Goal: Use online tool/utility: Utilize a website feature to perform a specific function

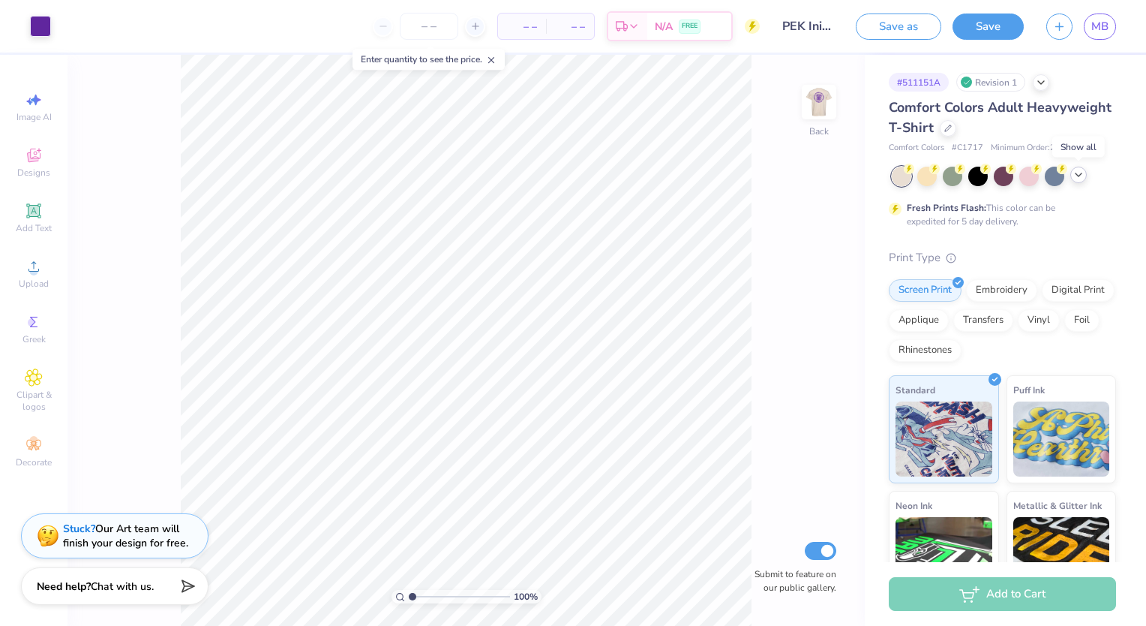
click at [1078, 170] on icon at bounding box center [1079, 175] width 12 height 12
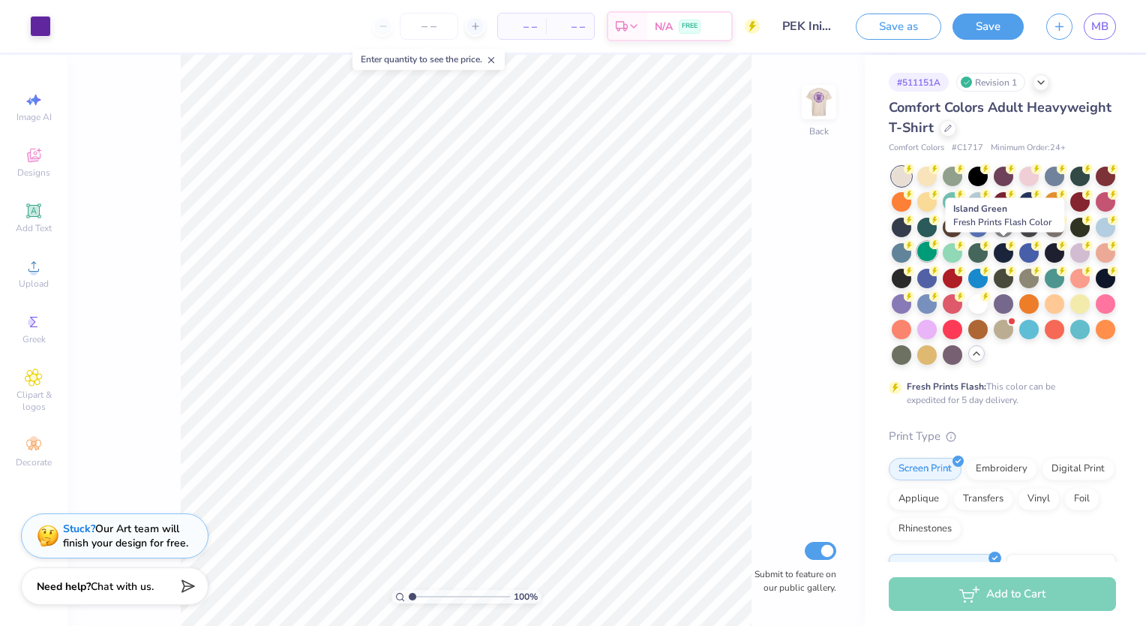
click at [937, 250] on div at bounding box center [927, 252] width 20 height 20
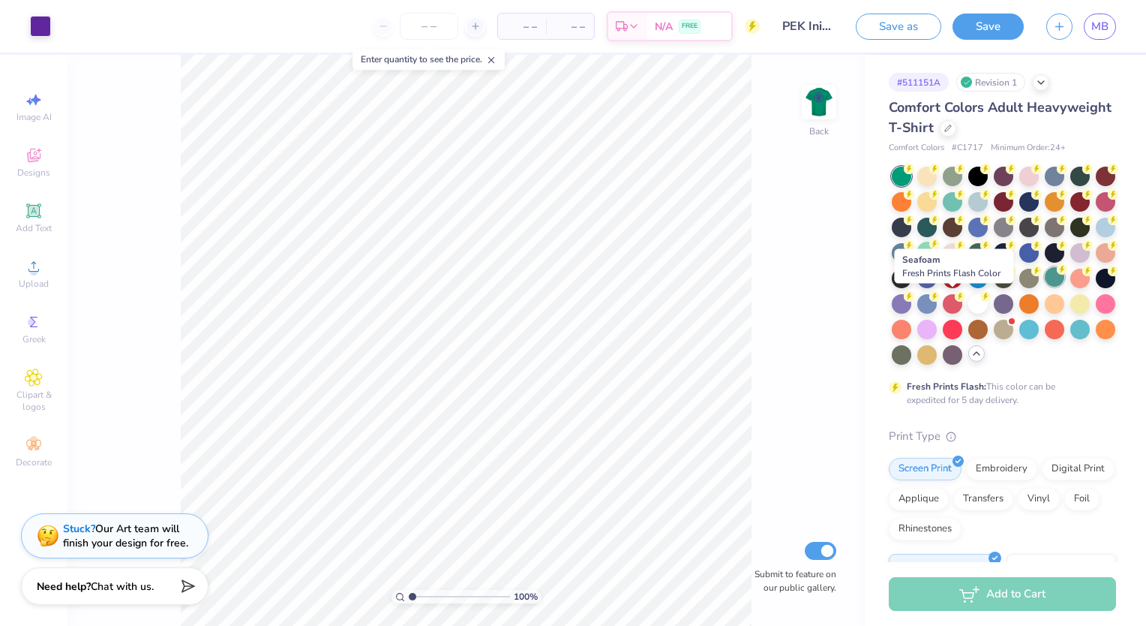
click at [1045, 287] on div at bounding box center [1055, 277] width 20 height 20
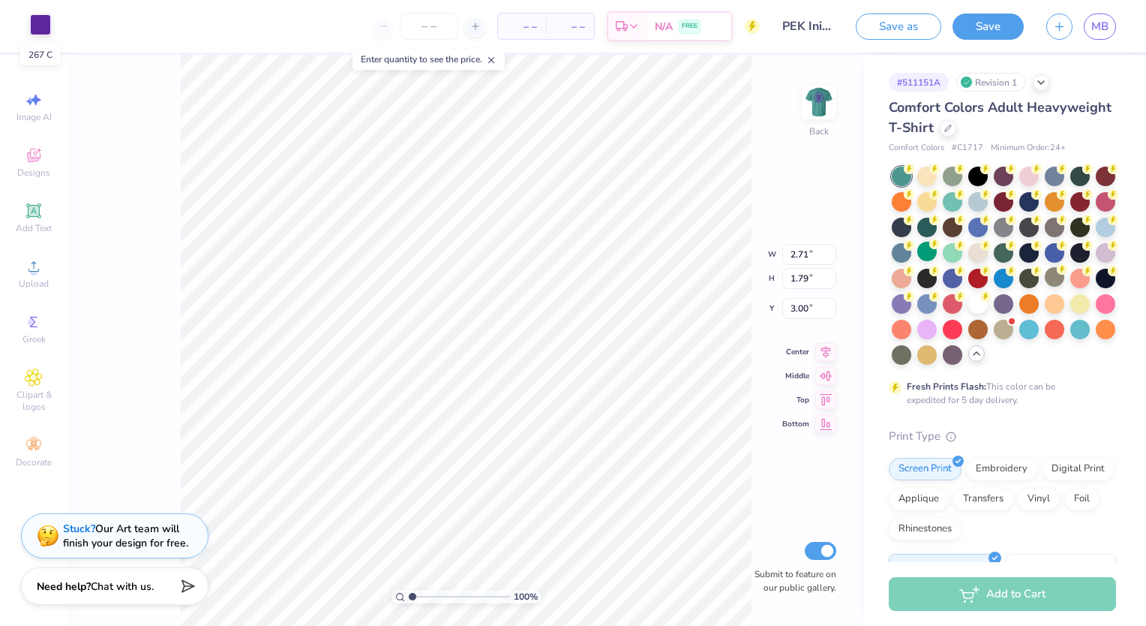
click at [41, 26] on div at bounding box center [40, 24] width 21 height 21
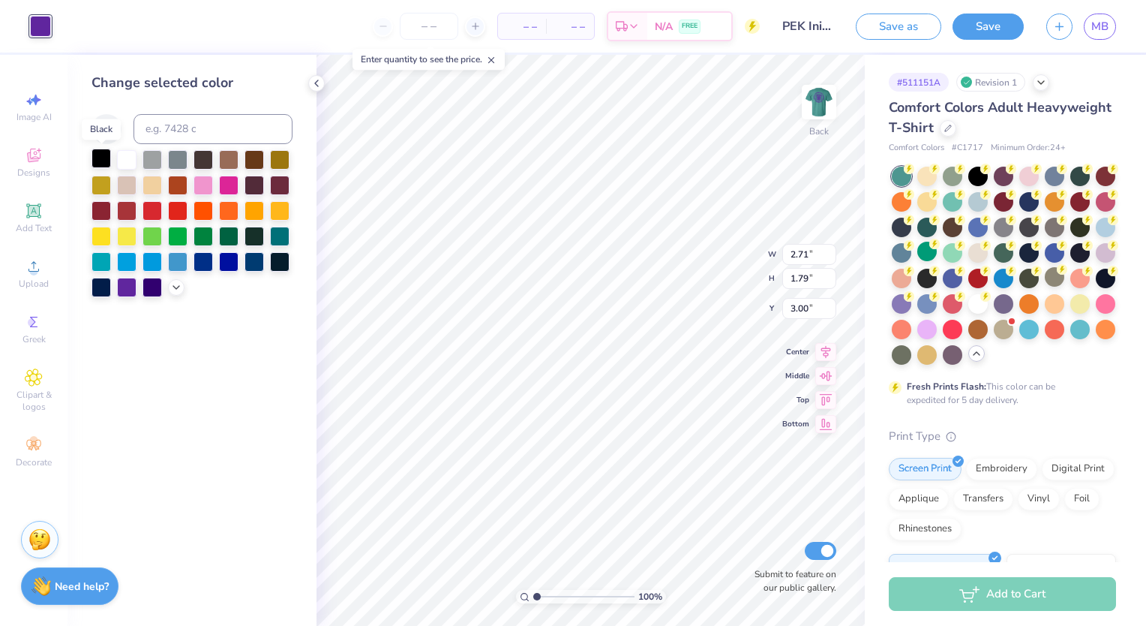
click at [93, 162] on div at bounding box center [102, 159] width 20 height 20
click at [130, 161] on div at bounding box center [127, 159] width 20 height 20
click at [107, 149] on div at bounding box center [102, 159] width 20 height 20
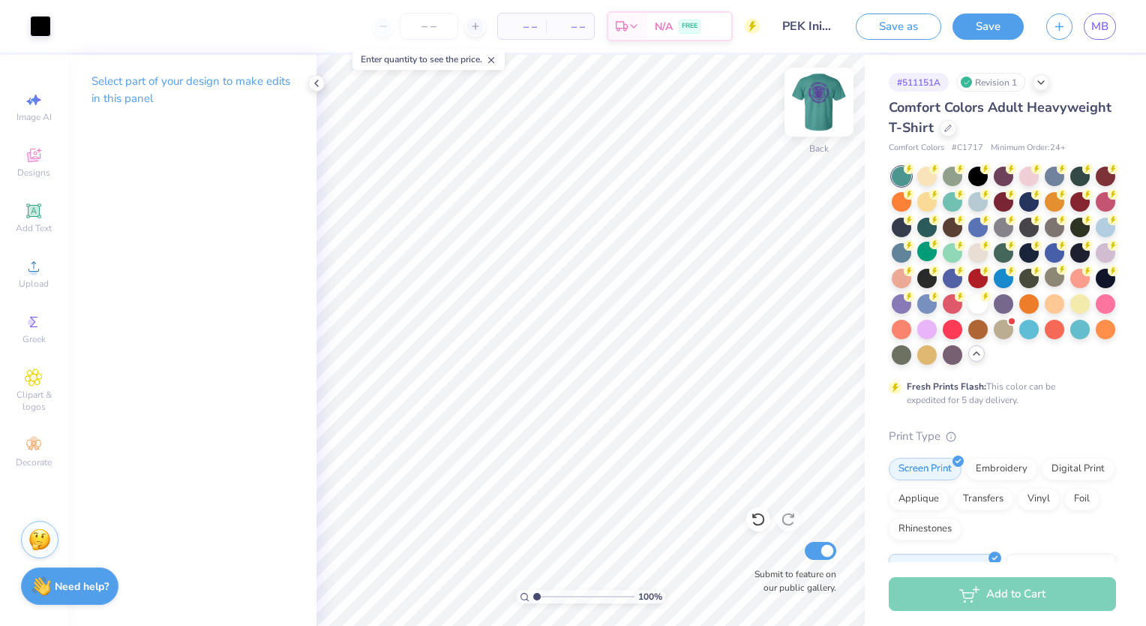
click at [819, 104] on img at bounding box center [819, 102] width 60 height 60
click at [42, 32] on div at bounding box center [40, 24] width 21 height 21
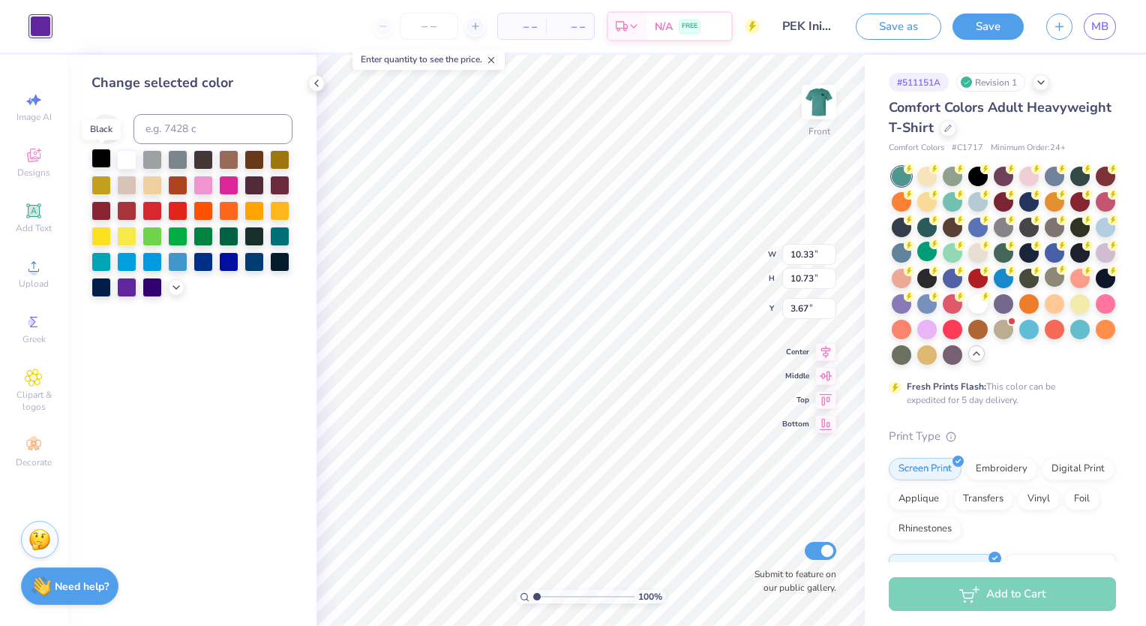
click at [92, 161] on div at bounding box center [102, 159] width 20 height 20
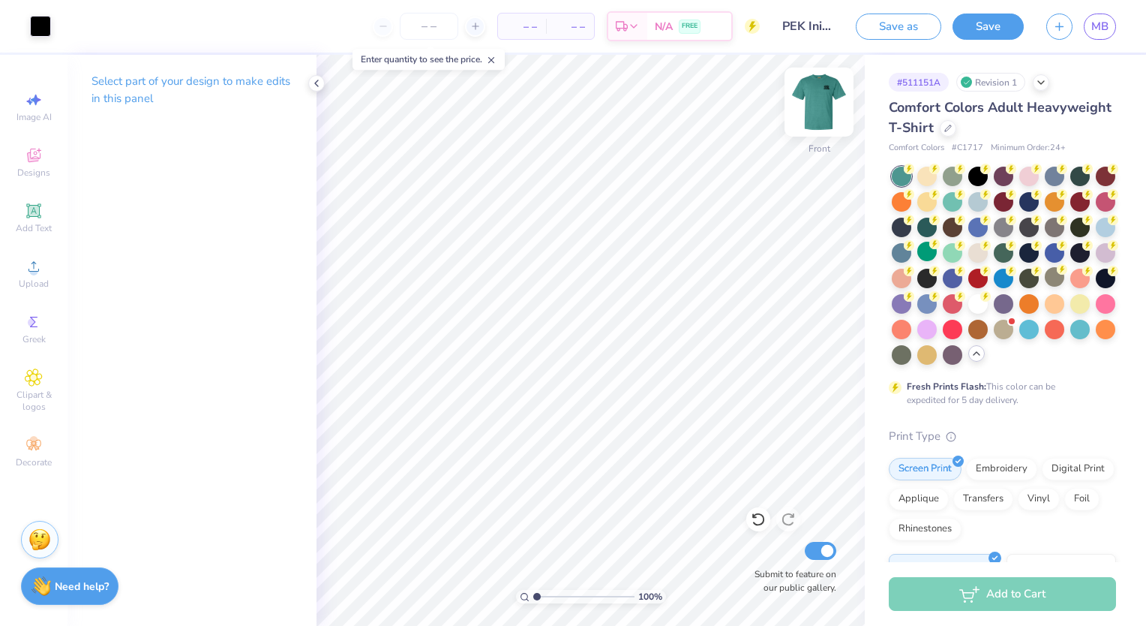
click at [805, 110] on img at bounding box center [819, 102] width 60 height 60
click at [820, 96] on img at bounding box center [819, 102] width 60 height 60
click at [978, 35] on button "Save" at bounding box center [988, 24] width 71 height 26
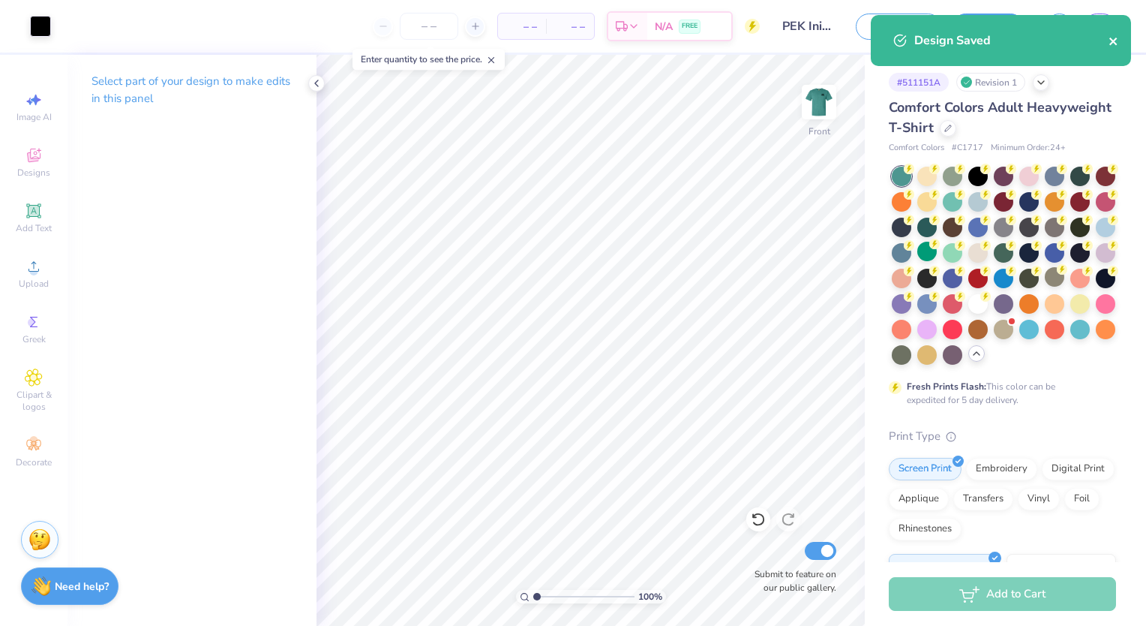
click at [1113, 46] on icon "close" at bounding box center [1114, 41] width 11 height 12
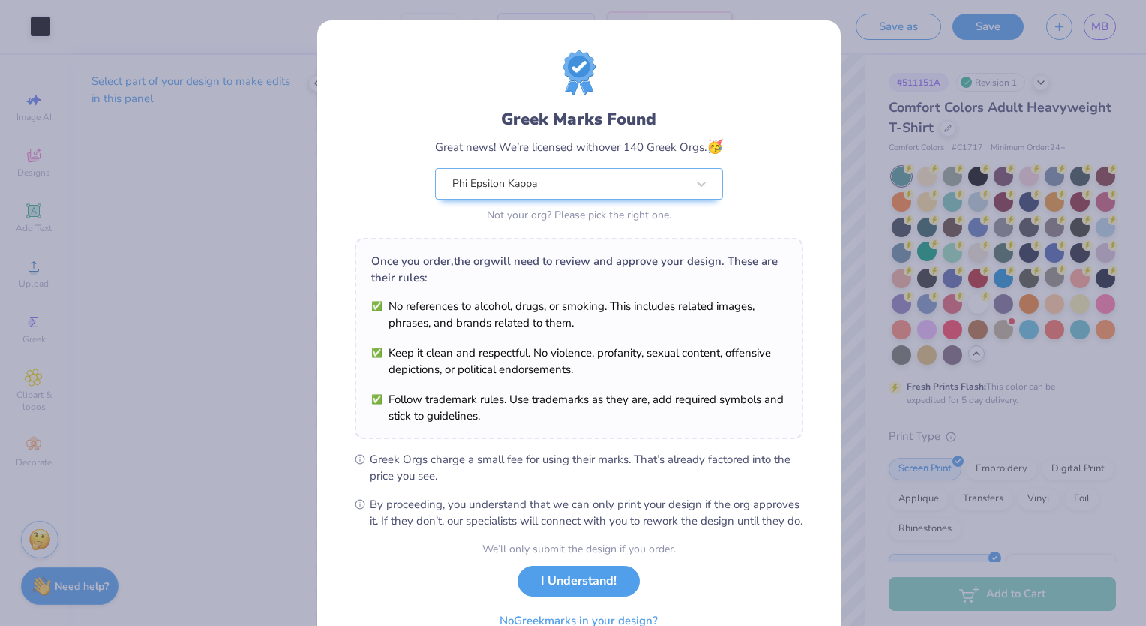
click at [1098, 31] on div "Greek Marks Found Great news! We’re licensed with over 140 Greek Orgs. 🥳 Phi Ep…" at bounding box center [573, 313] width 1146 height 626
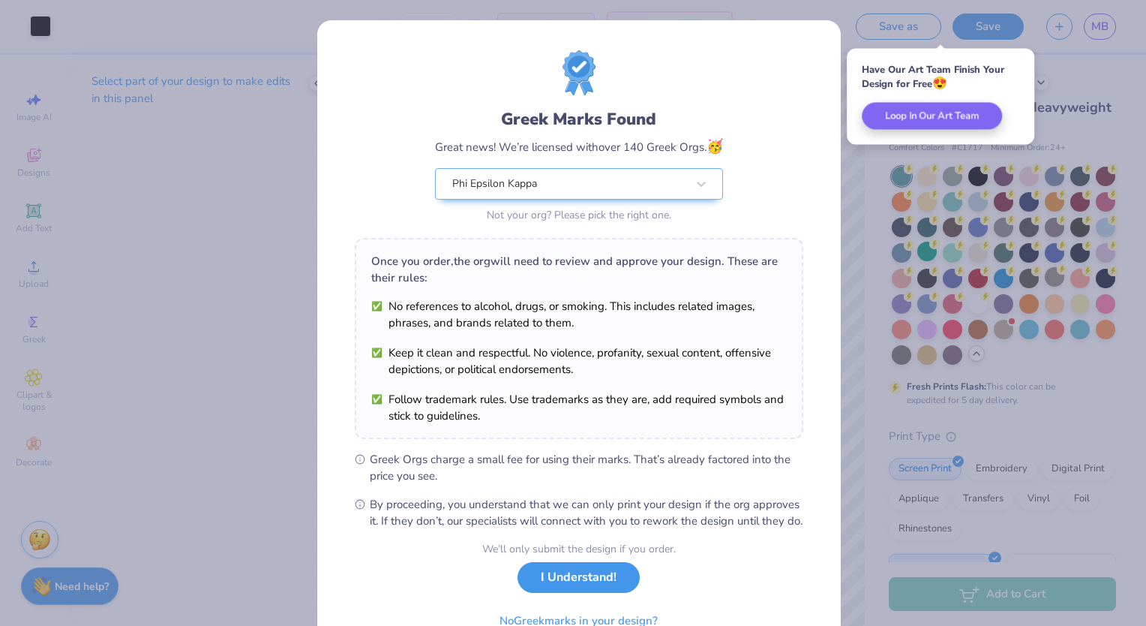
click at [568, 588] on button "I Understand!" at bounding box center [579, 577] width 122 height 31
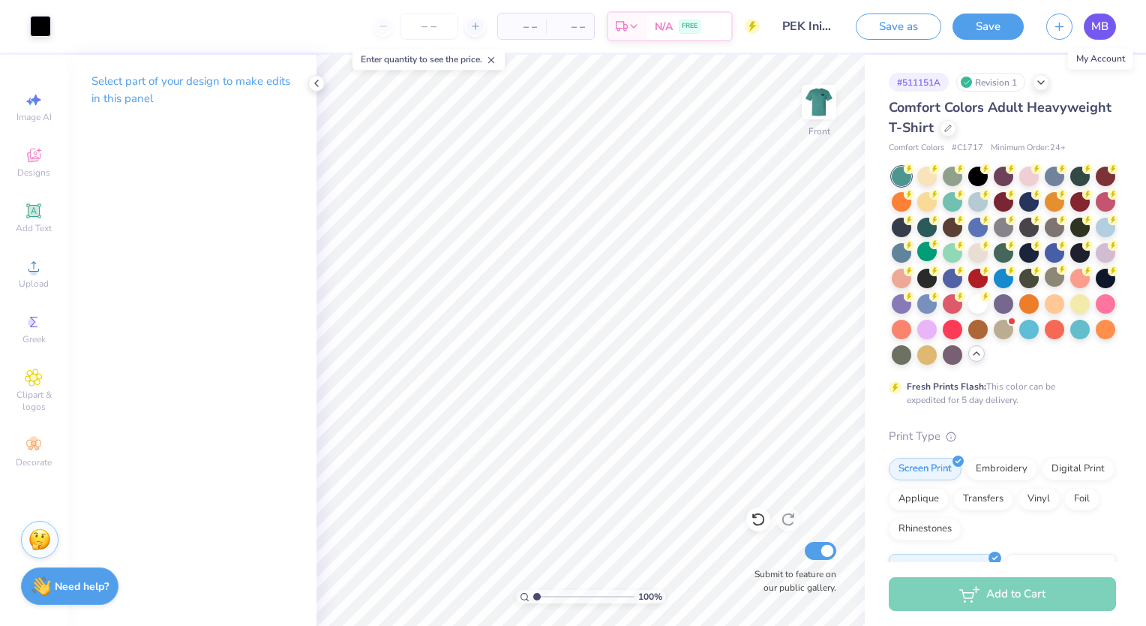
click at [1099, 19] on span "MB" at bounding box center [1099, 26] width 17 height 17
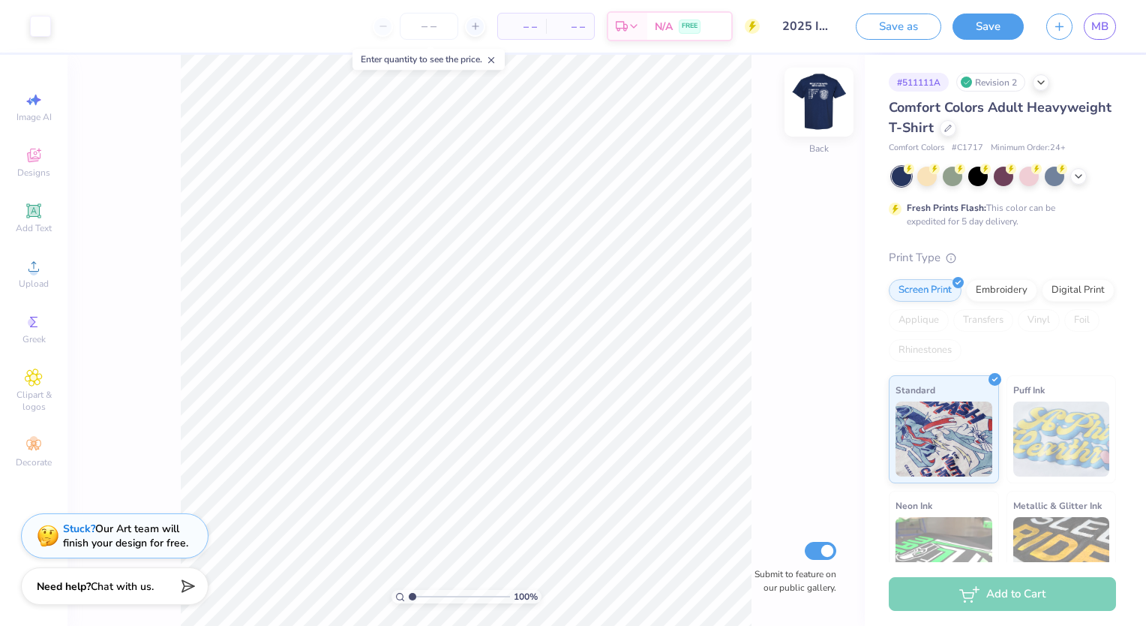
click at [821, 98] on img at bounding box center [819, 102] width 60 height 60
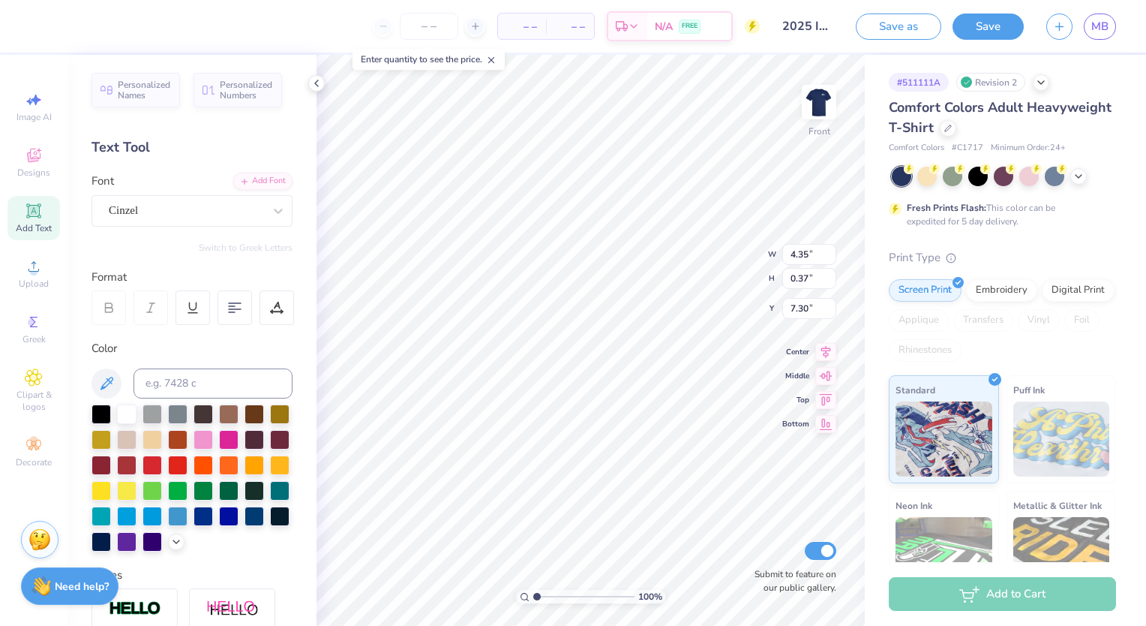
scroll to position [12, 5]
type textarea "Health sciences"
type input "2.66"
type input "0.37"
type input "9.10"
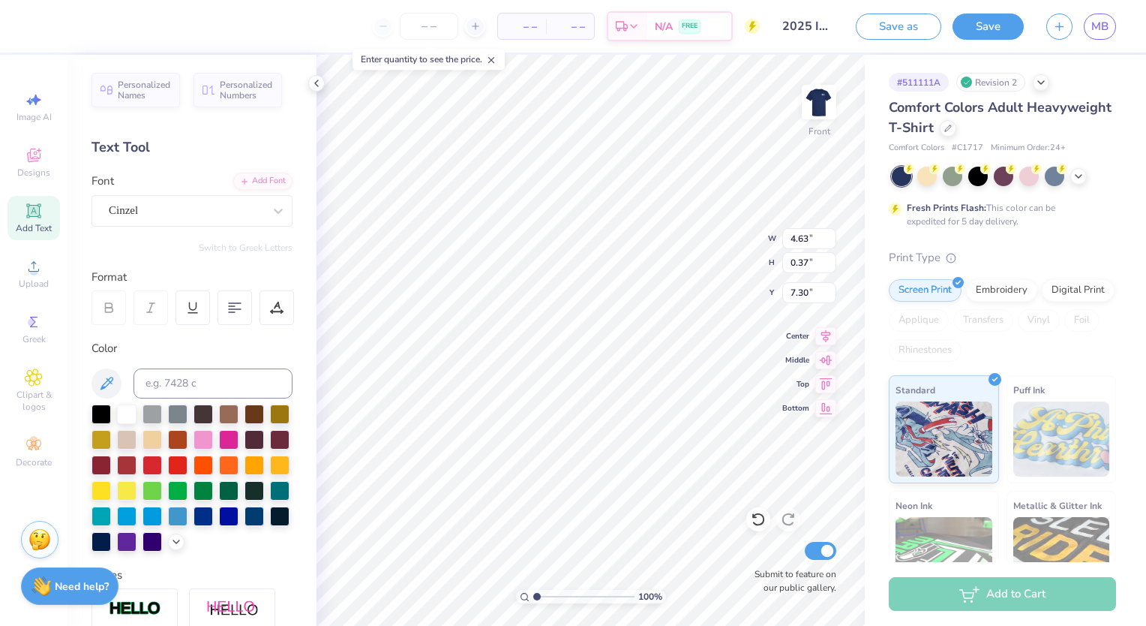
type input "2.66"
type input "9.10"
type input "3.62"
type input "8.20"
type input "1.02"
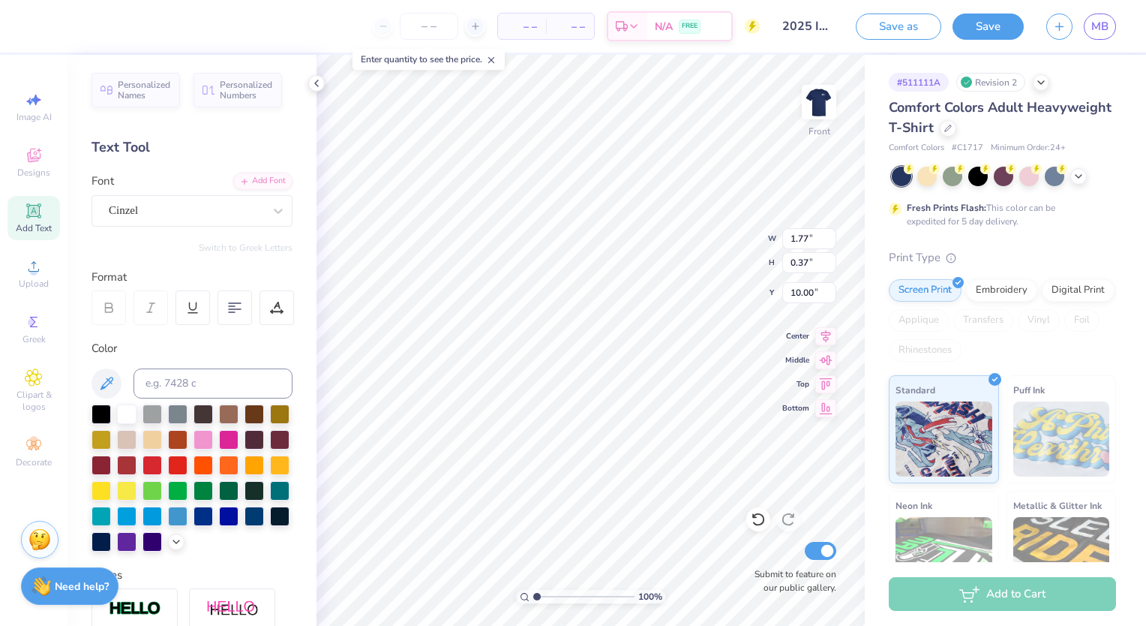
type input "0.34"
type input "11.75"
type input "1.25"
type input "0.39"
type input "10.85"
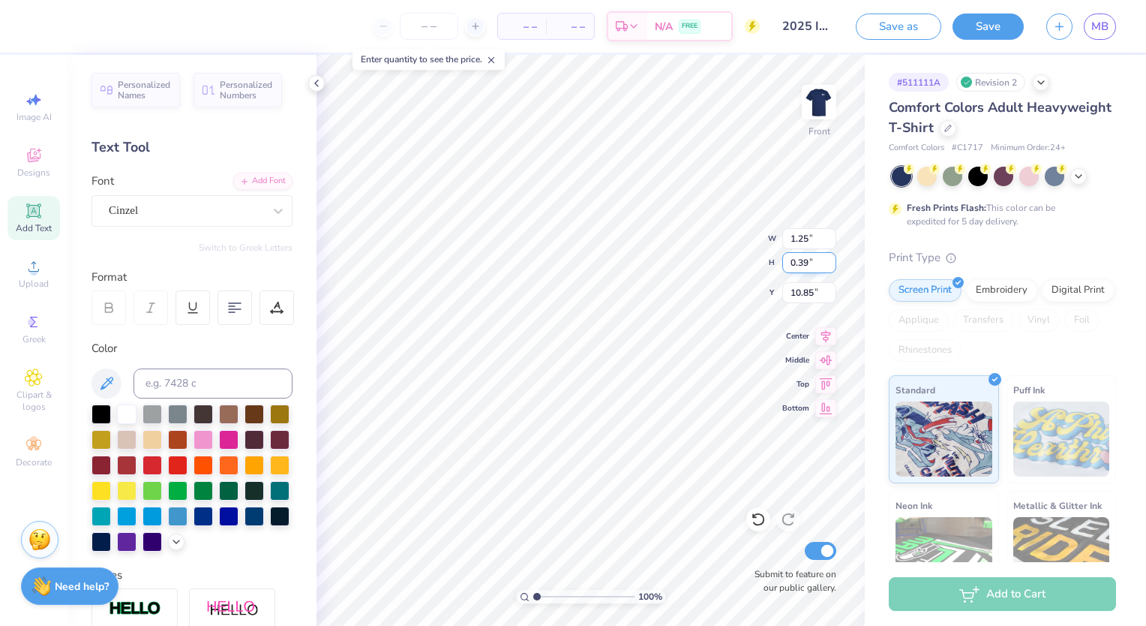
click at [807, 265] on input "0.39" at bounding box center [809, 262] width 54 height 21
type input "0.37"
type input "1.20"
type input "10.86"
click at [809, 260] on input "0.34" at bounding box center [809, 262] width 54 height 21
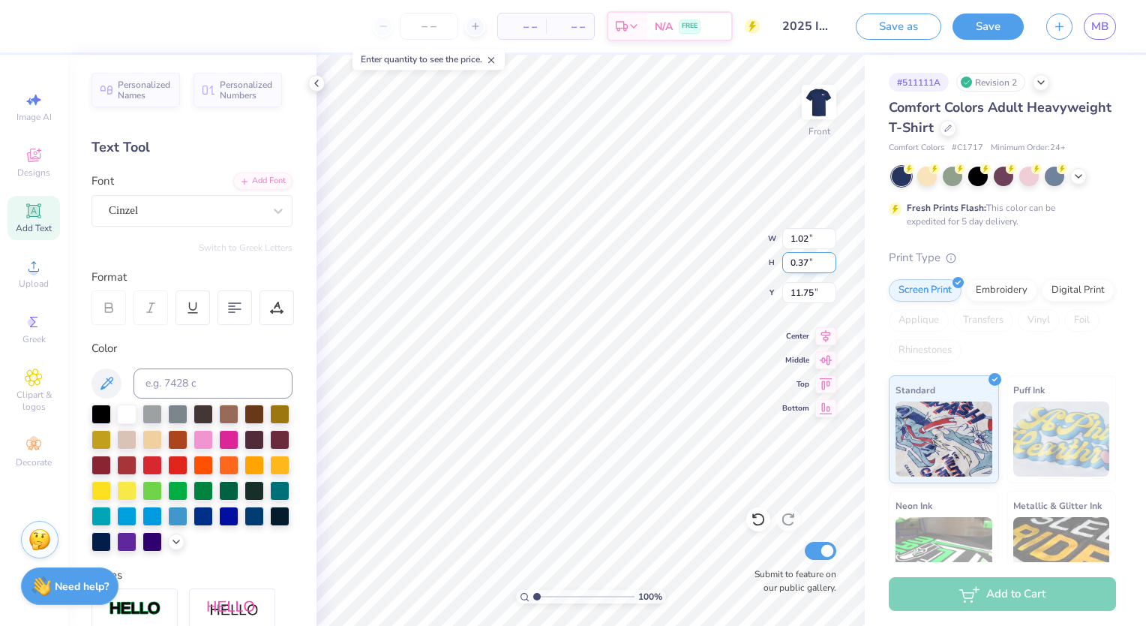
type input "0.37"
type input "1.11"
type input "11.74"
type input "6.97"
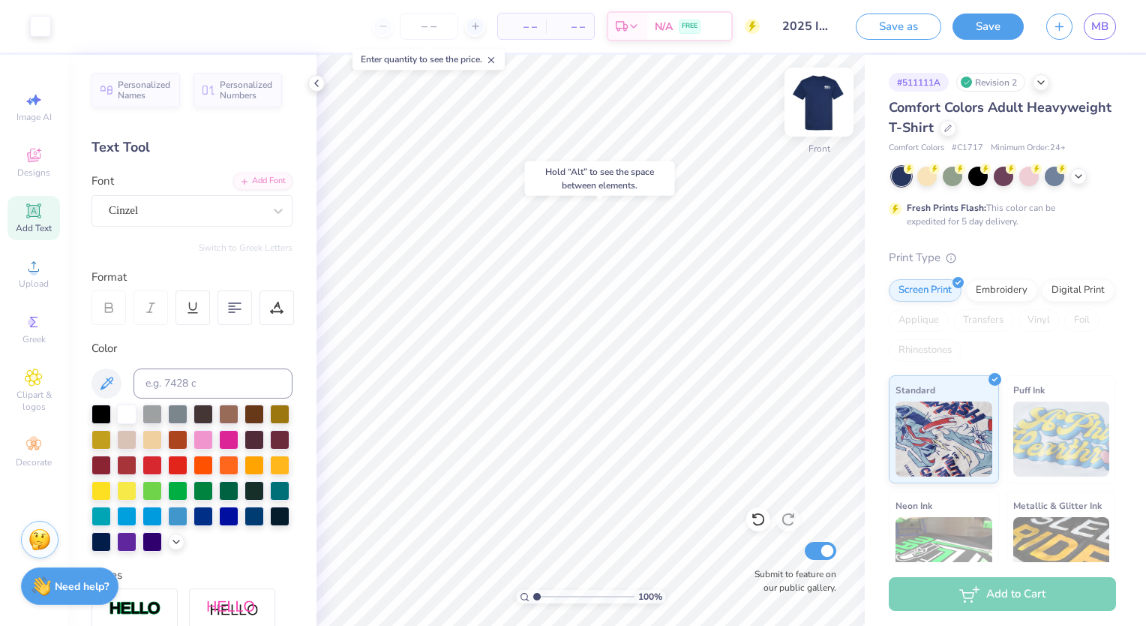
click at [813, 98] on img at bounding box center [819, 102] width 60 height 60
click at [155, 202] on div "Cinzel" at bounding box center [186, 210] width 158 height 23
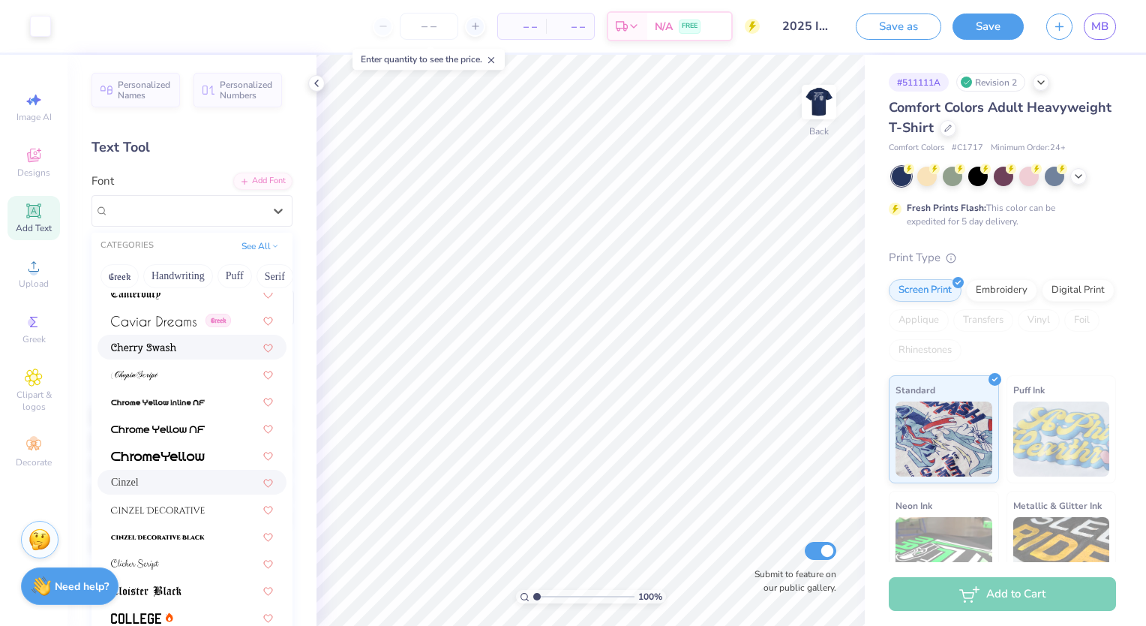
scroll to position [1685, 0]
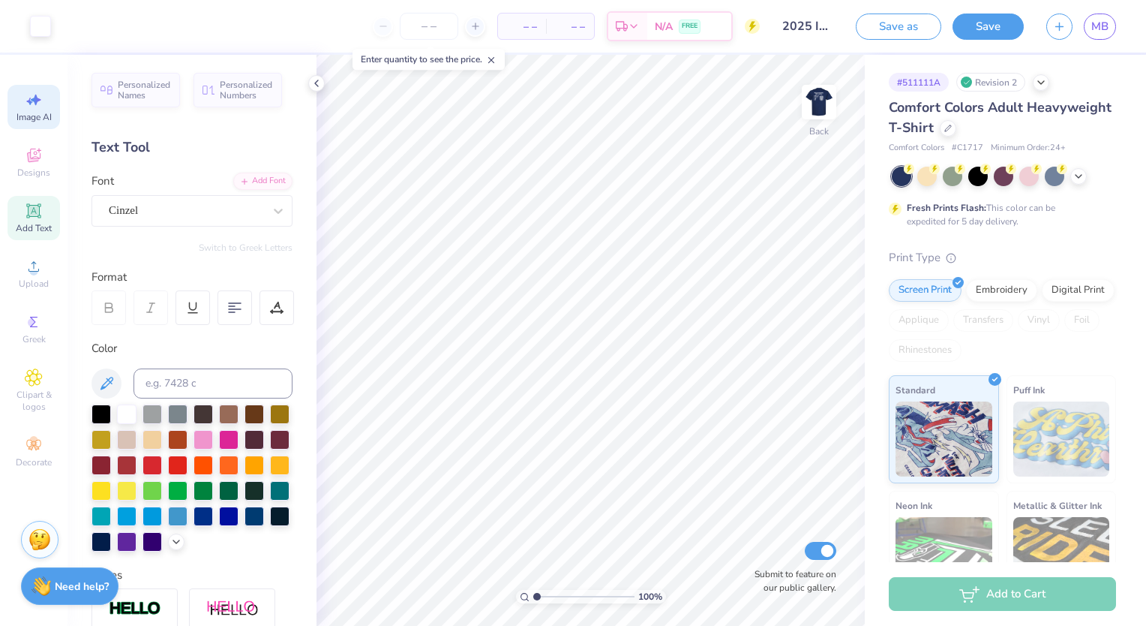
click at [30, 113] on span "Image AI" at bounding box center [34, 117] width 35 height 12
select select "4"
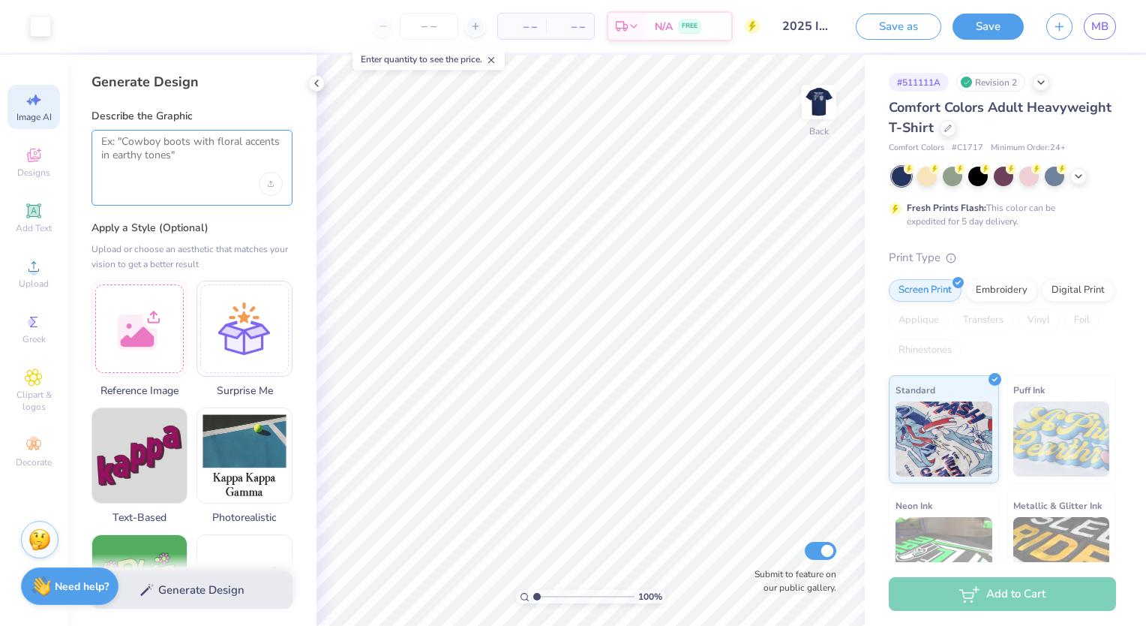
click at [143, 137] on textarea at bounding box center [192, 154] width 182 height 38
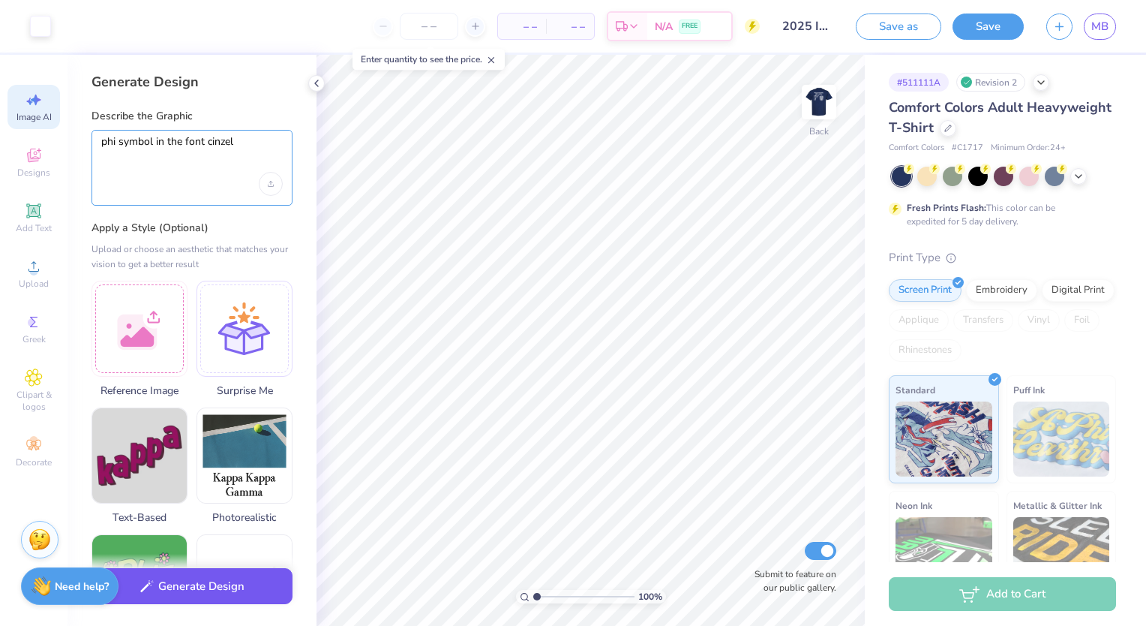
type textarea "phi symbol in the font cinzel"
click at [195, 587] on button "Generate Design" at bounding box center [192, 586] width 201 height 37
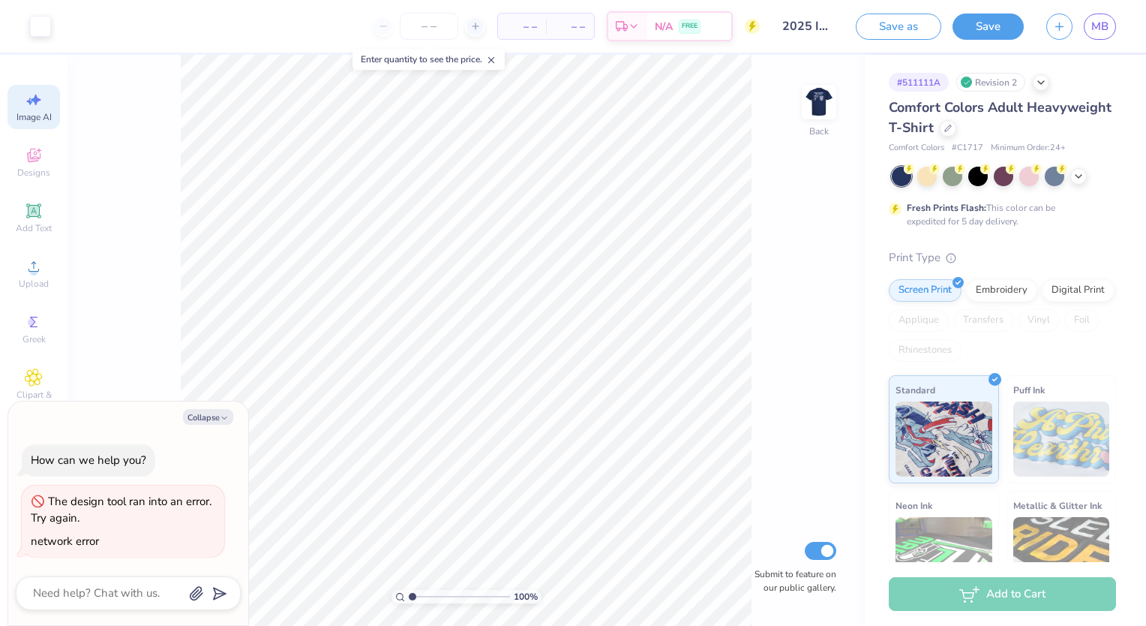
scroll to position [0, 33]
click at [220, 414] on icon "button" at bounding box center [224, 417] width 9 height 9
type textarea "x"
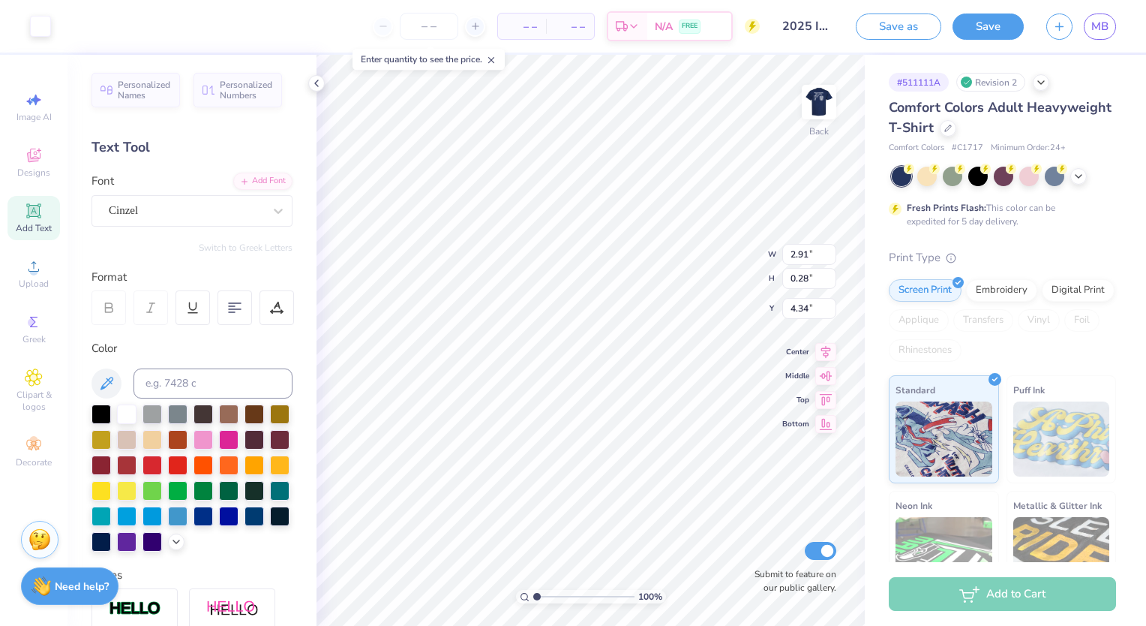
scroll to position [0, 0]
click at [44, 113] on span "Image AI" at bounding box center [34, 117] width 35 height 12
select select "4"
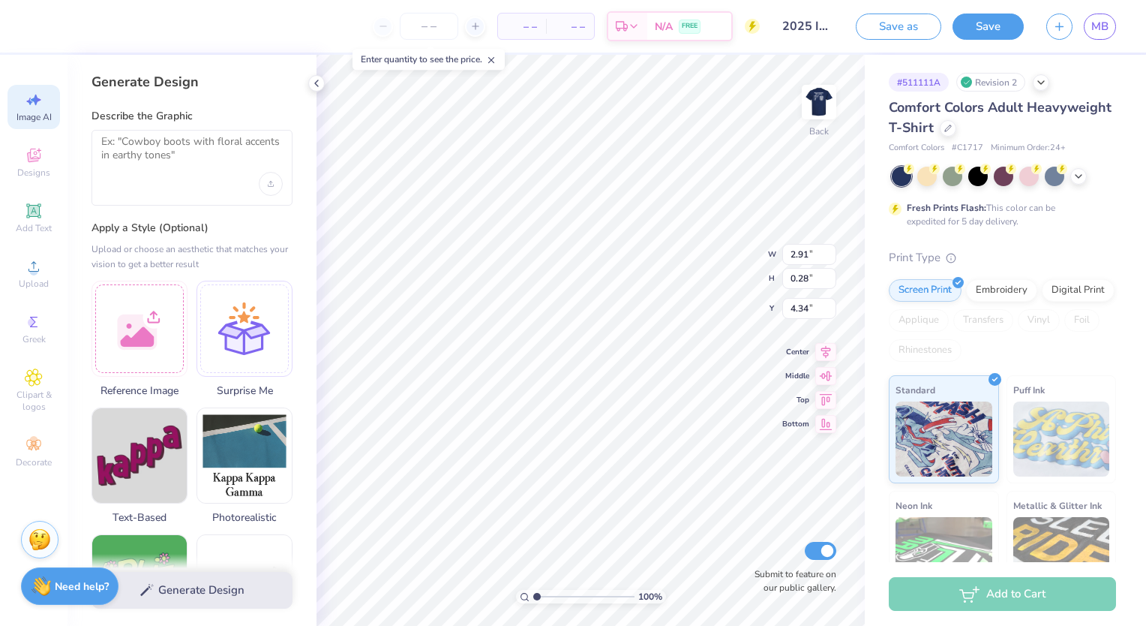
click at [207, 178] on div at bounding box center [192, 168] width 201 height 76
click at [201, 161] on textarea at bounding box center [192, 154] width 182 height 38
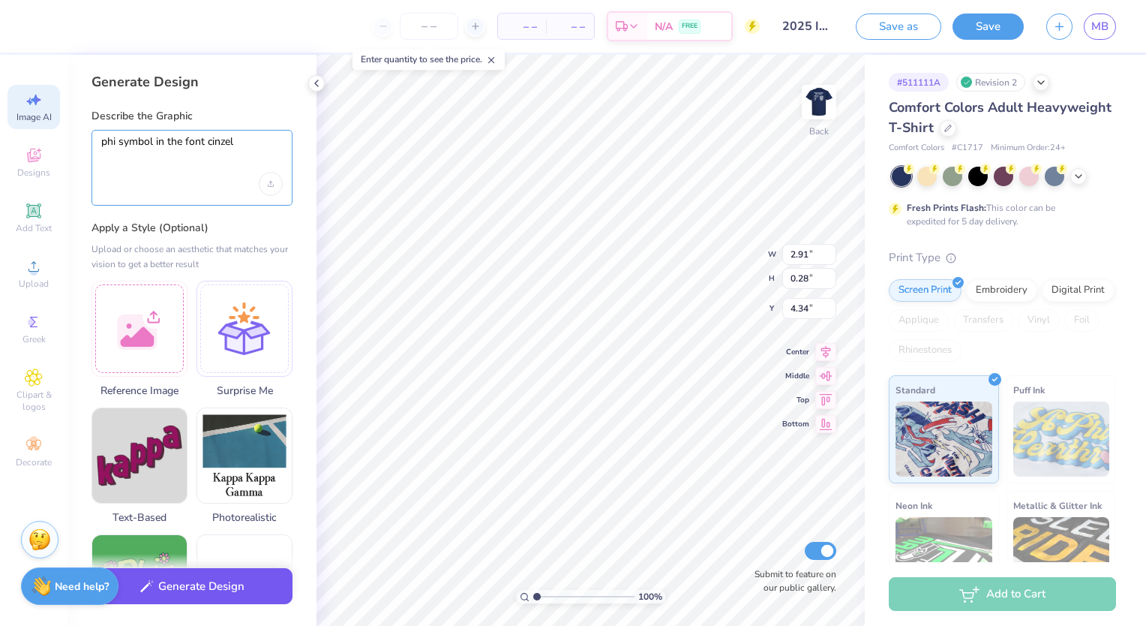
type textarea "phi symbol in the font cinzel"
click at [198, 586] on button "Generate Design" at bounding box center [192, 586] width 201 height 37
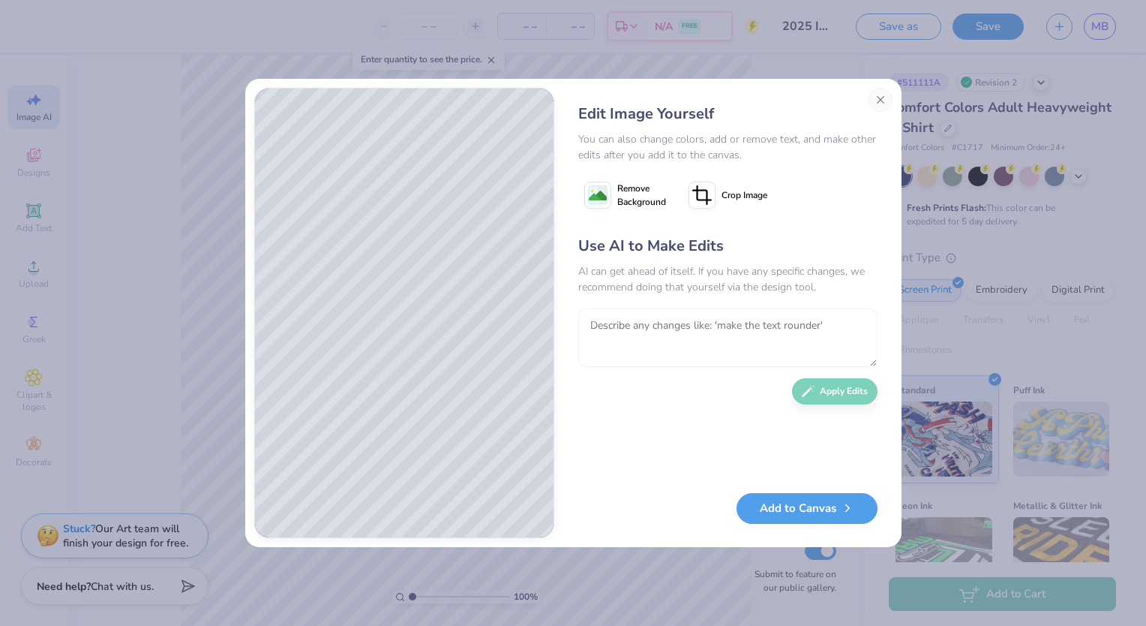
click at [614, 355] on textarea at bounding box center [727, 337] width 299 height 59
click at [795, 497] on button "Add to Canvas" at bounding box center [807, 504] width 141 height 31
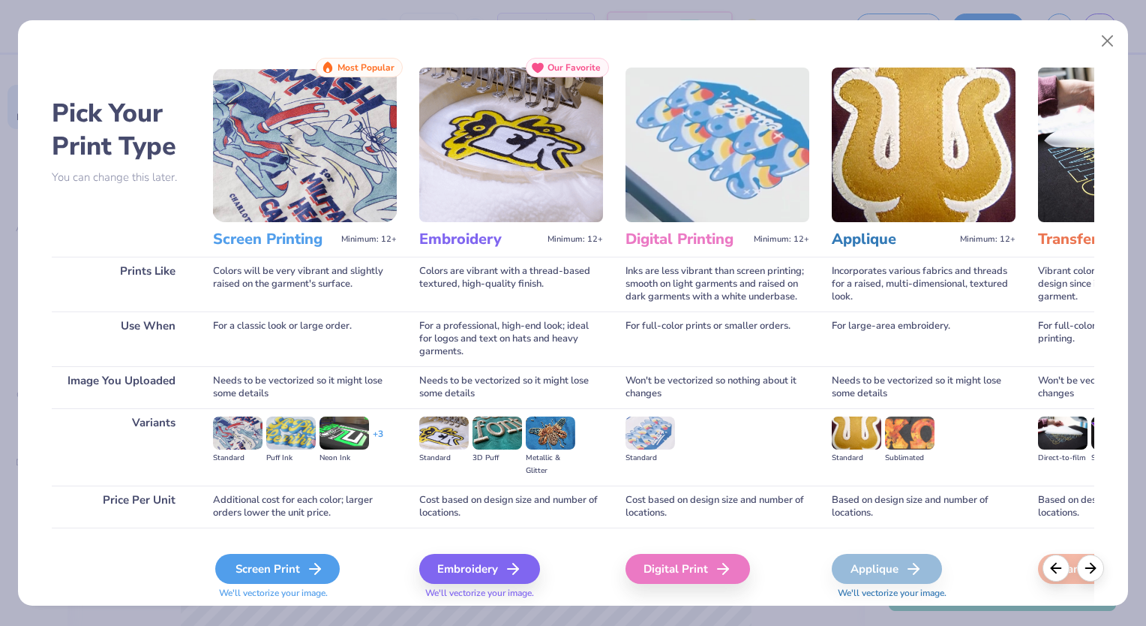
click at [252, 563] on div "Screen Print" at bounding box center [277, 569] width 125 height 30
click at [258, 570] on div "Screen Print" at bounding box center [277, 569] width 125 height 30
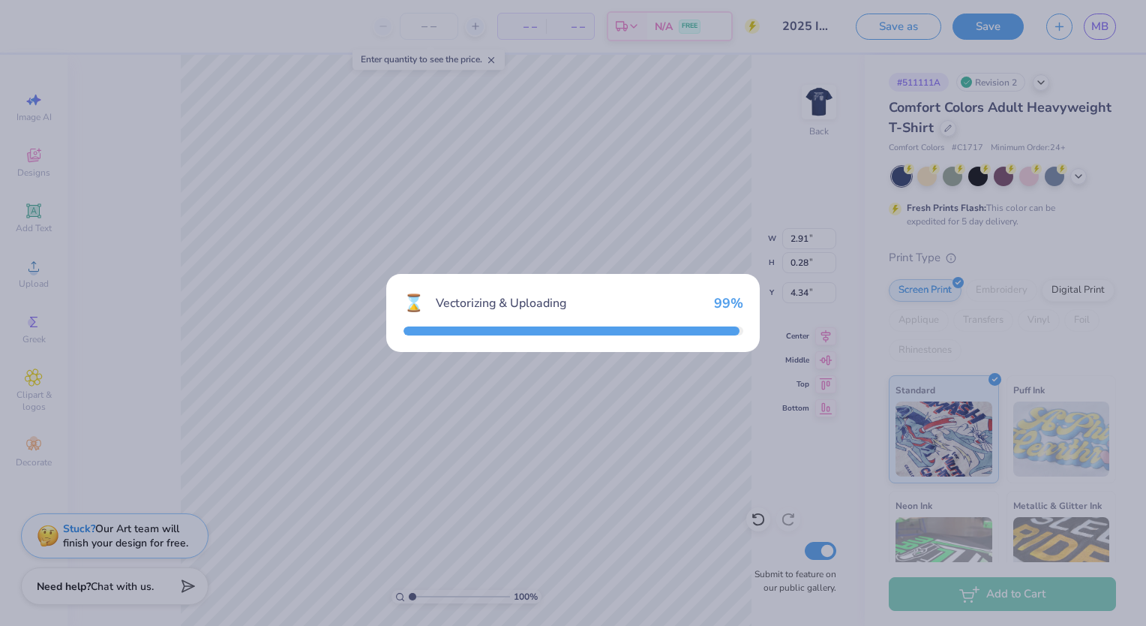
type input "14.17"
type input "15.78"
type input "4.61"
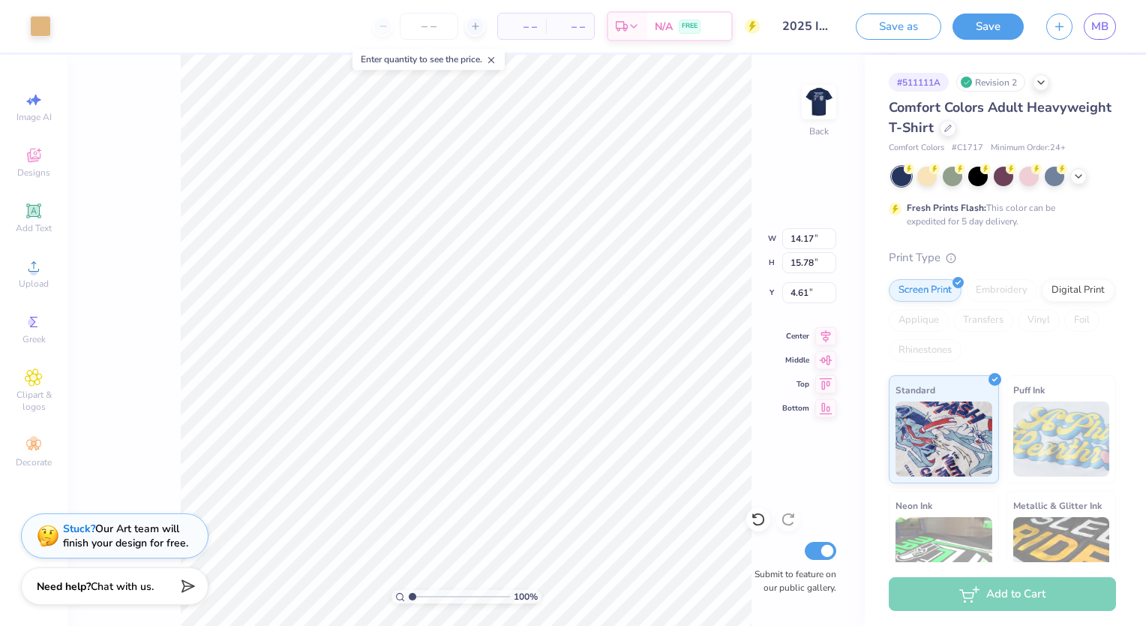
type input "2.22"
type input "2.47"
type input "17.92"
type input "14.17"
type input "15.78"
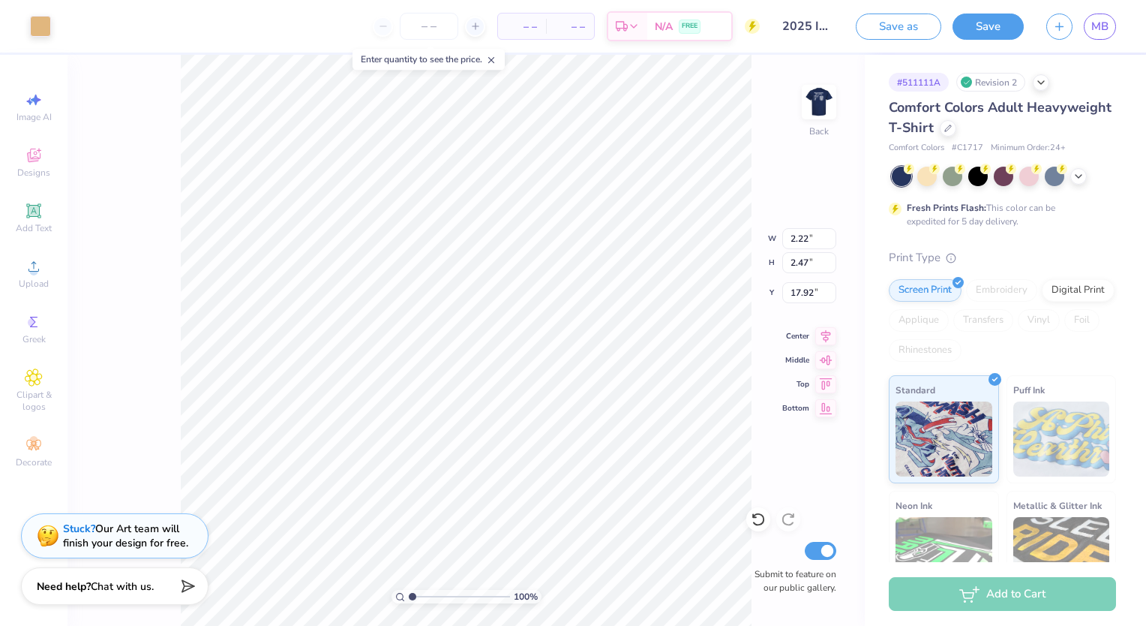
type input "4.61"
type input "11.56"
type input "12.87"
type input "7.52"
type input "8.96"
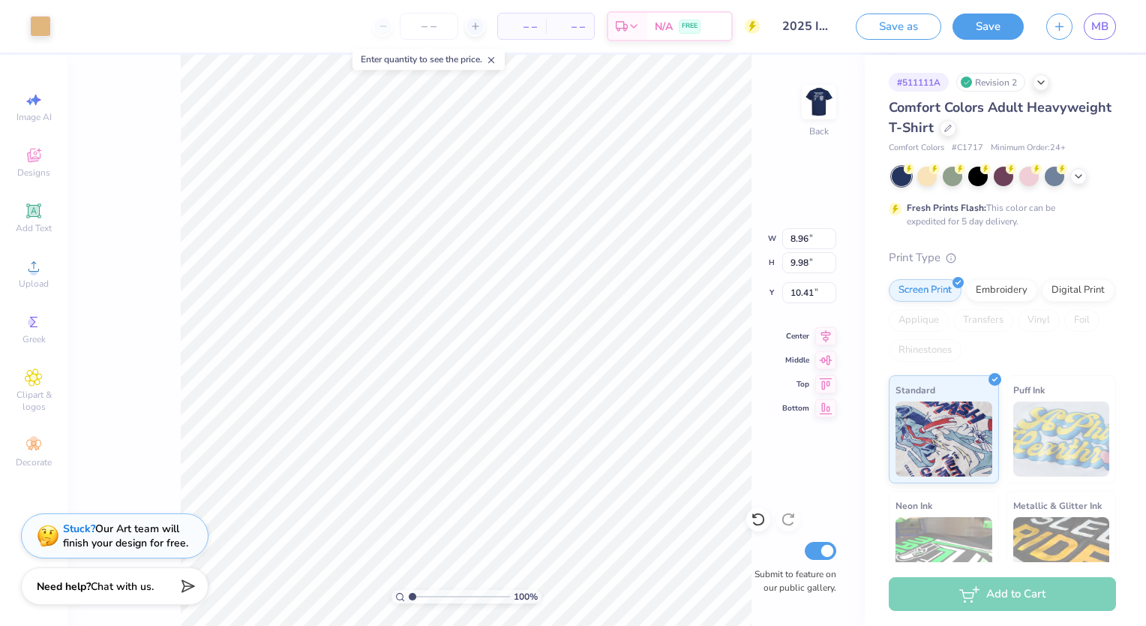
type input "9.98"
type input "10.41"
type input "6.42"
type input "1.71"
type input "0.83"
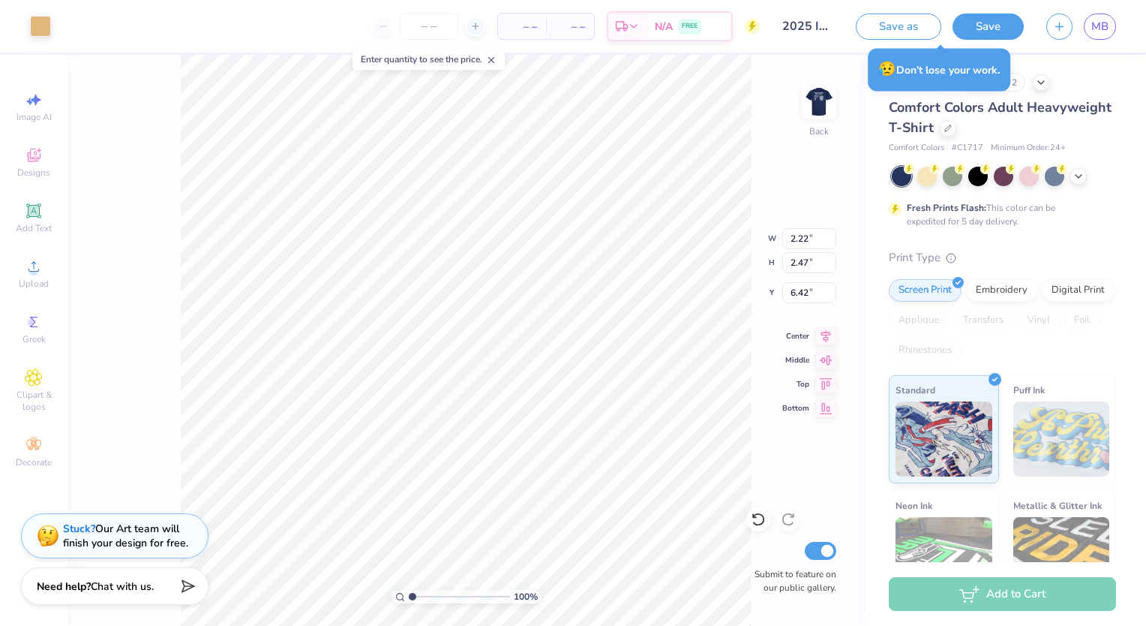
type input "3.24"
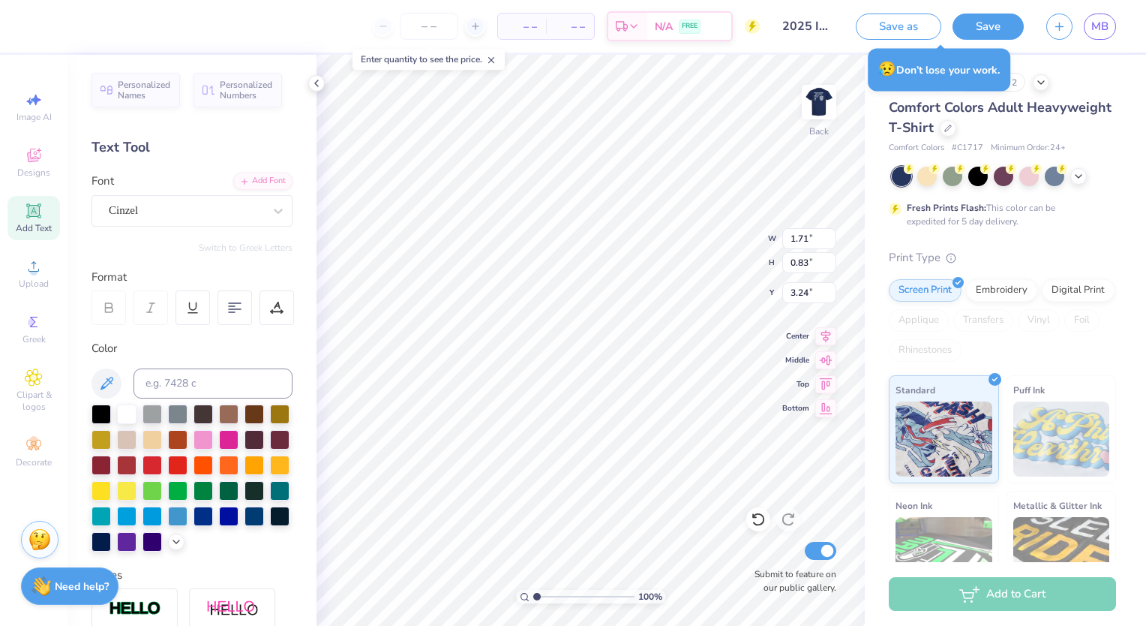
type input "2.22"
type input "2.47"
type input "6.42"
click at [812, 266] on input "2.47" at bounding box center [809, 262] width 54 height 21
type input "2"
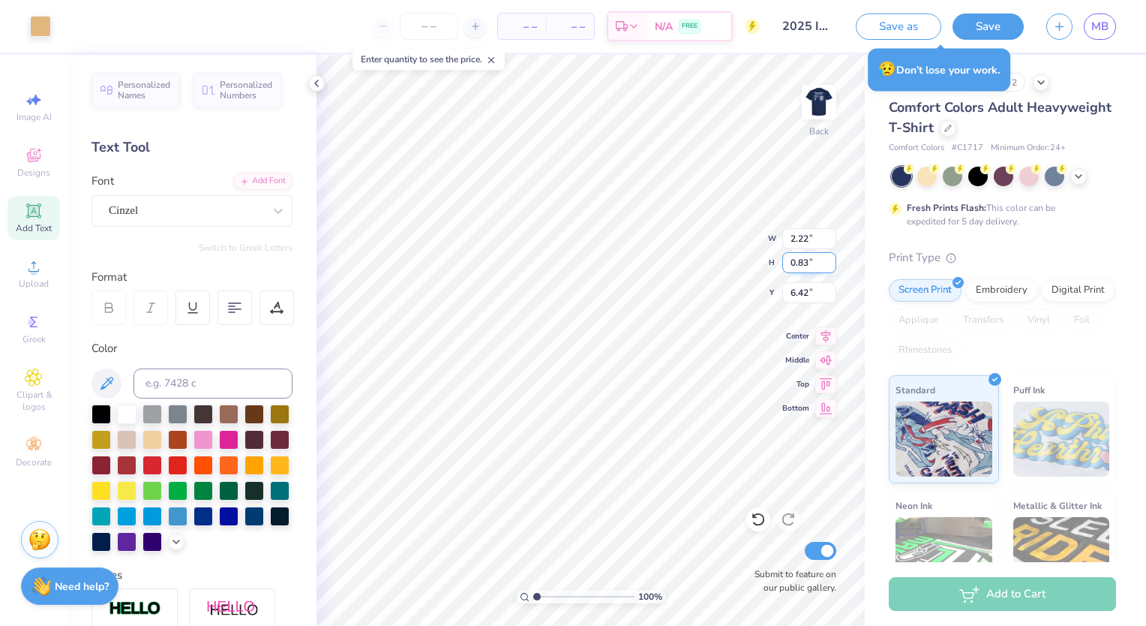
type input "0.83"
type input "0.75"
type input "7.24"
click at [35, 23] on div at bounding box center [40, 24] width 21 height 21
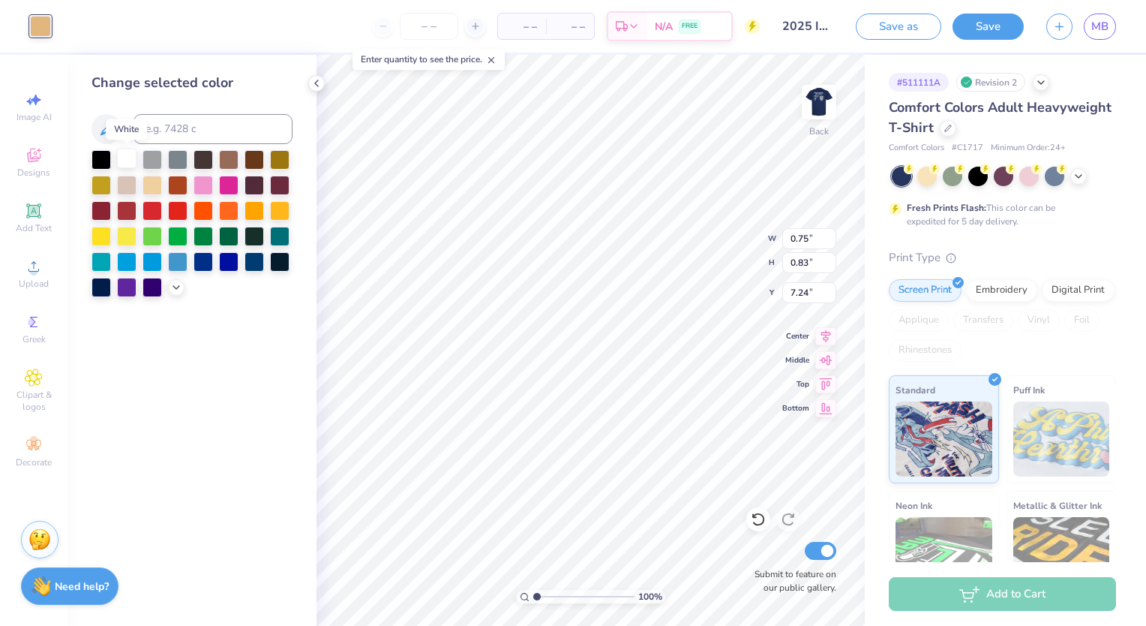
click at [130, 152] on div at bounding box center [127, 159] width 20 height 20
type input "1.15"
type input "0.97"
type input "3.14"
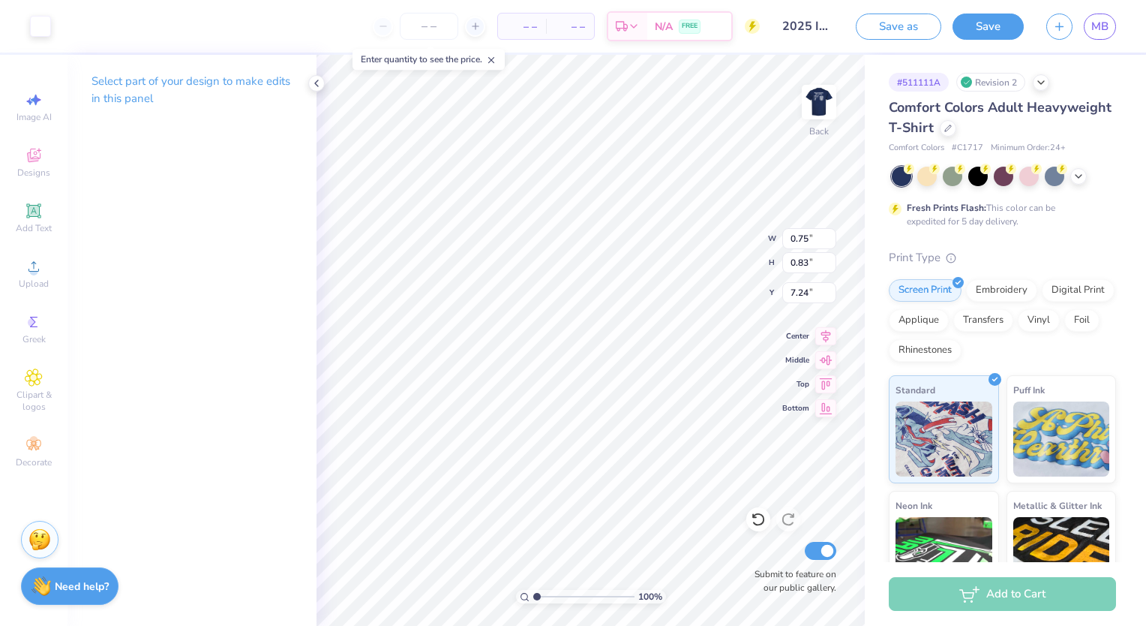
type input "3.51"
type input "1.71"
type input "3.24"
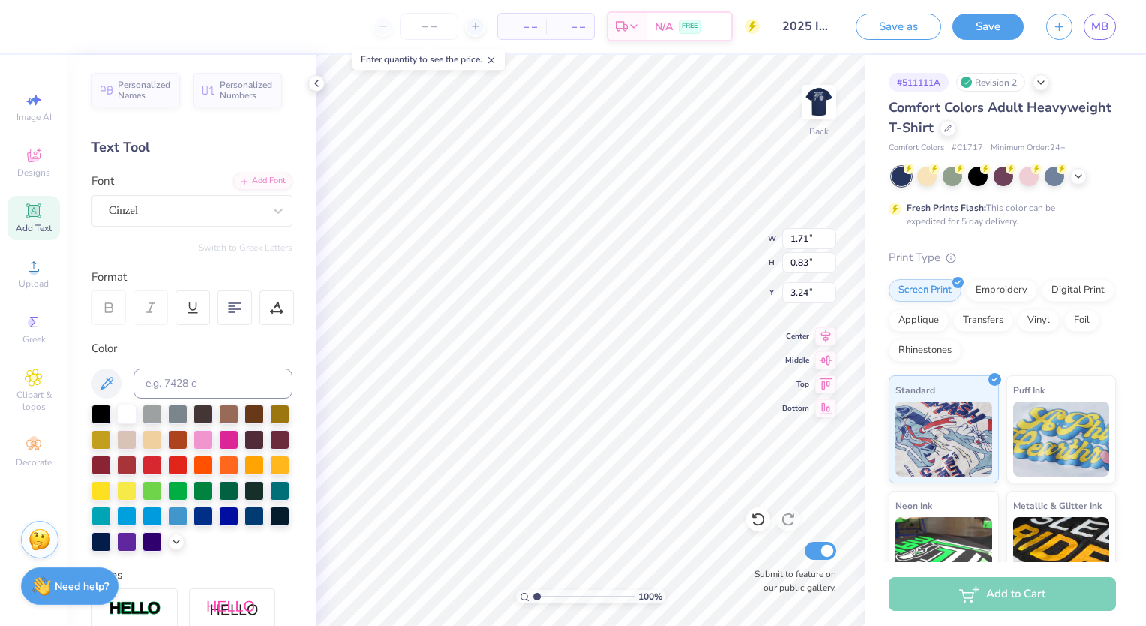
type input "0.75"
type input "3.24"
type input "0.91"
type input "1.01"
type input "3.05"
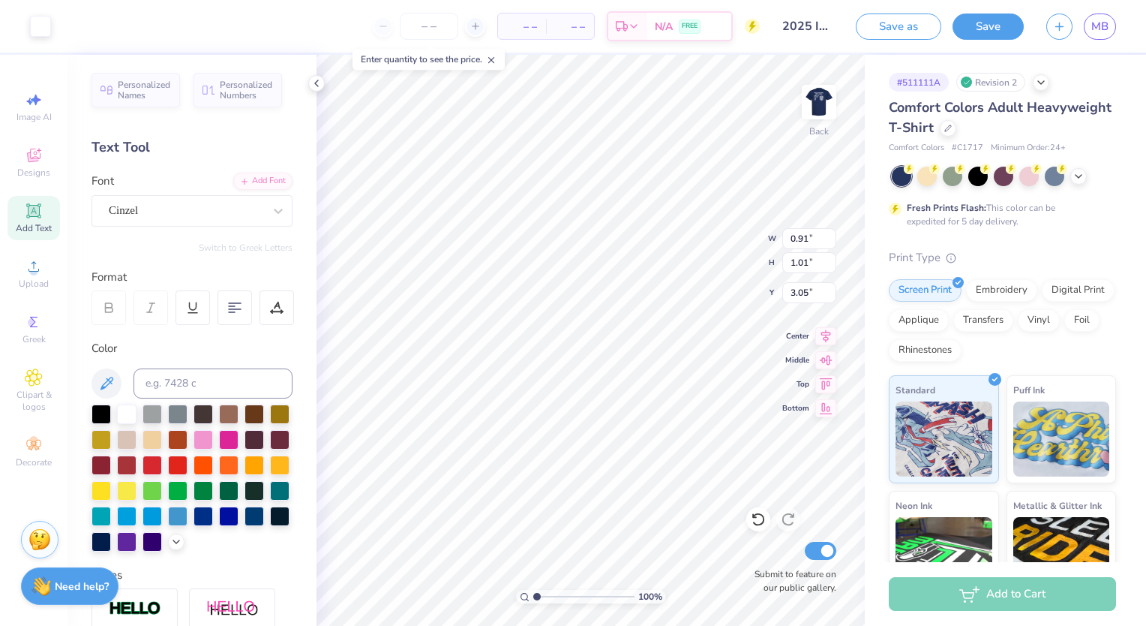
type input "3.00"
type input "7.03"
click at [50, 118] on span "Image AI" at bounding box center [34, 117] width 35 height 12
select select "4"
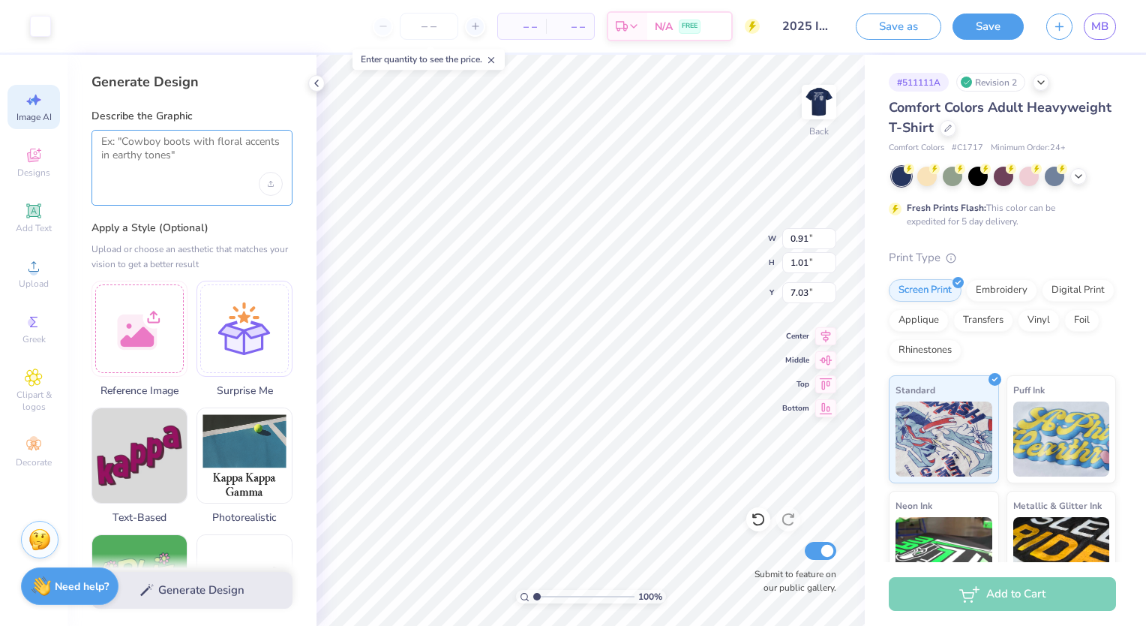
click at [179, 148] on textarea at bounding box center [192, 154] width 182 height 38
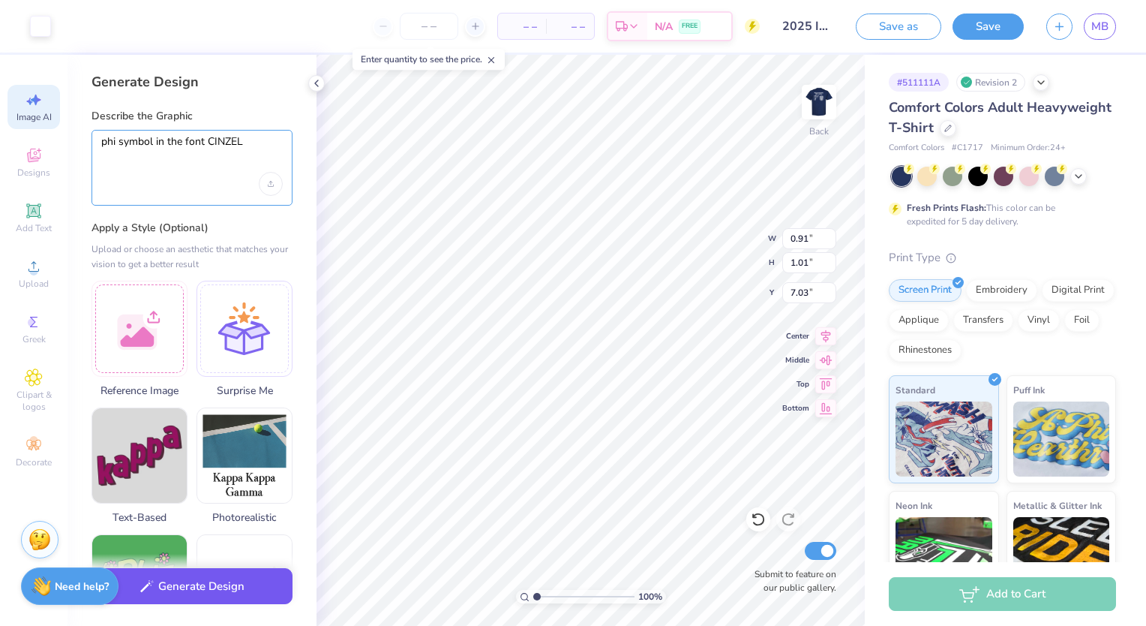
type textarea "phi symbol in the font CINZEL"
click at [232, 578] on button "Generate Design" at bounding box center [192, 586] width 201 height 37
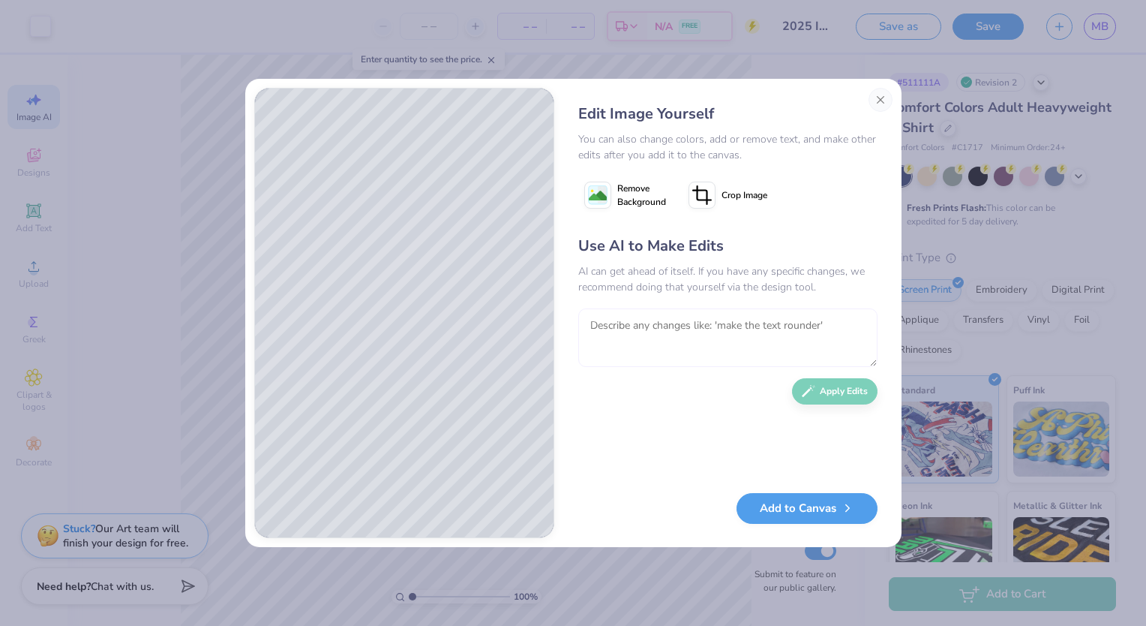
click at [645, 356] on textarea at bounding box center [727, 337] width 299 height 59
type textarea "make it all black"
click at [835, 386] on button "Apply Edits" at bounding box center [835, 387] width 86 height 26
click at [651, 337] on textarea at bounding box center [727, 337] width 299 height 59
click at [804, 506] on button "Add to Canvas" at bounding box center [807, 504] width 141 height 31
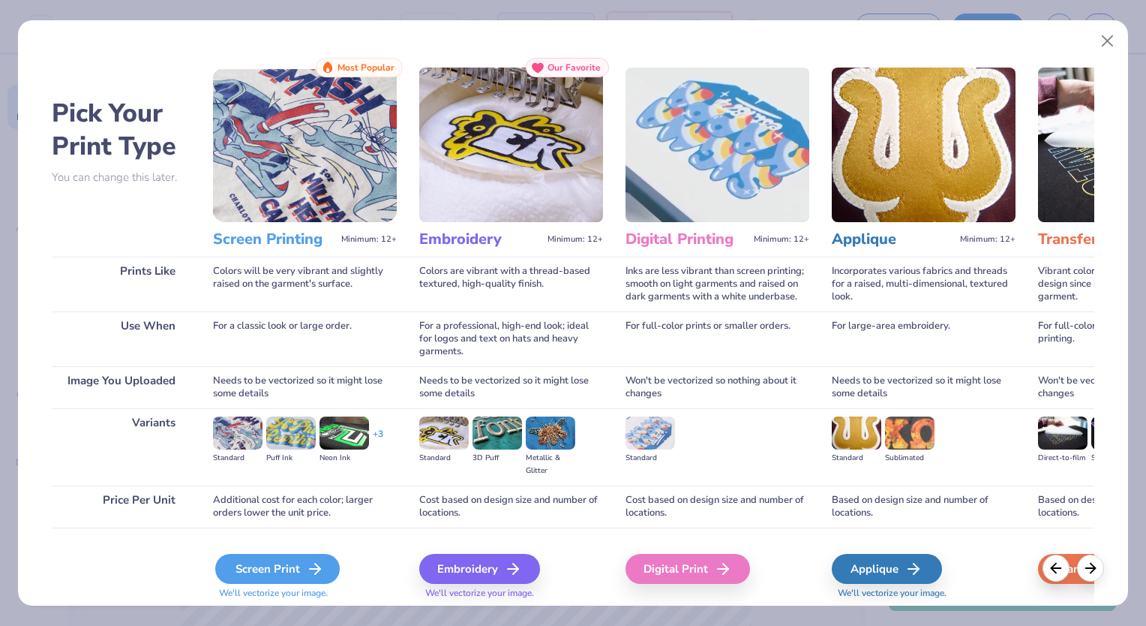
click at [276, 566] on div "Screen Print" at bounding box center [277, 569] width 125 height 30
click at [243, 574] on div "Screen Print" at bounding box center [277, 569] width 125 height 30
click at [302, 558] on div "Screen Print" at bounding box center [277, 569] width 125 height 30
click at [317, 563] on icon at bounding box center [315, 569] width 18 height 18
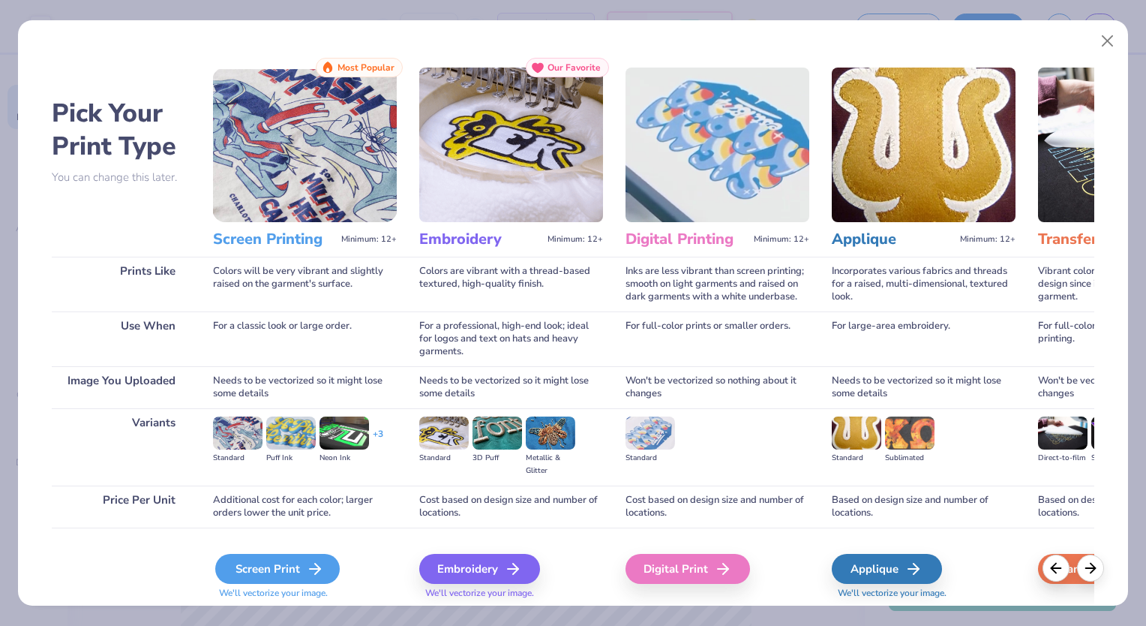
click at [317, 563] on icon at bounding box center [315, 569] width 18 height 18
click at [318, 563] on icon at bounding box center [315, 569] width 18 height 18
click at [303, 564] on div "Screen Print" at bounding box center [277, 569] width 125 height 30
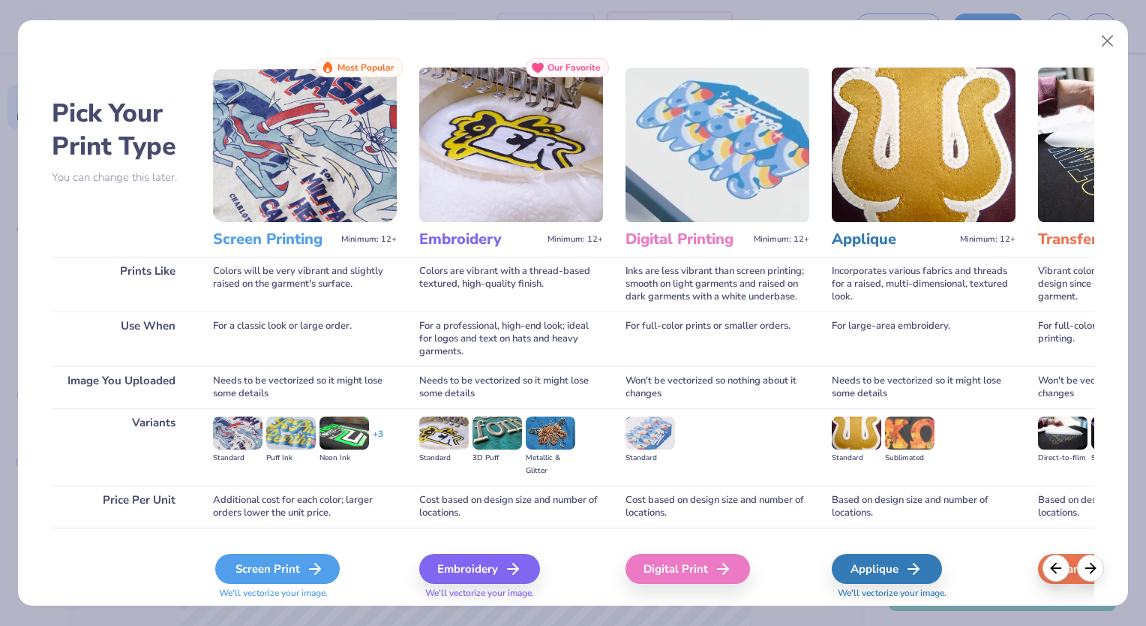
click at [303, 564] on div "Screen Print" at bounding box center [277, 569] width 125 height 30
click at [333, 560] on div "Screen Print" at bounding box center [277, 569] width 125 height 30
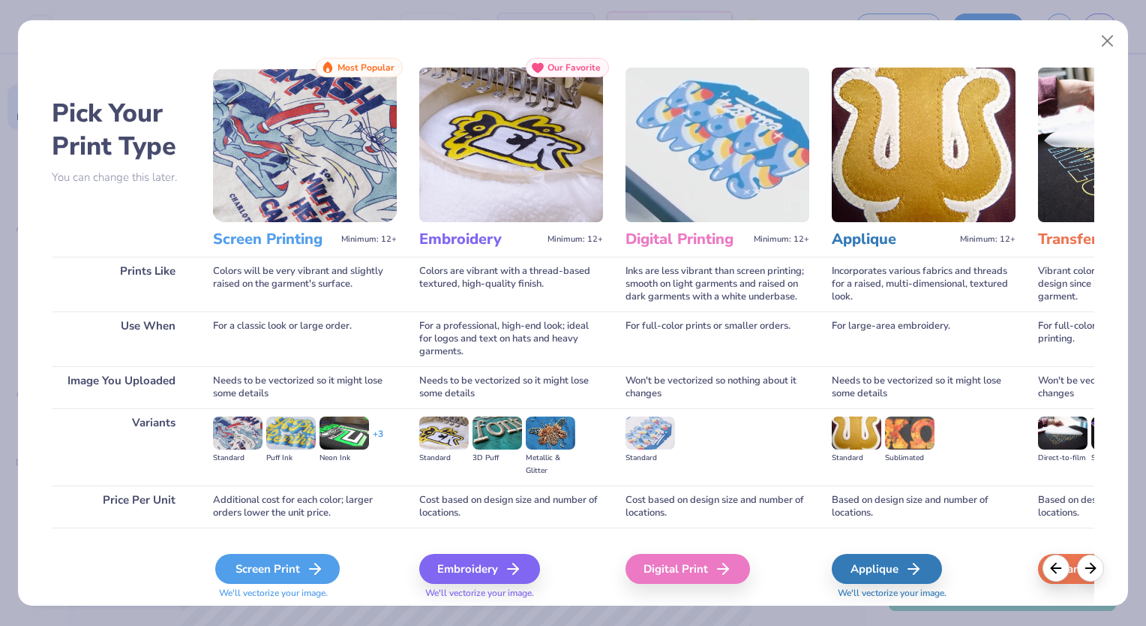
click at [312, 569] on icon at bounding box center [315, 569] width 18 height 18
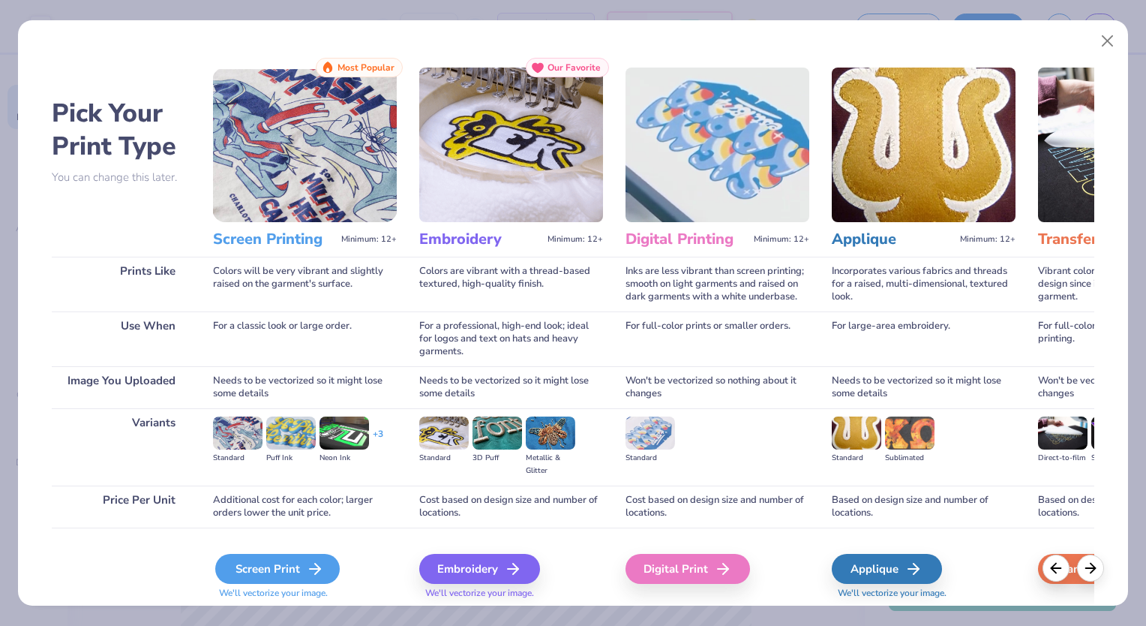
click at [295, 567] on div "Screen Print" at bounding box center [277, 569] width 125 height 30
click at [296, 567] on div "Screen Print" at bounding box center [277, 569] width 125 height 30
click at [299, 566] on div "Screen Print" at bounding box center [277, 569] width 125 height 30
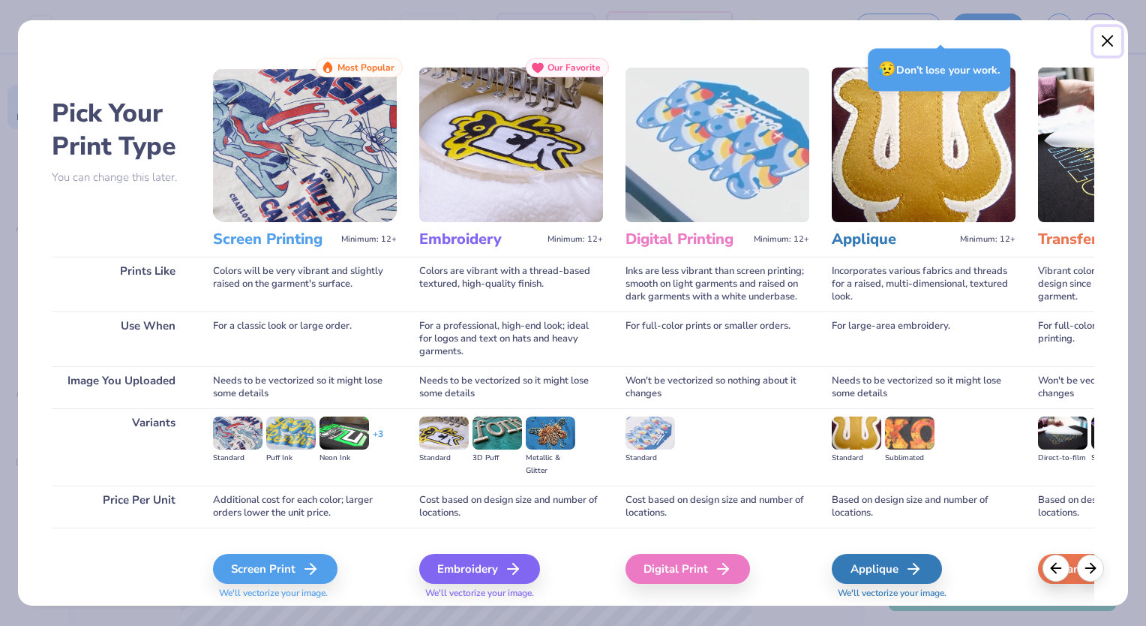
click at [1100, 47] on button "Close" at bounding box center [1108, 41] width 29 height 29
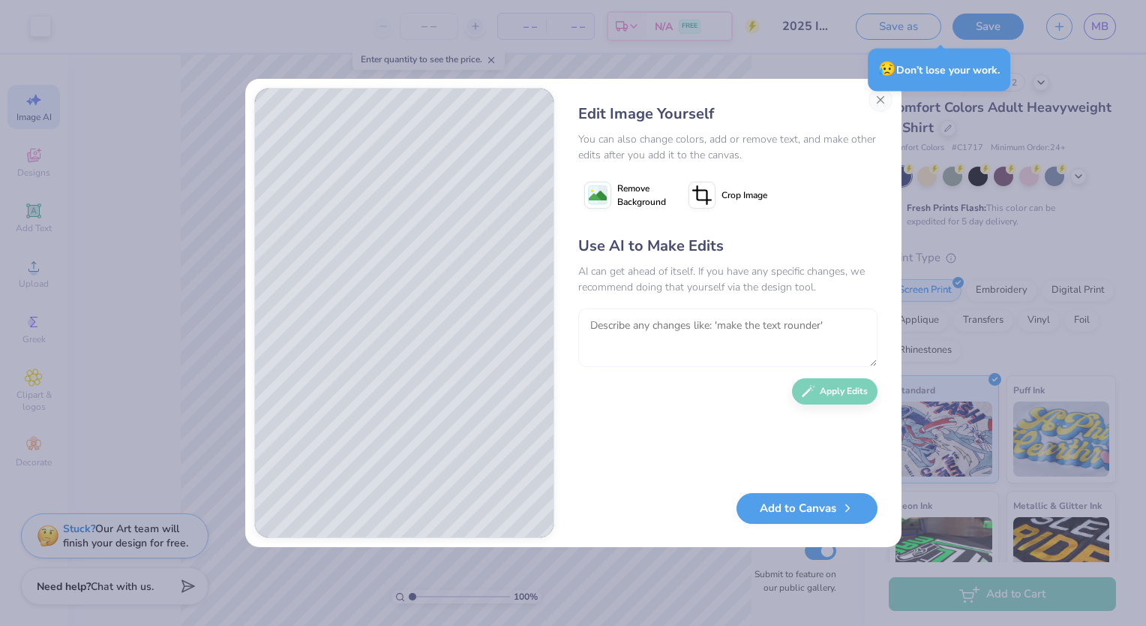
click at [706, 331] on textarea at bounding box center [727, 337] width 299 height 59
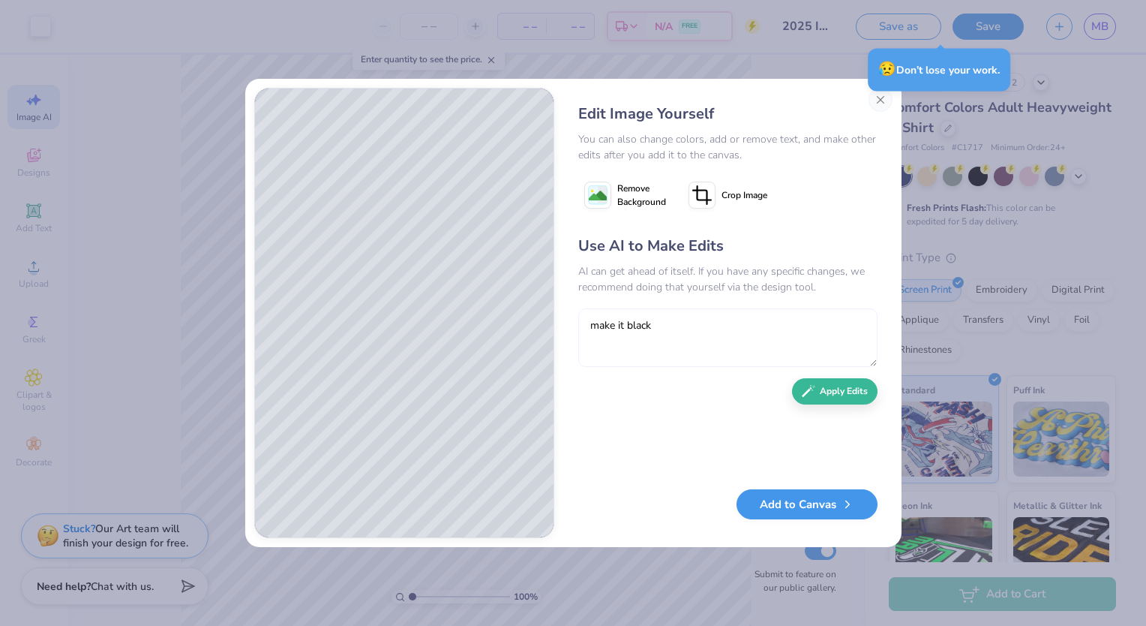
type textarea "make it black"
click at [762, 514] on button "Add to Canvas" at bounding box center [807, 504] width 141 height 31
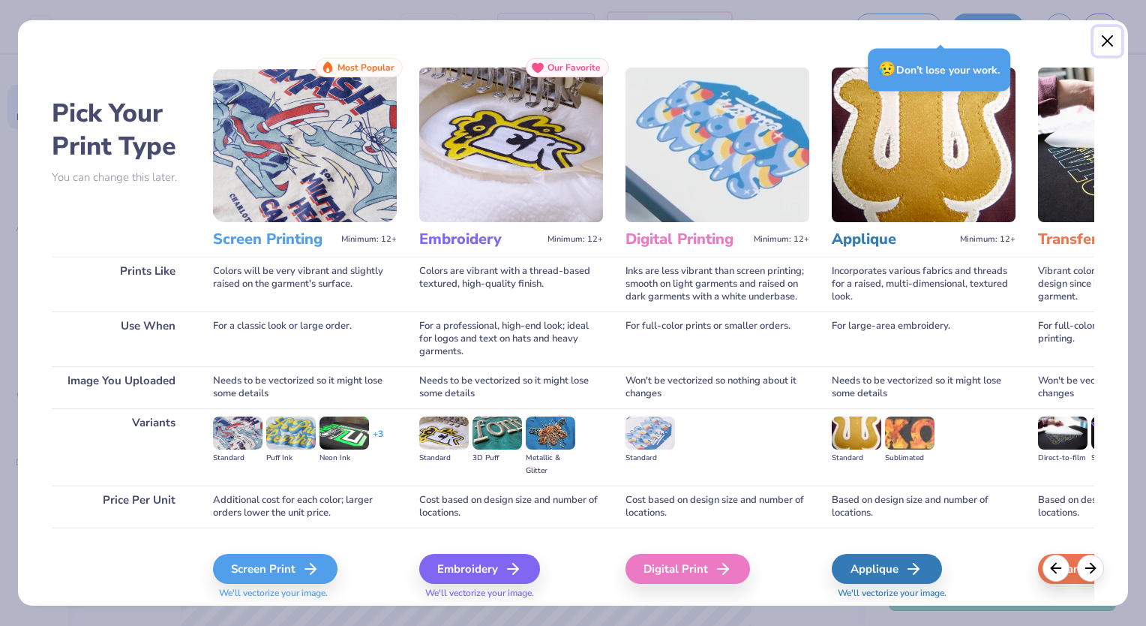
click at [1112, 45] on button "Close" at bounding box center [1108, 41] width 29 height 29
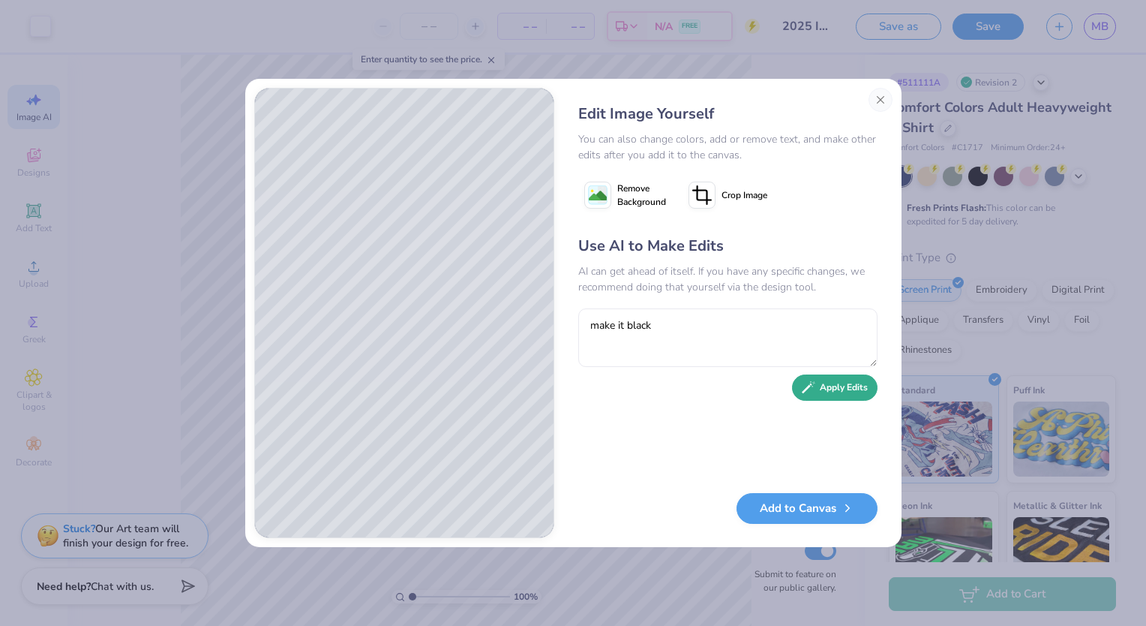
click at [833, 383] on button "Apply Edits" at bounding box center [835, 387] width 86 height 26
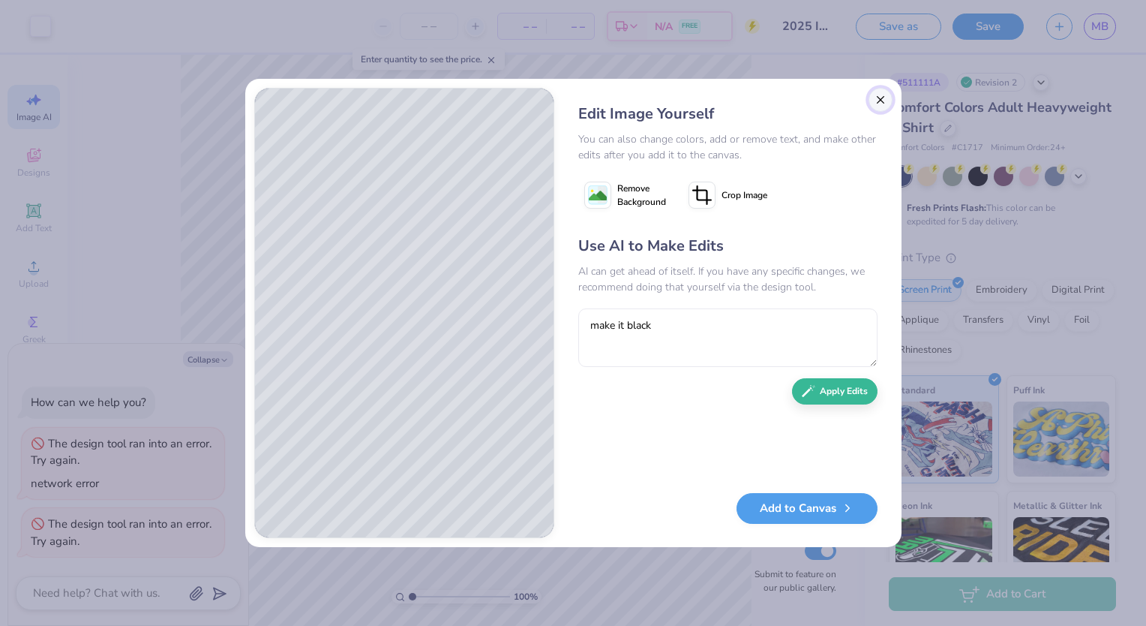
click at [878, 97] on button "Close" at bounding box center [881, 100] width 24 height 24
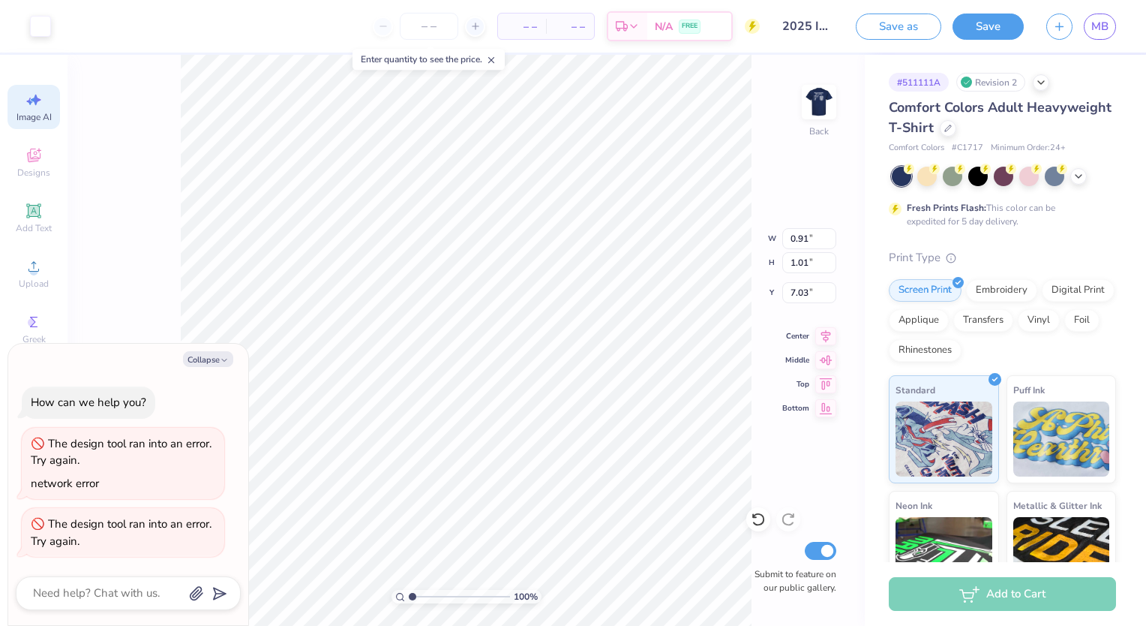
click at [42, 113] on span "Image AI" at bounding box center [34, 117] width 35 height 12
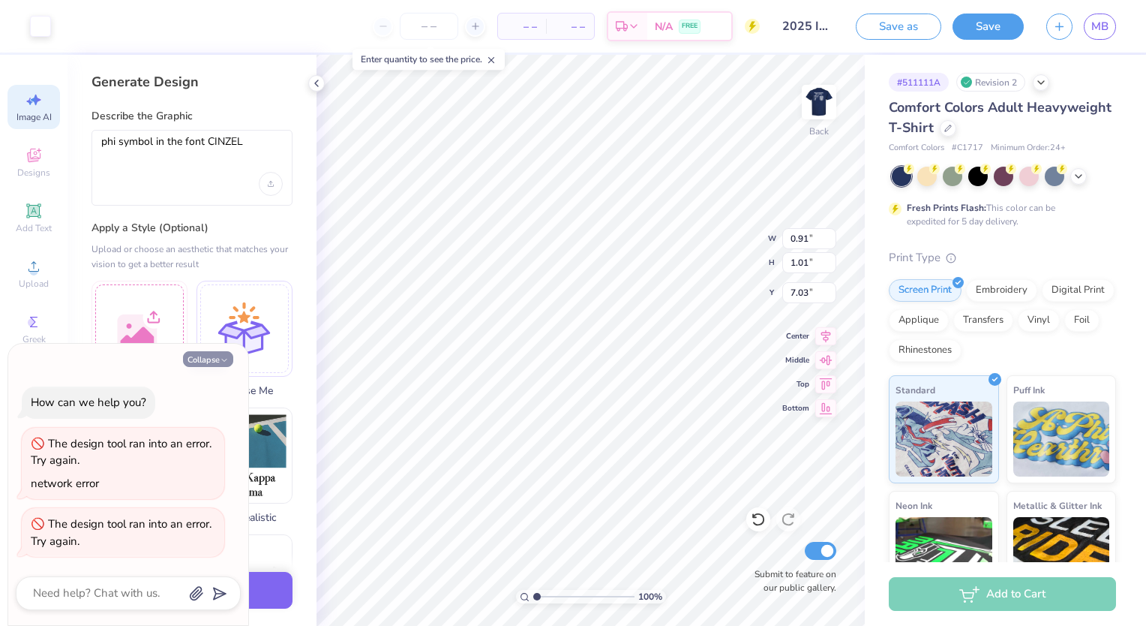
click at [204, 353] on button "Collapse" at bounding box center [208, 359] width 50 height 16
type textarea "x"
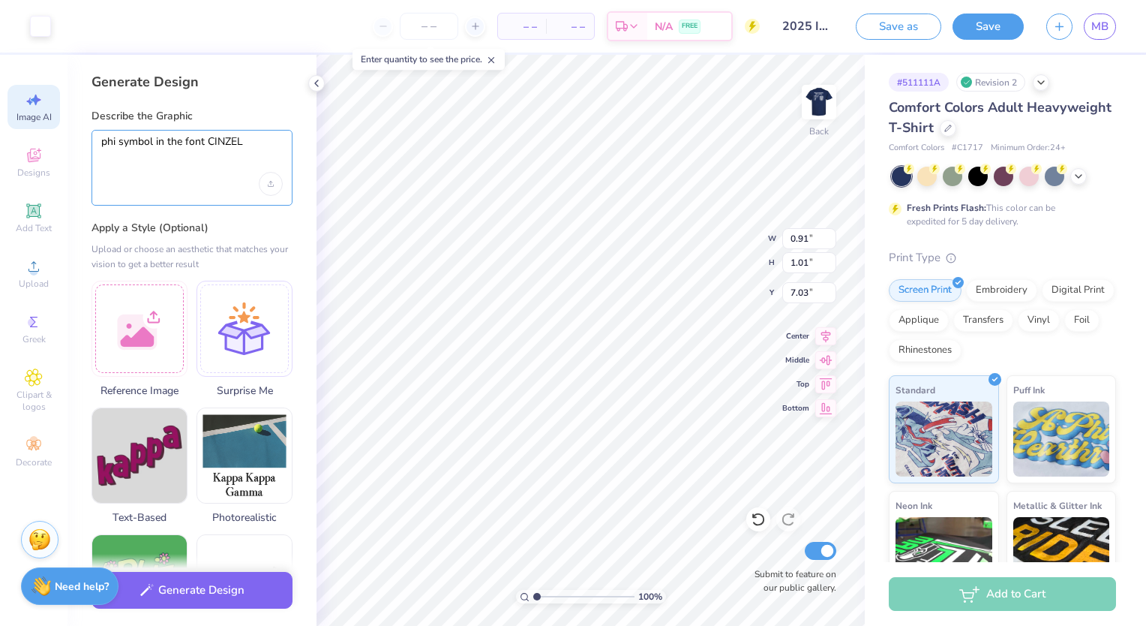
click at [261, 158] on textarea "phi symbol in the font CINZEL" at bounding box center [192, 154] width 182 height 38
click at [215, 577] on button "Generate Design" at bounding box center [192, 586] width 201 height 37
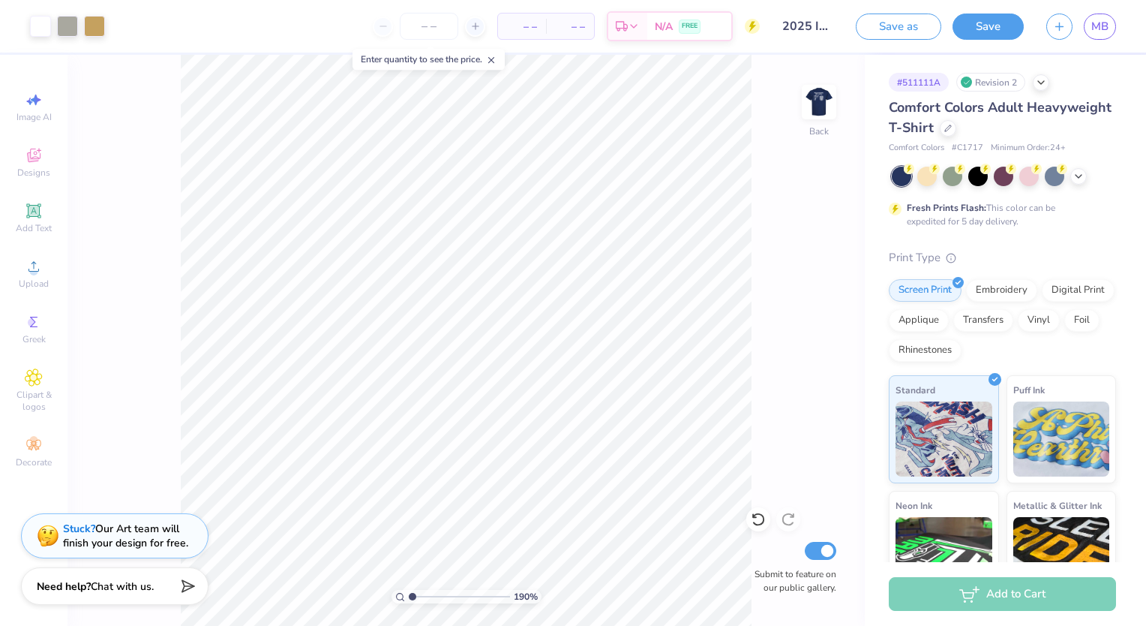
type input "1"
click at [821, 104] on img at bounding box center [819, 102] width 60 height 60
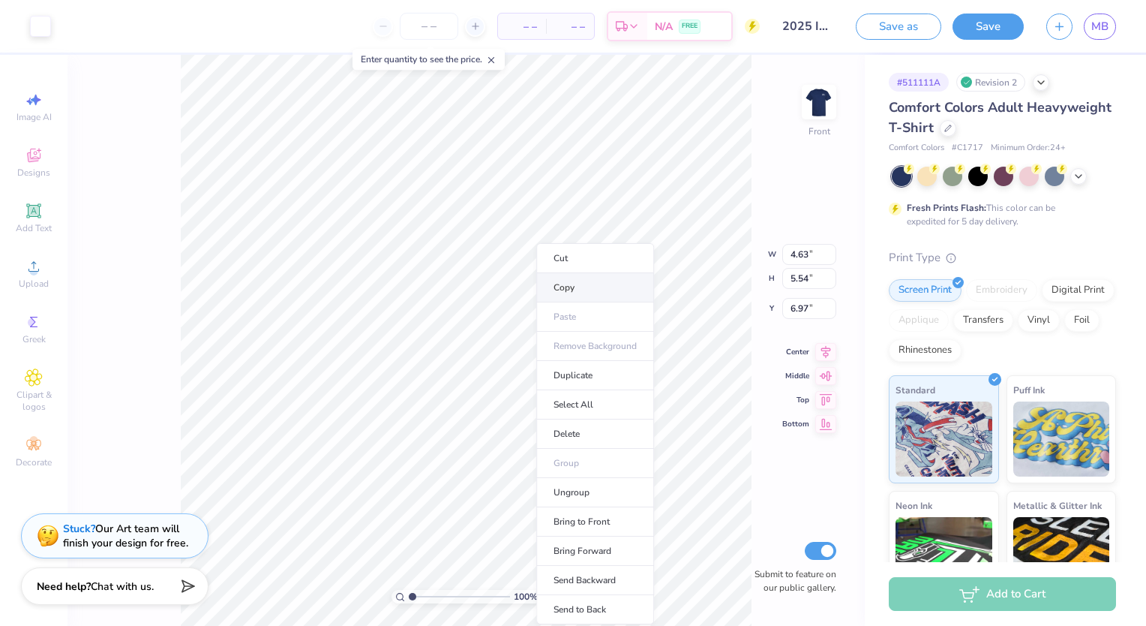
click at [575, 299] on li "Copy" at bounding box center [595, 287] width 118 height 29
click at [774, 175] on div "100 % Front W 4.63 4.63 " H 5.54 5.54 " Y 6.97 6.97 " Center Middle Top Bottom …" at bounding box center [466, 340] width 797 height 571
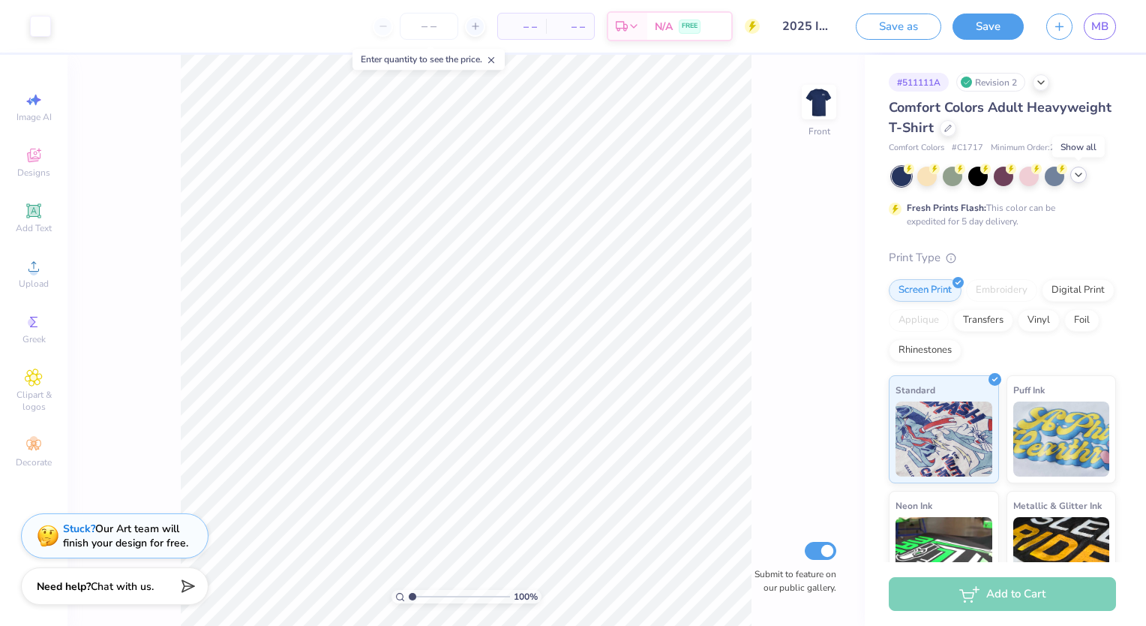
click at [1074, 181] on div at bounding box center [1078, 175] width 17 height 17
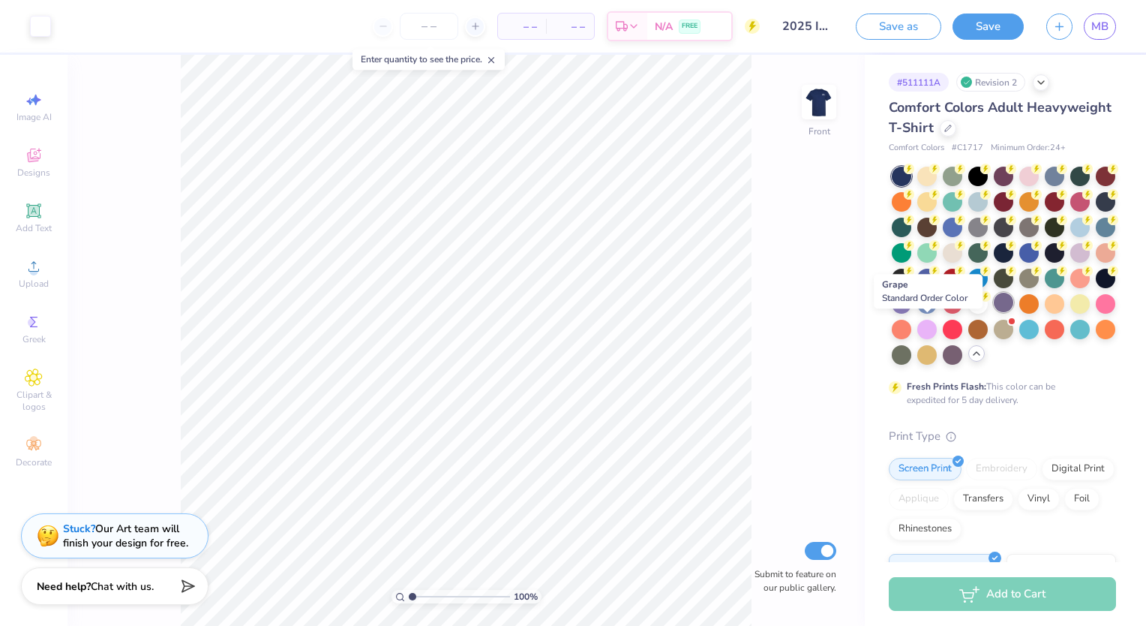
click at [994, 312] on div at bounding box center [1004, 303] width 20 height 20
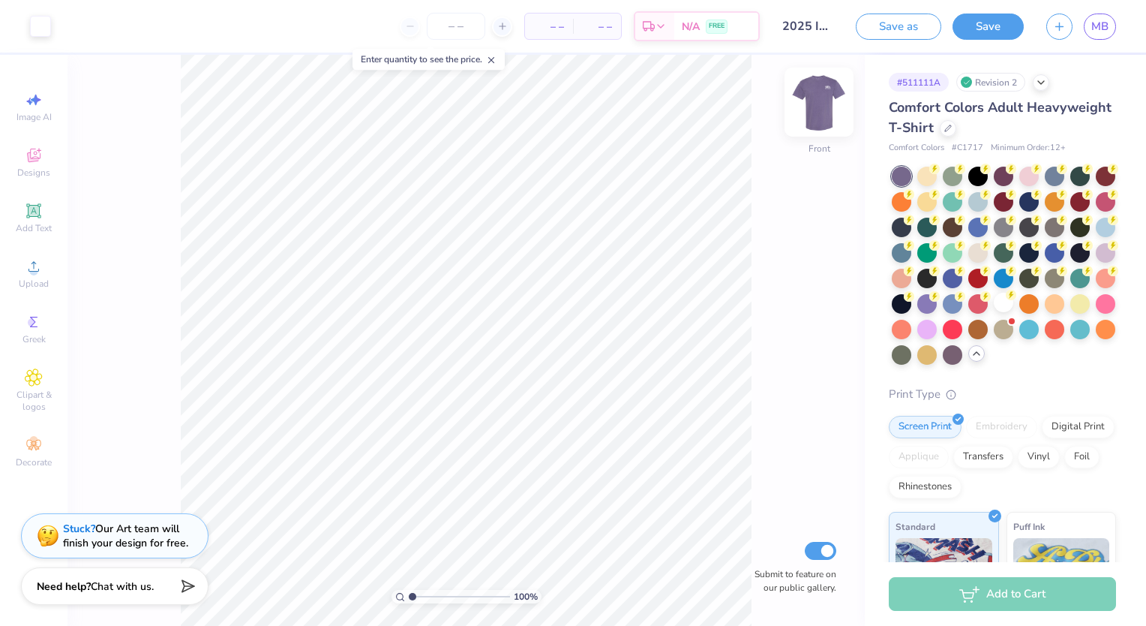
click at [809, 104] on img at bounding box center [819, 102] width 60 height 60
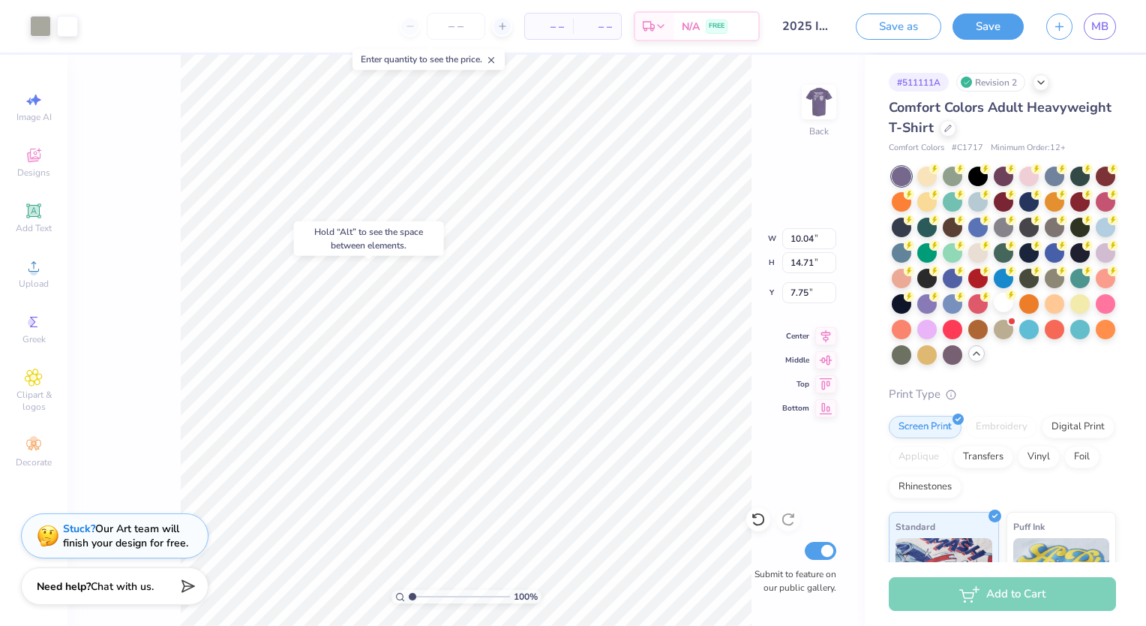
type input "7.75"
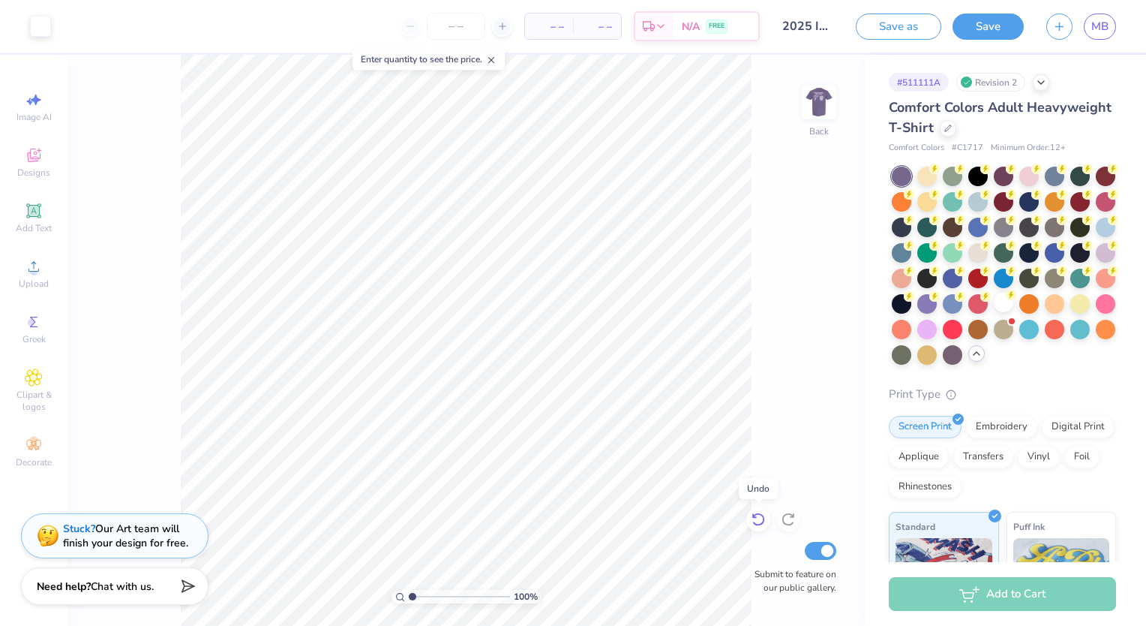
click at [757, 524] on icon at bounding box center [758, 520] width 13 height 14
click at [759, 523] on icon at bounding box center [758, 519] width 15 height 15
click at [61, 22] on div at bounding box center [67, 24] width 21 height 21
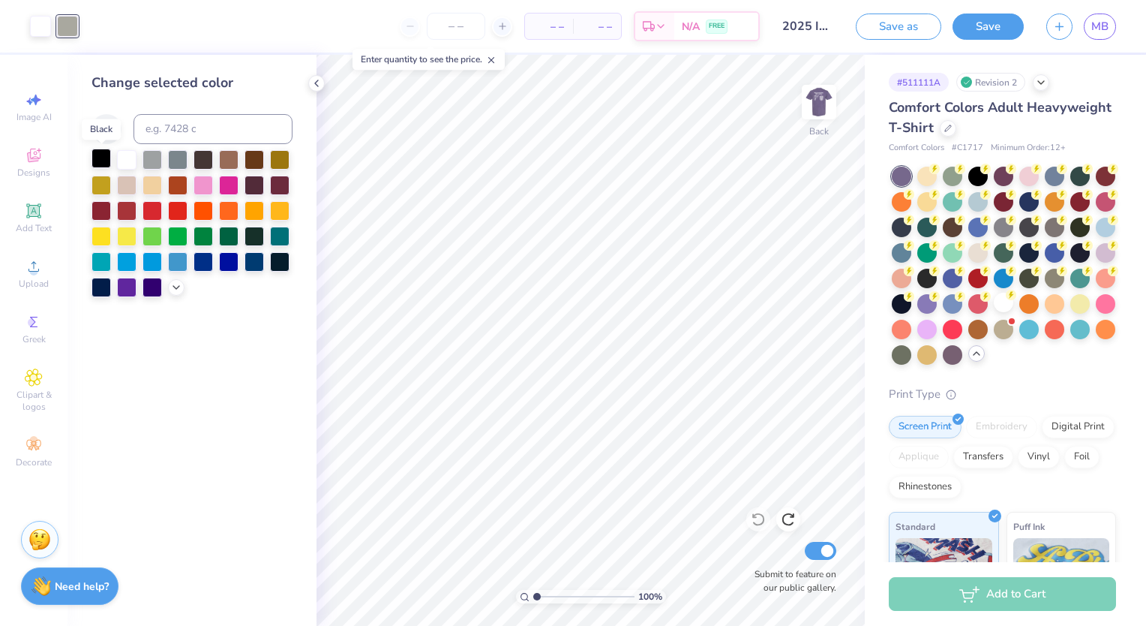
click at [105, 155] on div at bounding box center [102, 159] width 20 height 20
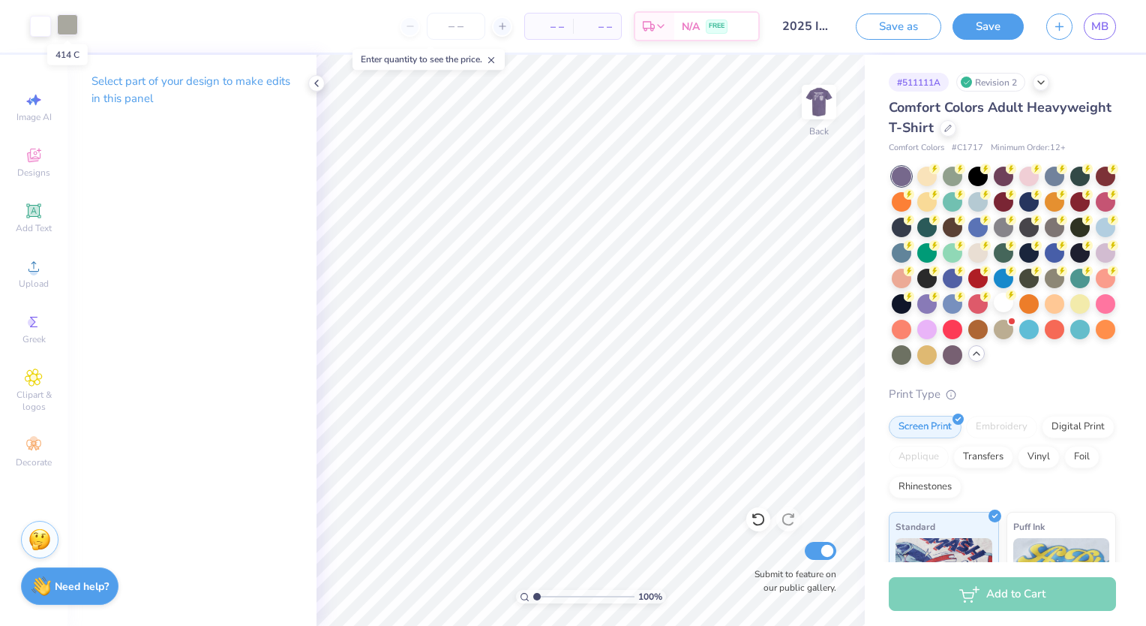
click at [74, 25] on div at bounding box center [67, 24] width 21 height 21
click at [722, 625] on html "Art colors – – Per Item – – Total Est. Delivery N/A FREE Design Title 2025 Init…" at bounding box center [573, 313] width 1146 height 626
click at [822, 107] on img at bounding box center [819, 102] width 60 height 60
click at [34, 27] on div at bounding box center [40, 24] width 21 height 21
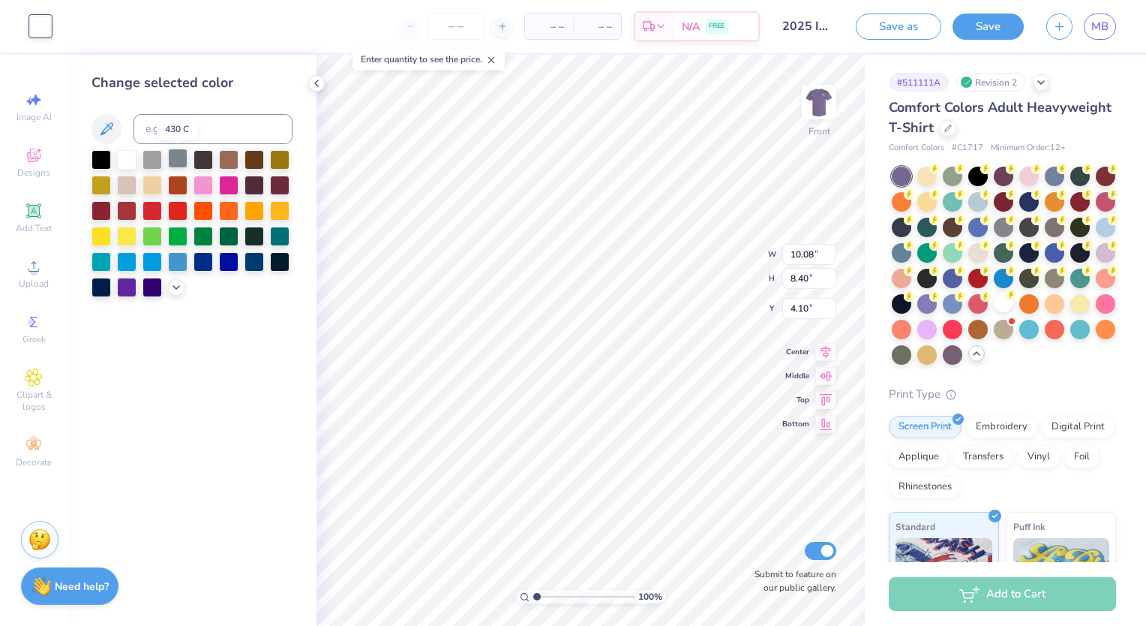
click at [176, 161] on div at bounding box center [178, 159] width 20 height 20
click at [93, 159] on div at bounding box center [102, 159] width 20 height 20
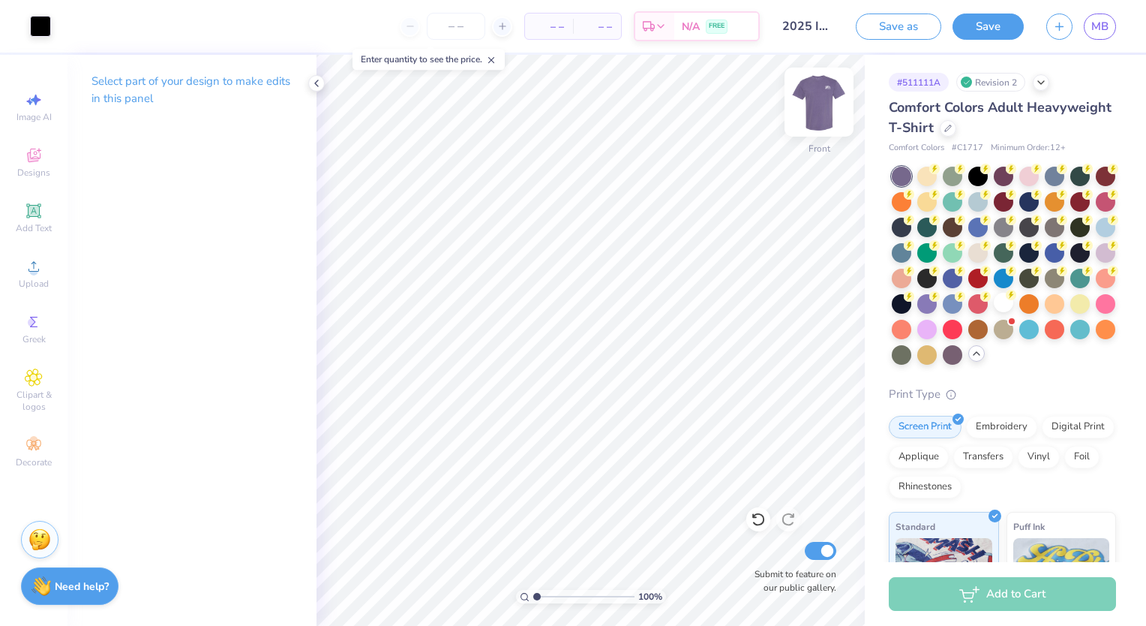
click at [818, 106] on img at bounding box center [819, 102] width 60 height 60
click at [833, 97] on img at bounding box center [819, 102] width 60 height 60
click at [37, 30] on div at bounding box center [40, 24] width 21 height 21
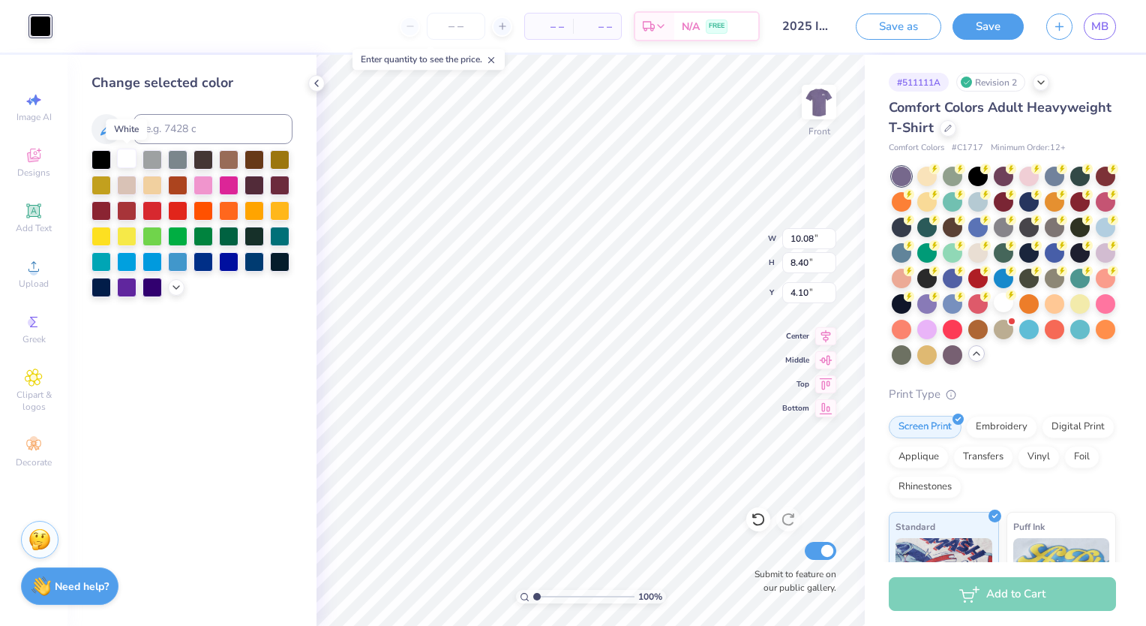
click at [133, 161] on div at bounding box center [127, 159] width 20 height 20
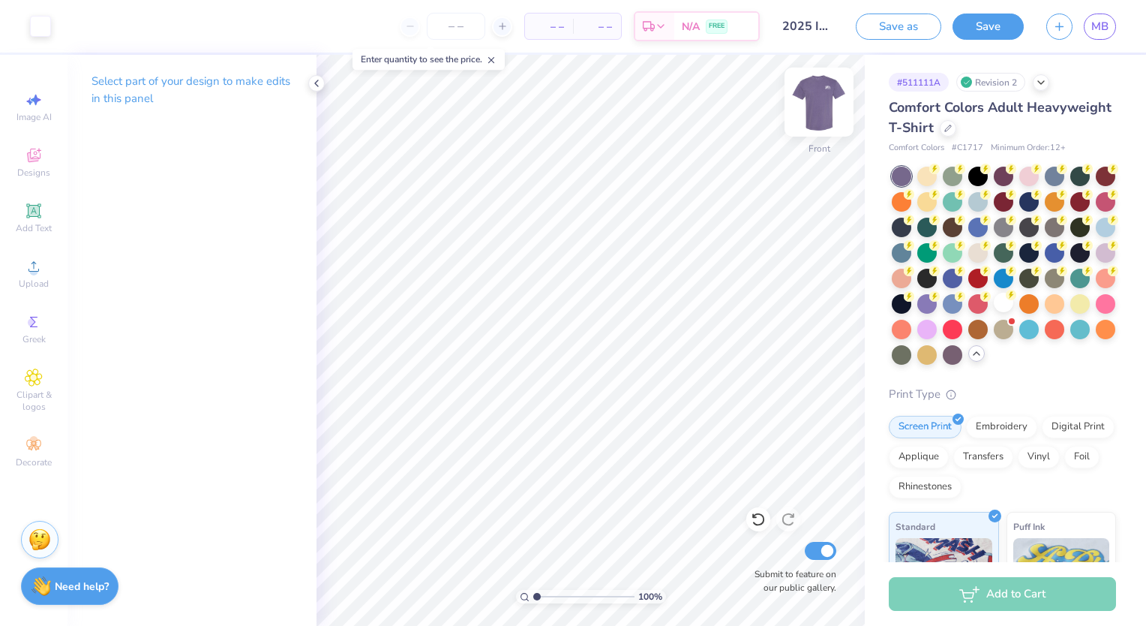
click at [826, 95] on img at bounding box center [819, 102] width 60 height 60
click at [937, 302] on div at bounding box center [927, 303] width 20 height 20
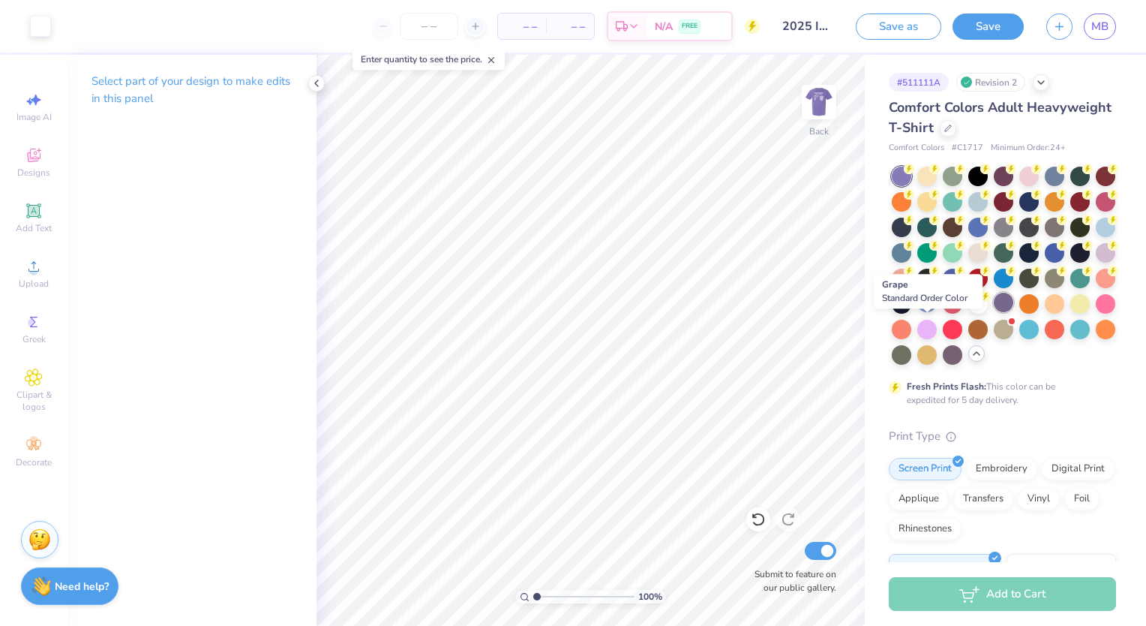
click at [994, 312] on div at bounding box center [1004, 303] width 20 height 20
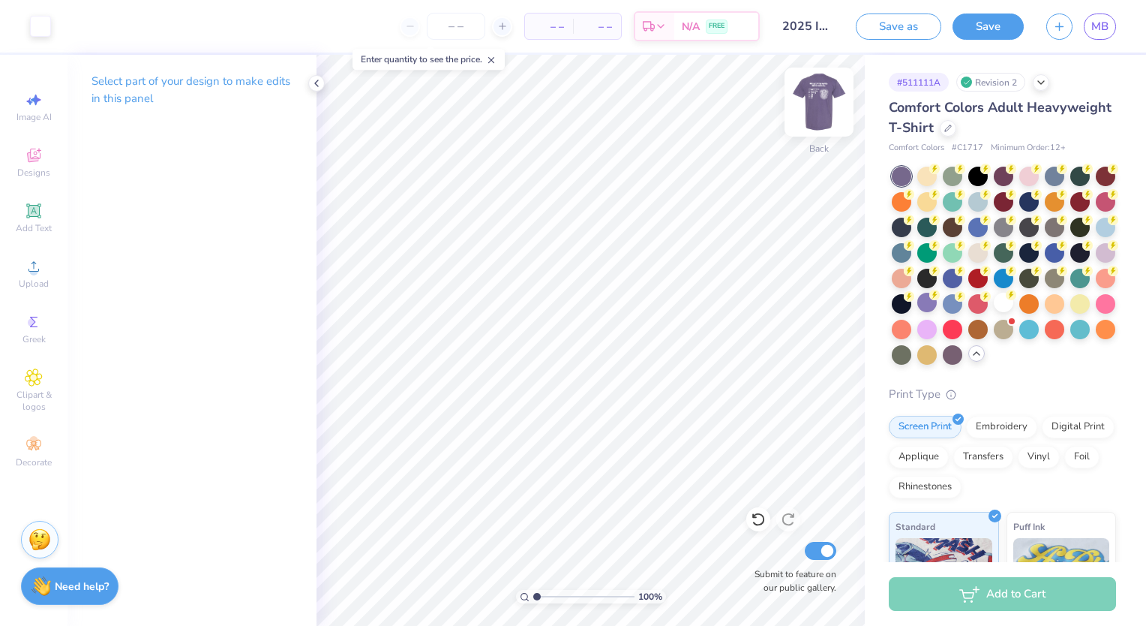
click at [816, 101] on img at bounding box center [819, 102] width 60 height 60
click at [1007, 21] on button "Save" at bounding box center [988, 24] width 71 height 26
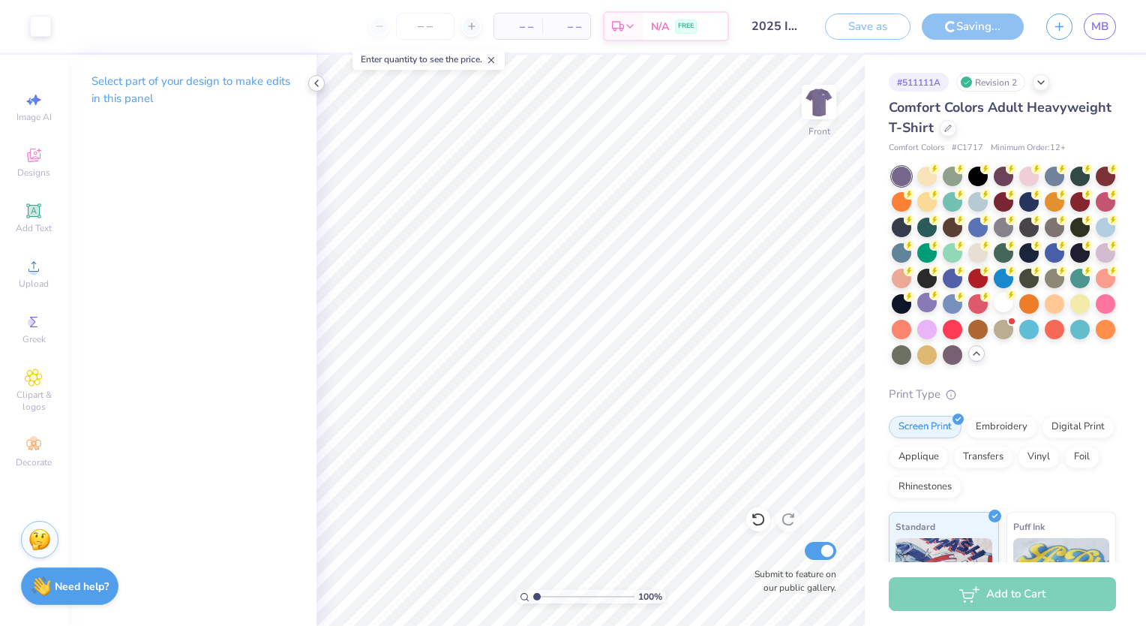
click at [323, 86] on div at bounding box center [316, 83] width 17 height 17
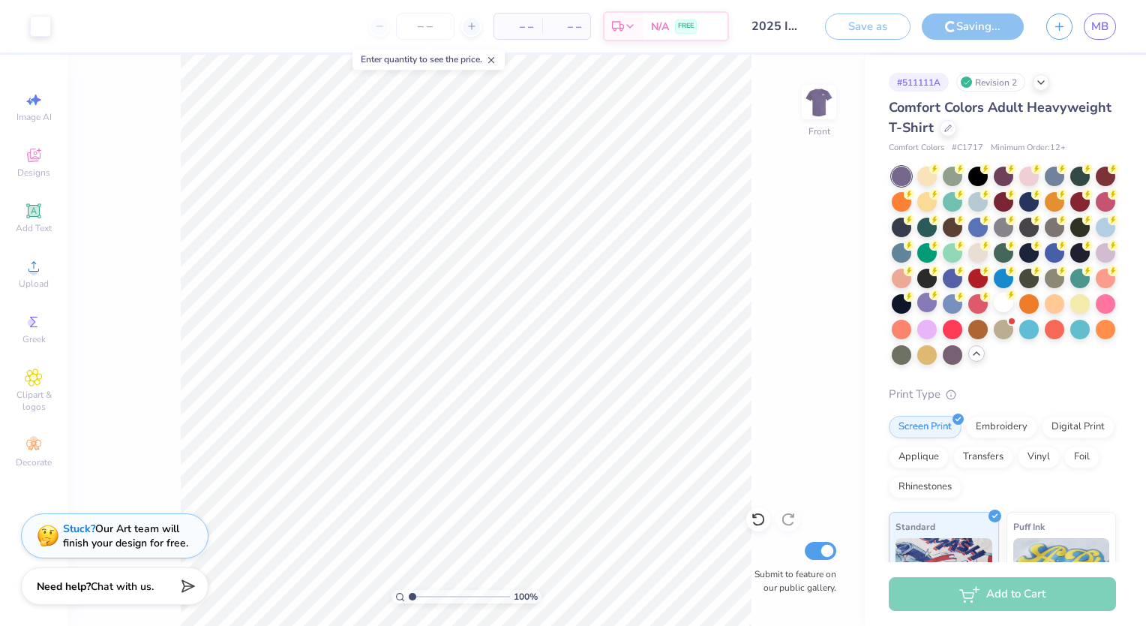
click at [971, 22] on div "Saving..." at bounding box center [973, 27] width 102 height 26
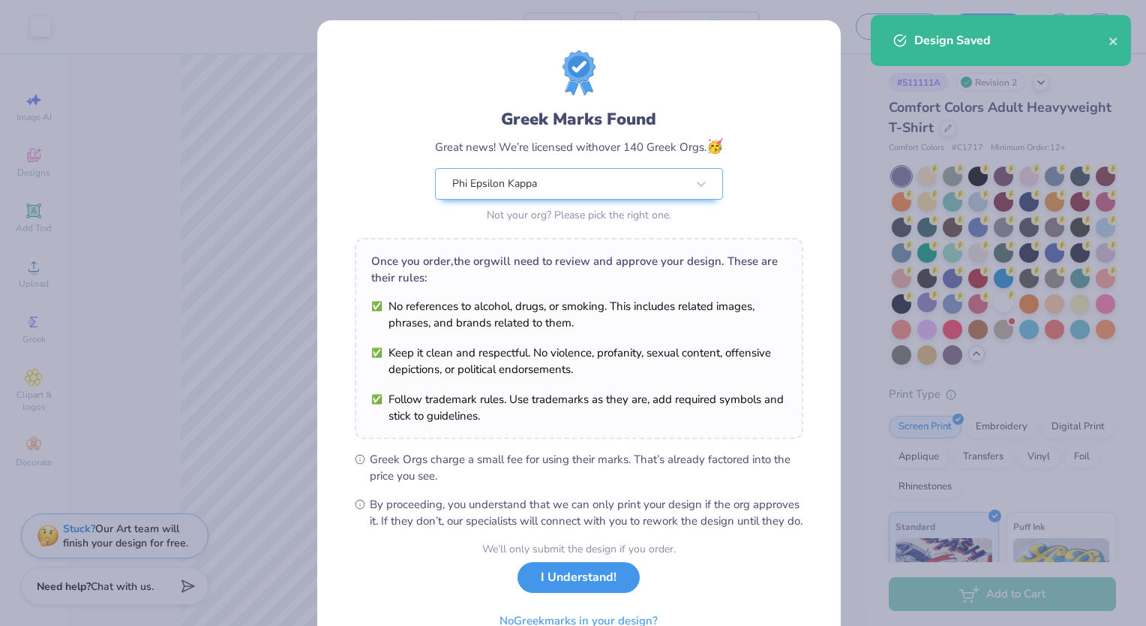
click at [560, 593] on button "I Understand!" at bounding box center [579, 577] width 122 height 31
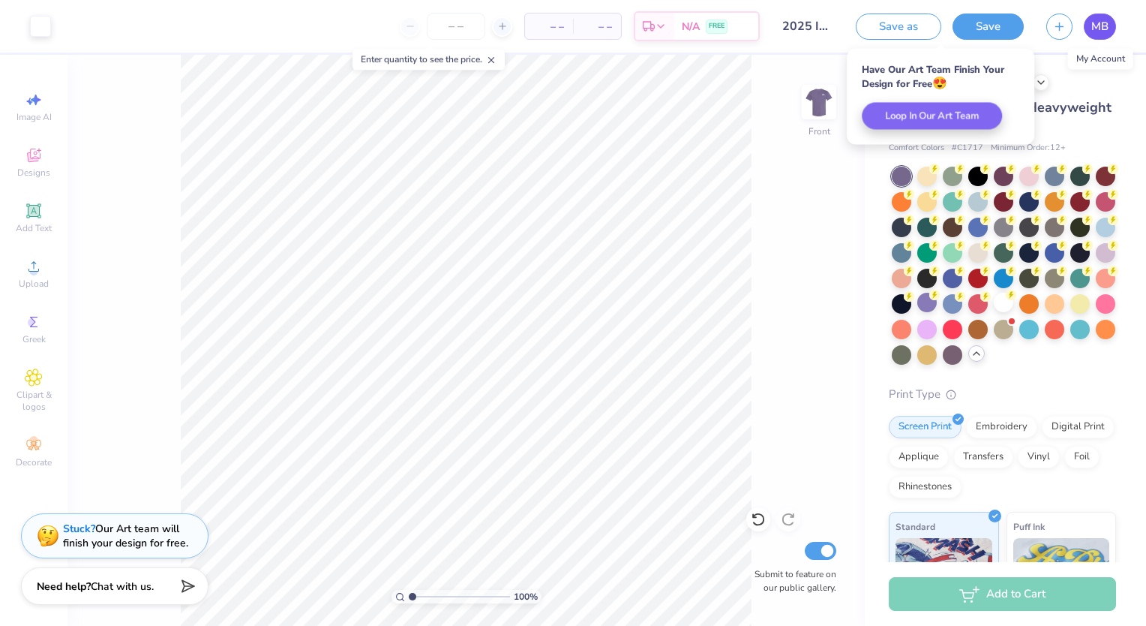
click at [1107, 23] on span "MB" at bounding box center [1099, 26] width 17 height 17
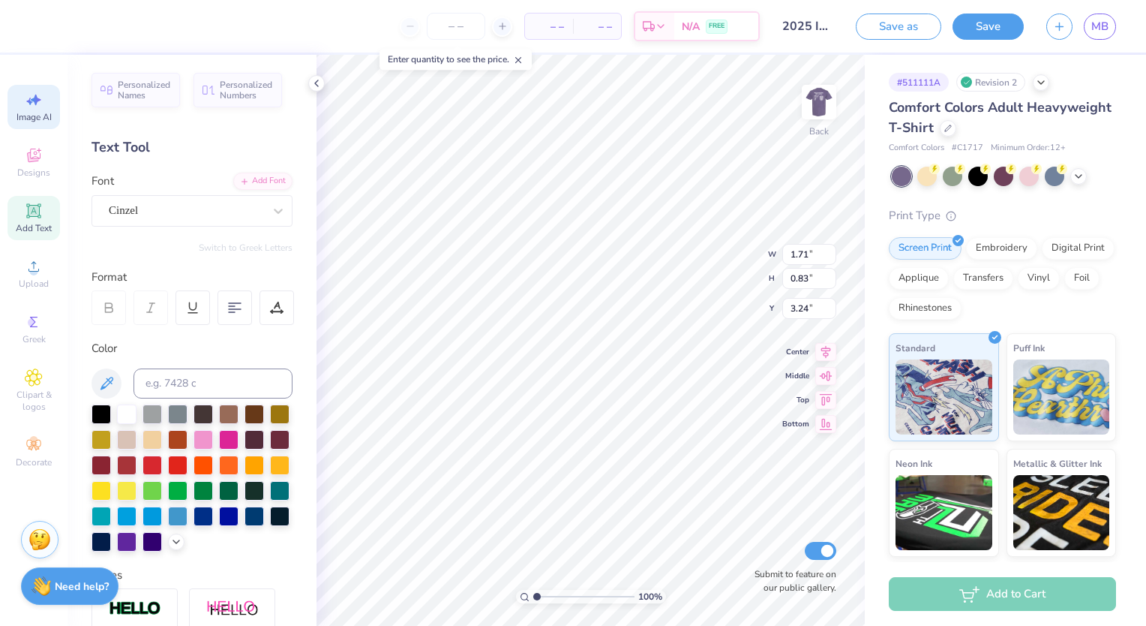
click at [24, 116] on span "Image AI" at bounding box center [34, 117] width 35 height 12
select select "4"
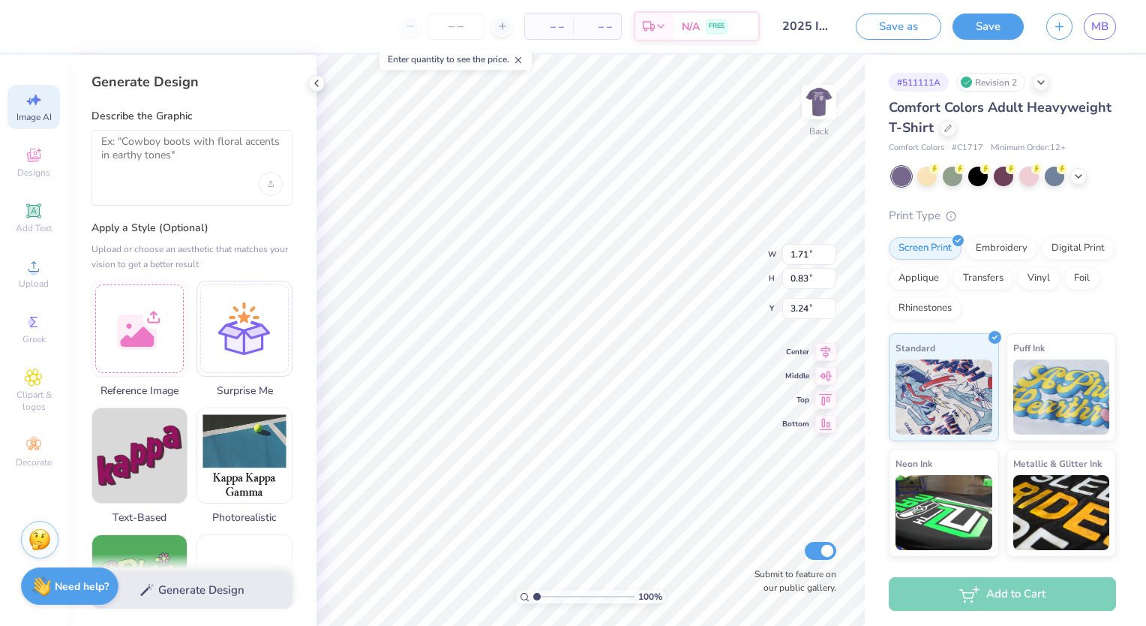
click at [177, 179] on div at bounding box center [192, 168] width 201 height 76
click at [192, 158] on textarea at bounding box center [192, 154] width 182 height 38
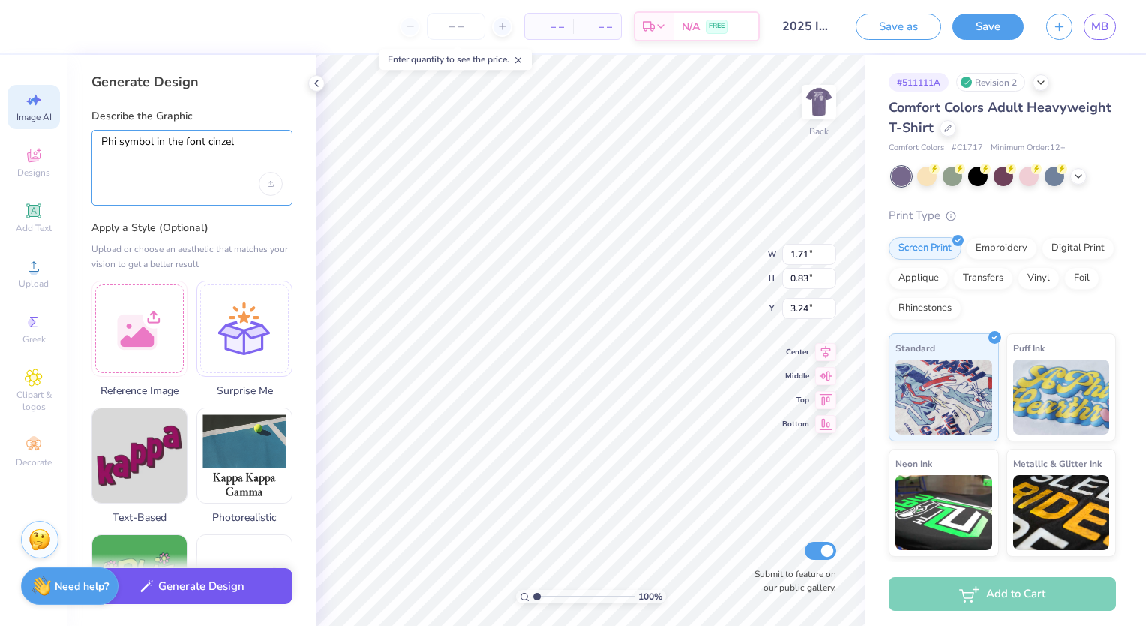
type textarea "Phi symbol in the font cinzel"
click at [259, 594] on button "Generate Design" at bounding box center [192, 586] width 201 height 37
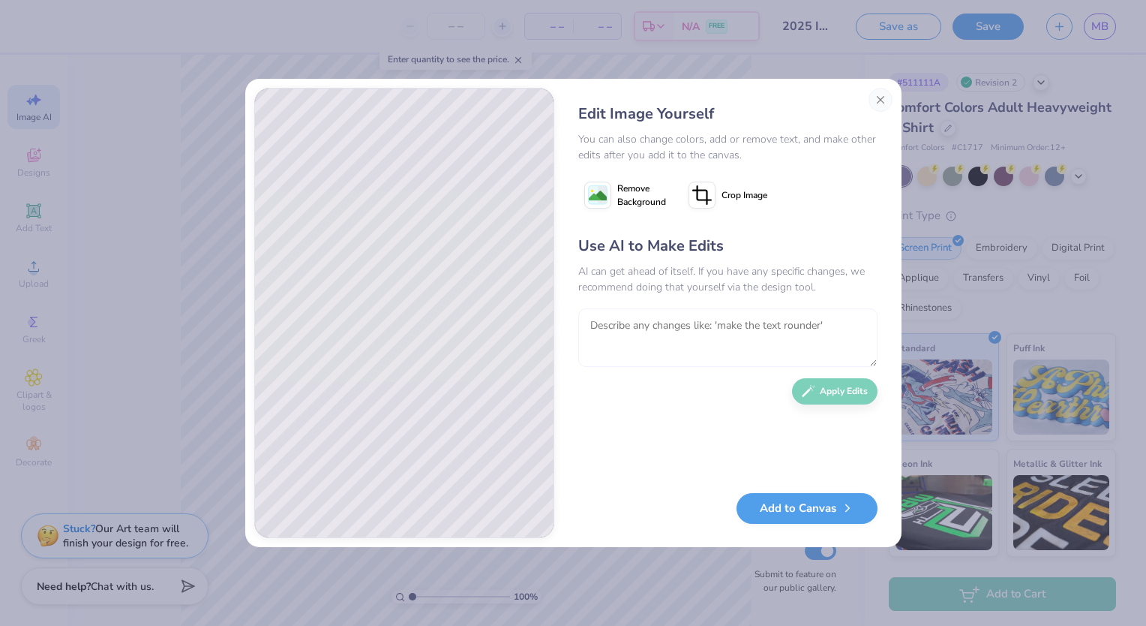
click at [686, 318] on textarea at bounding box center [727, 337] width 299 height 59
click at [638, 329] on textarea "make it all black" at bounding box center [727, 337] width 299 height 59
type textarea "make it black"
click at [847, 389] on button "Apply Edits" at bounding box center [835, 387] width 86 height 26
click at [749, 336] on textarea at bounding box center [727, 337] width 299 height 59
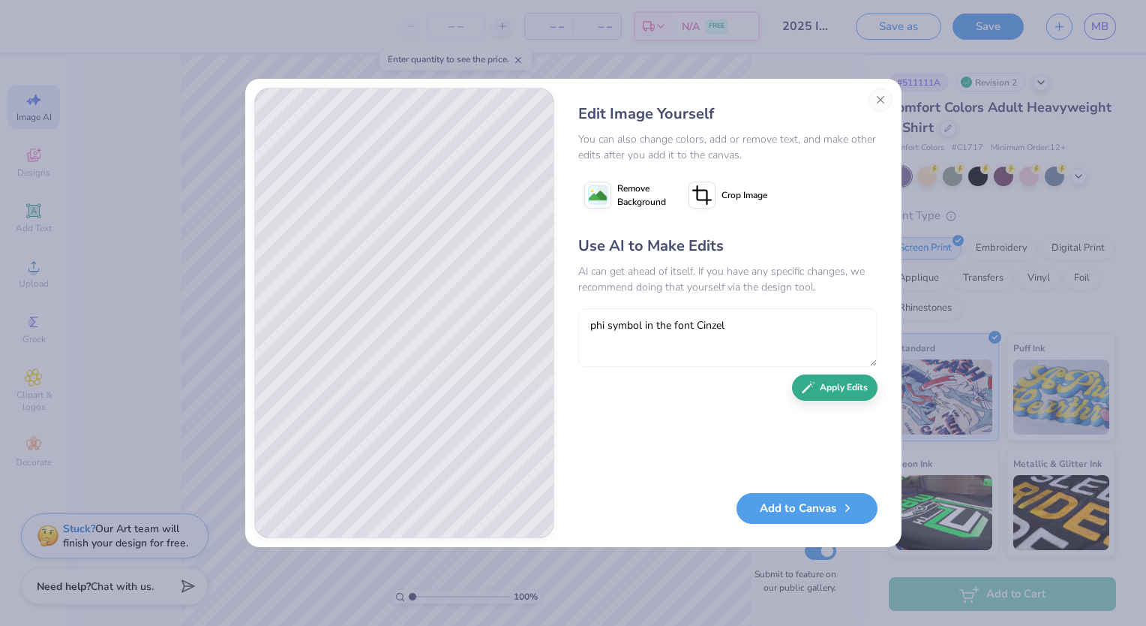
type textarea "phi symbol in the font Cinzel"
click at [816, 392] on button "Apply Edits" at bounding box center [835, 387] width 86 height 26
click at [652, 321] on textarea at bounding box center [727, 337] width 299 height 59
type textarea "make it thicker"
click at [816, 392] on button "Apply Edits" at bounding box center [835, 387] width 86 height 26
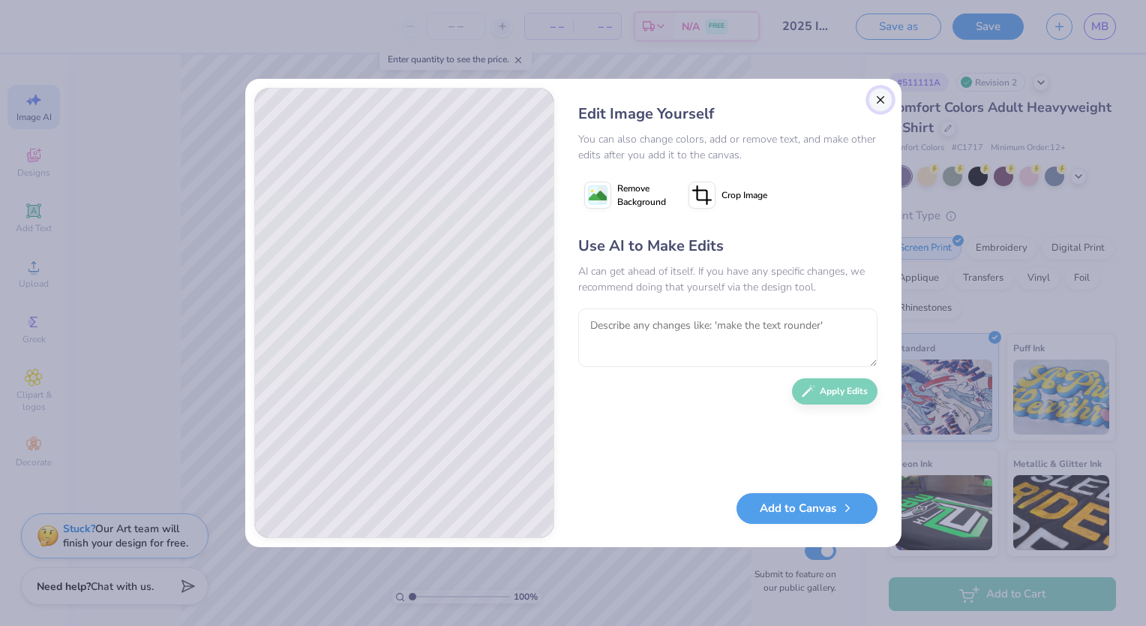
click at [882, 91] on button "Close" at bounding box center [881, 100] width 24 height 24
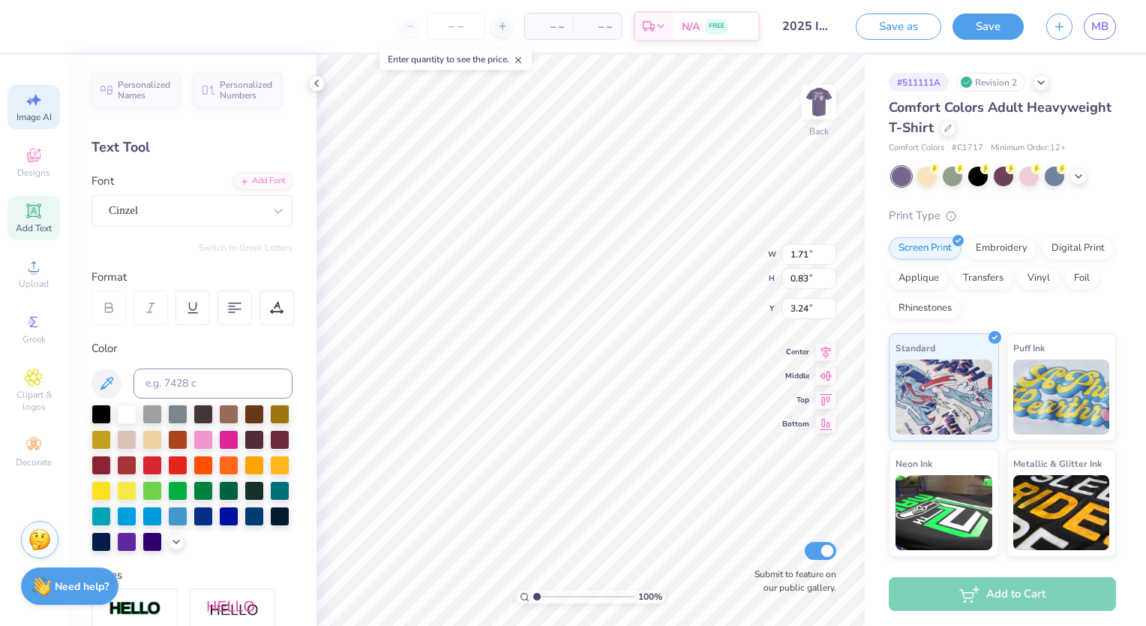
click at [50, 105] on div "Image AI" at bounding box center [34, 107] width 53 height 44
select select "4"
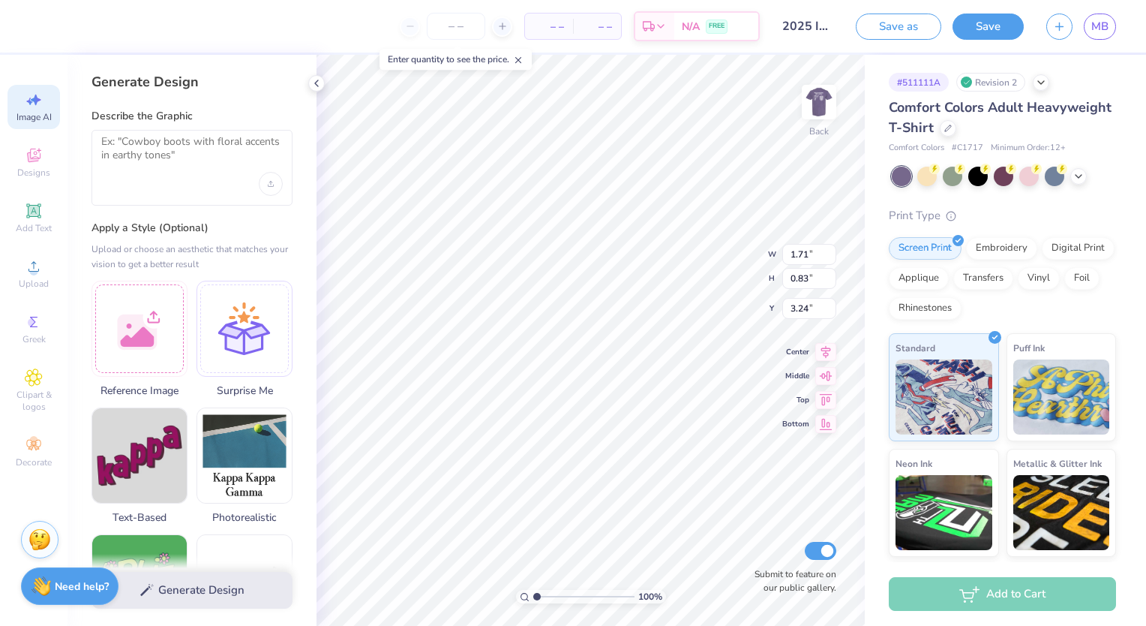
click at [216, 173] on div at bounding box center [192, 168] width 201 height 76
click at [211, 166] on textarea at bounding box center [192, 154] width 182 height 38
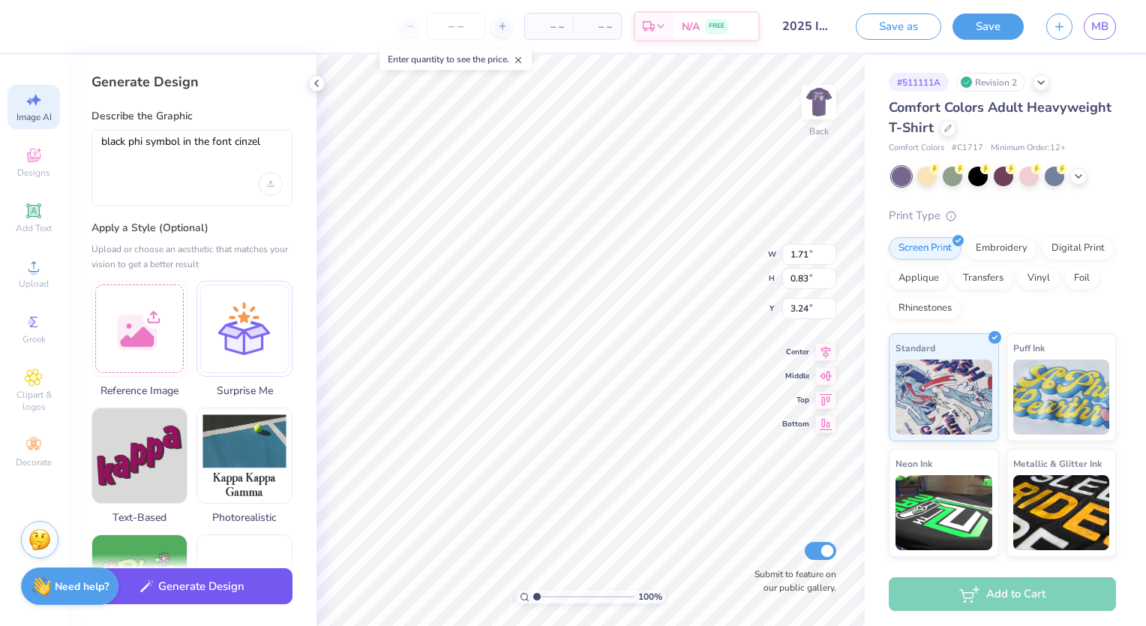
click at [217, 587] on button "Generate Design" at bounding box center [192, 586] width 201 height 37
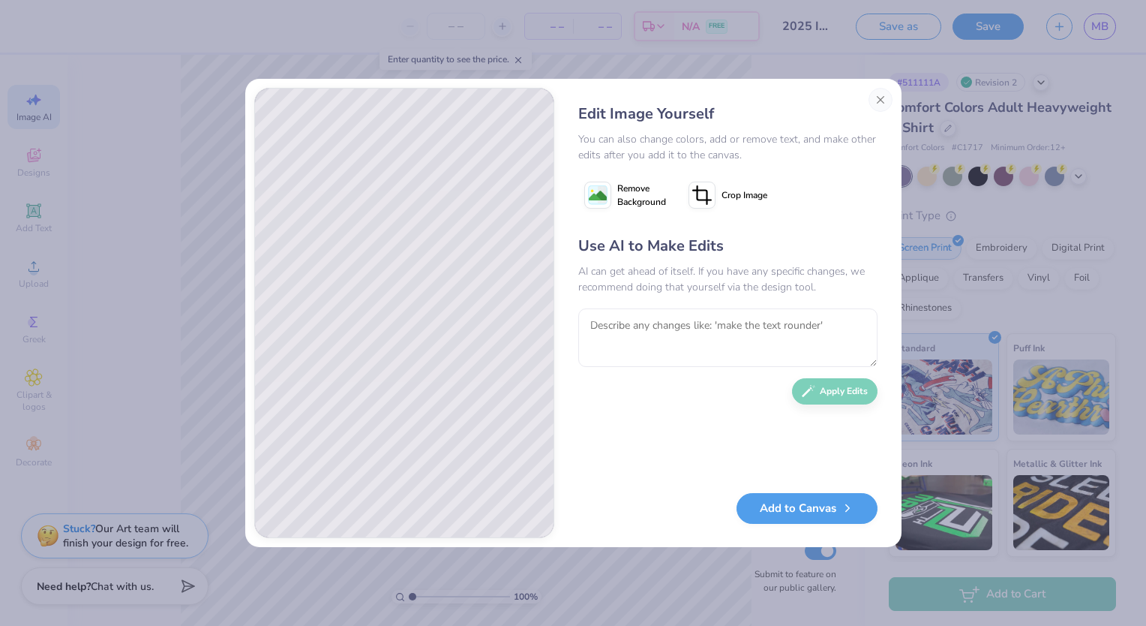
click at [819, 383] on div "Use AI to Make Edits AI can get ahead of itself. If you have any specific chang…" at bounding box center [727, 356] width 299 height 243
click at [876, 104] on button "Close" at bounding box center [881, 100] width 24 height 24
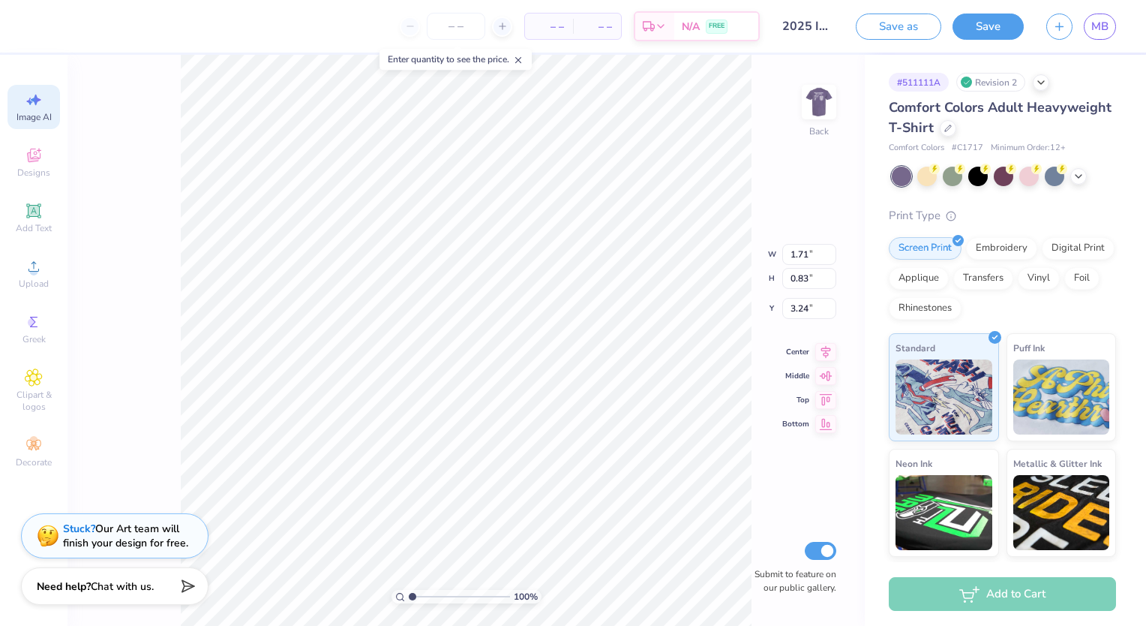
scroll to position [0, 33]
click at [45, 110] on div "Image AI" at bounding box center [34, 107] width 53 height 44
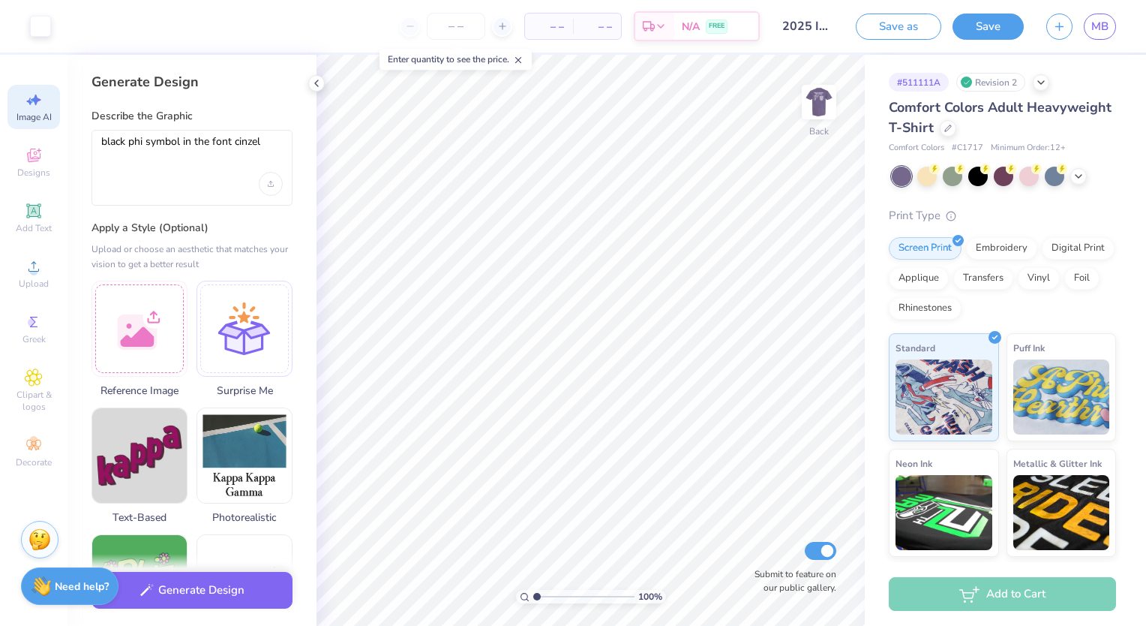
scroll to position [0, 0]
click at [186, 143] on textarea "black phi symbol in the font cinzel" at bounding box center [192, 154] width 182 height 38
click at [223, 146] on textarea "black phi symbol in the font cinzel" at bounding box center [192, 154] width 182 height 38
click at [251, 153] on textarea "black phi symbol in the font cinzel" at bounding box center [192, 154] width 182 height 38
click at [224, 602] on button "Generate Design" at bounding box center [192, 586] width 201 height 37
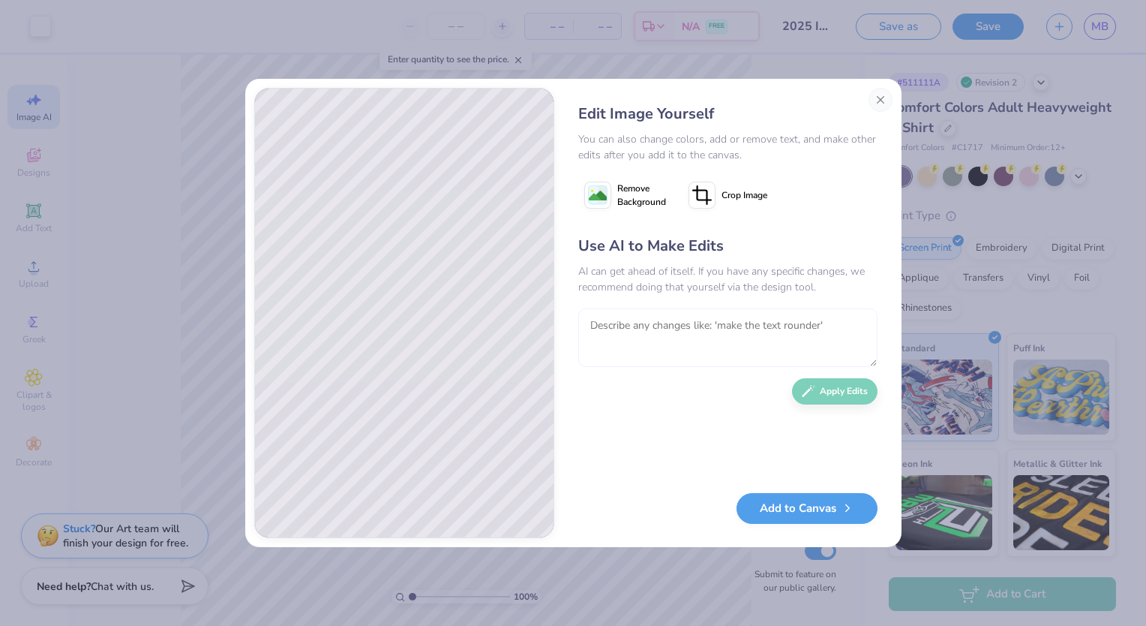
click at [629, 347] on textarea at bounding box center [727, 337] width 299 height 59
click at [880, 94] on button "Close" at bounding box center [881, 100] width 24 height 24
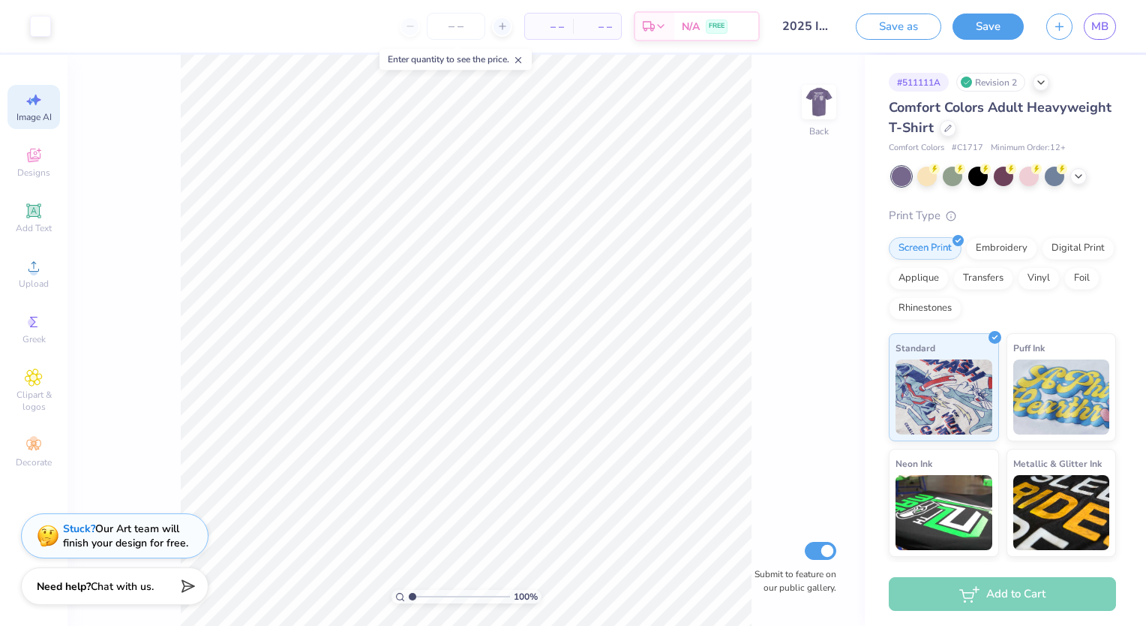
scroll to position [0, 33]
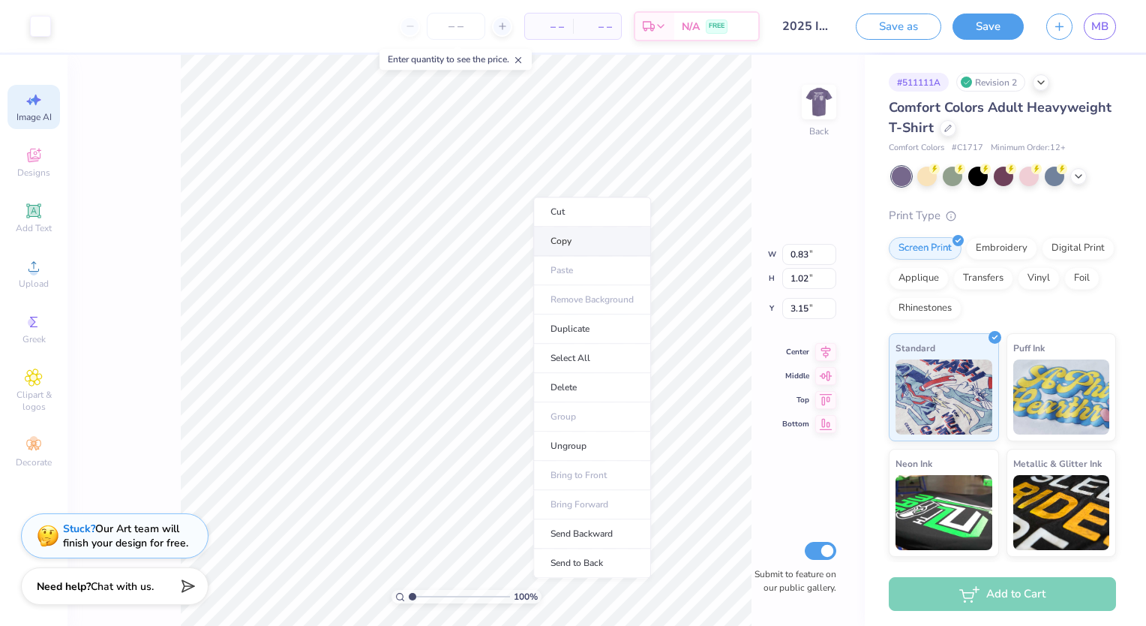
click at [569, 251] on li "Copy" at bounding box center [592, 241] width 118 height 29
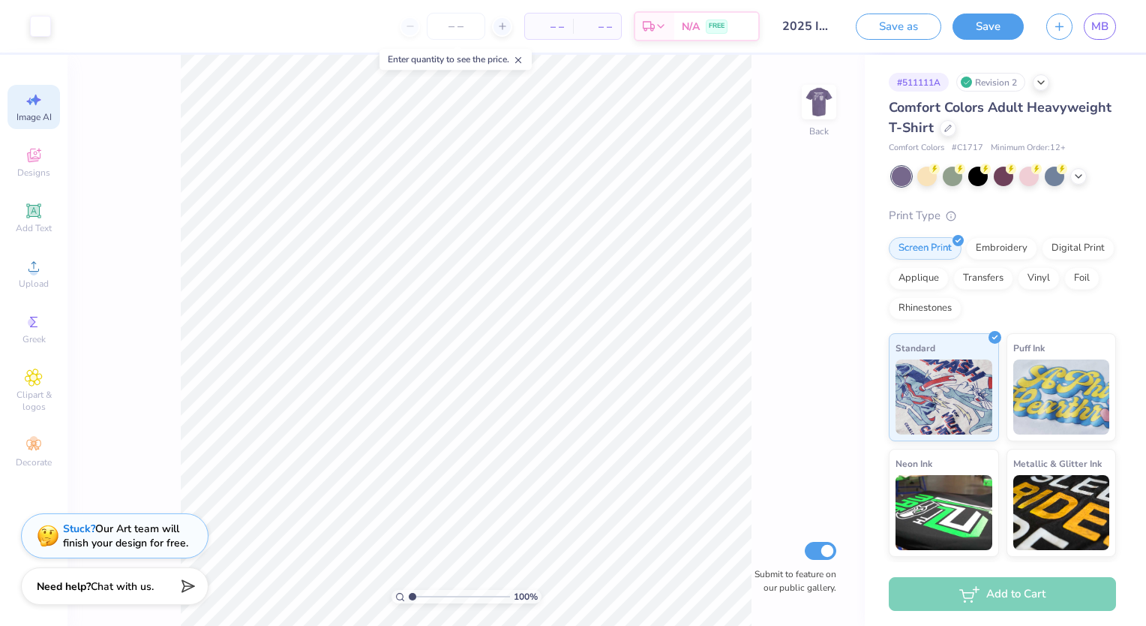
click at [33, 100] on icon at bounding box center [36, 100] width 11 height 11
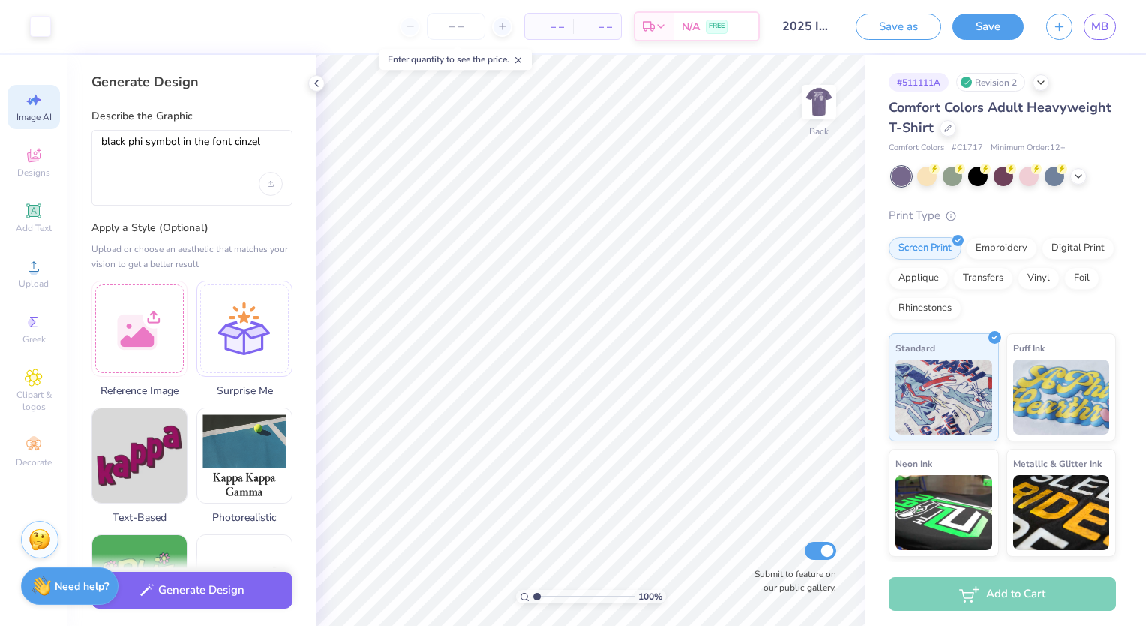
scroll to position [0, 0]
type textarea "b"
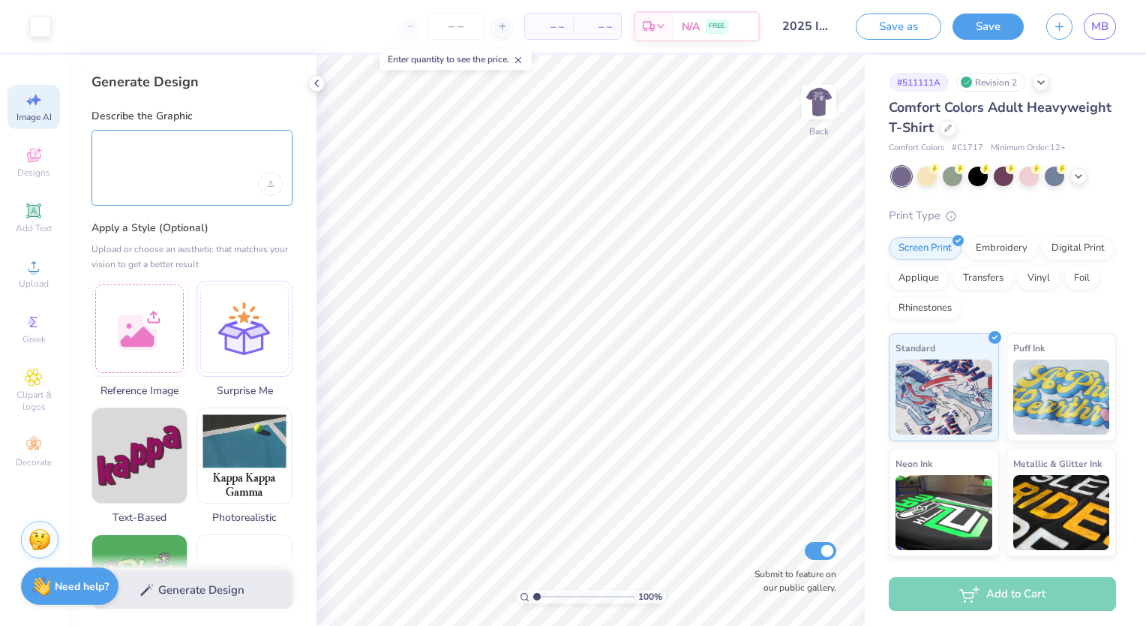
click at [105, 140] on textarea at bounding box center [192, 154] width 182 height 38
paste textarea
click at [276, 176] on div "Upload image" at bounding box center [271, 184] width 24 height 24
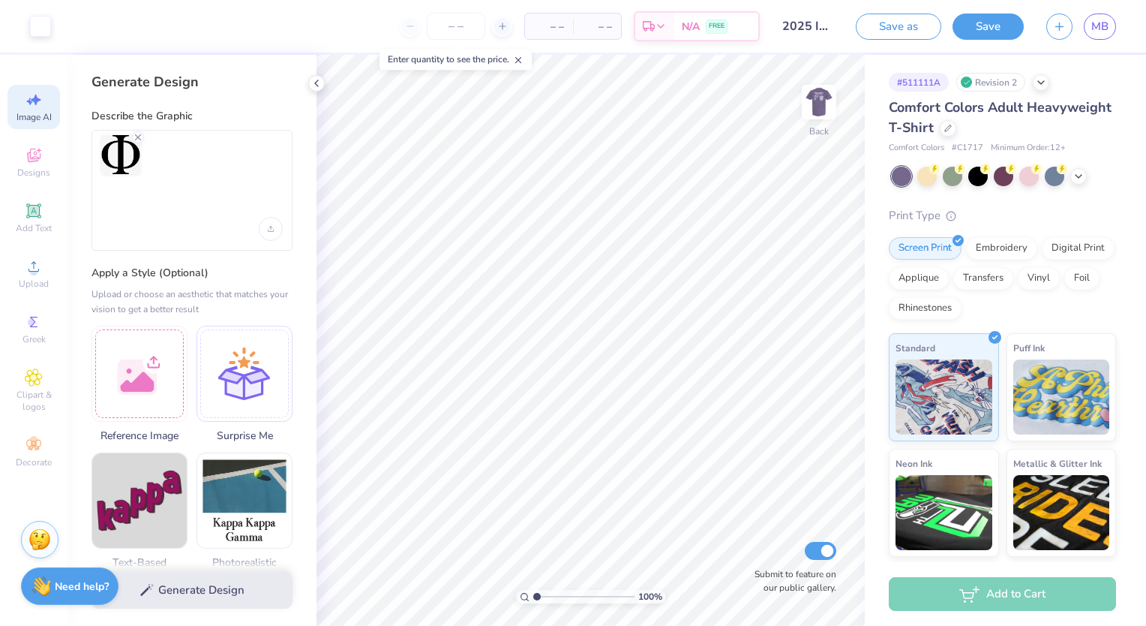
click at [190, 161] on div at bounding box center [192, 154] width 182 height 39
click at [155, 131] on div at bounding box center [192, 190] width 201 height 121
click at [157, 206] on textarea at bounding box center [192, 199] width 182 height 38
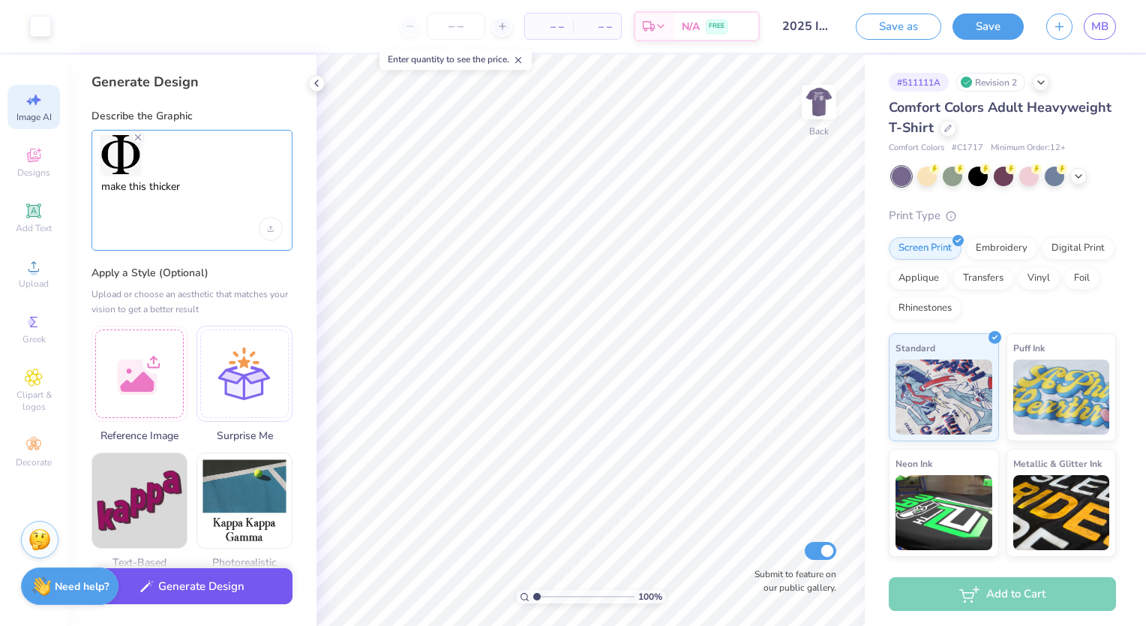
type textarea "make this thicker"
click at [232, 577] on button "Generate Design" at bounding box center [192, 586] width 201 height 37
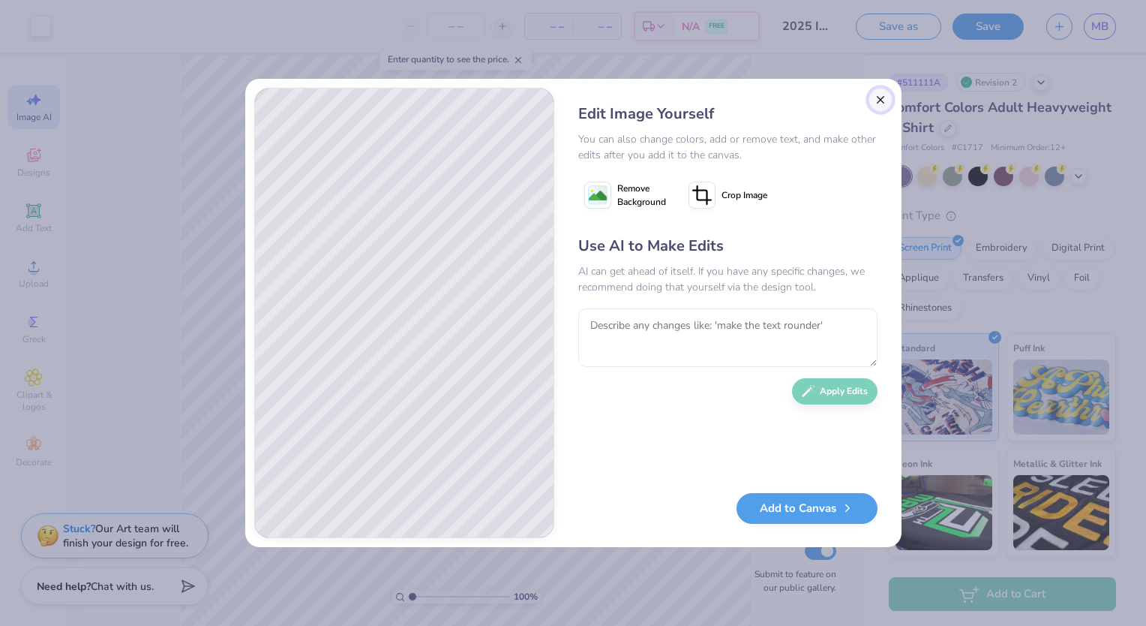
click at [876, 99] on button "Close" at bounding box center [881, 100] width 24 height 24
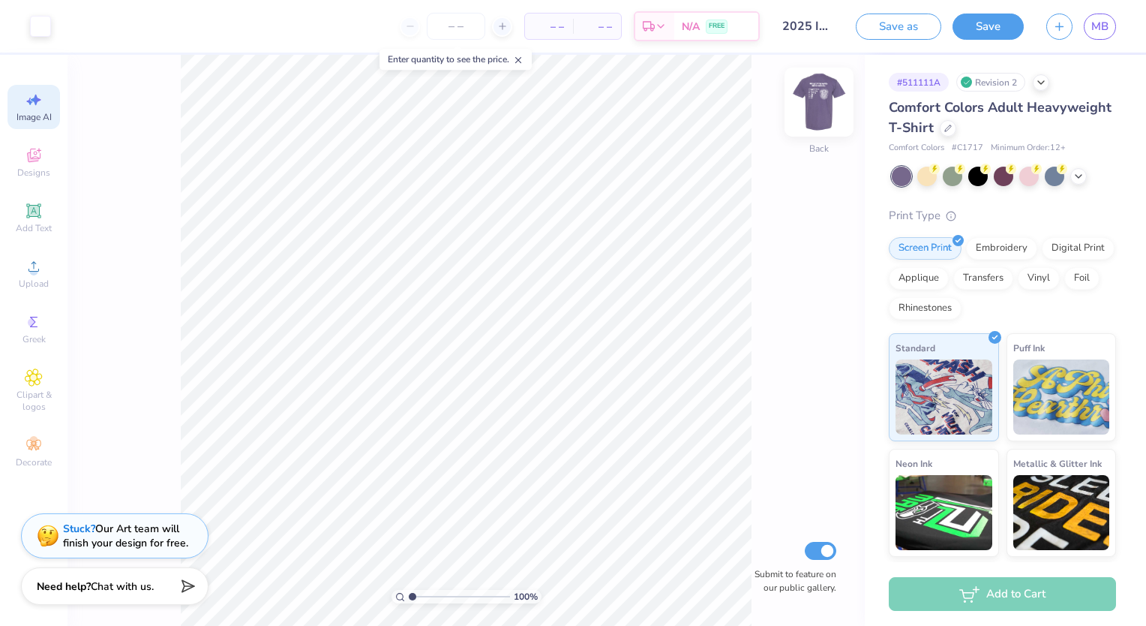
click at [824, 108] on img at bounding box center [819, 102] width 60 height 60
click at [824, 108] on img at bounding box center [819, 102] width 30 height 30
select select "4"
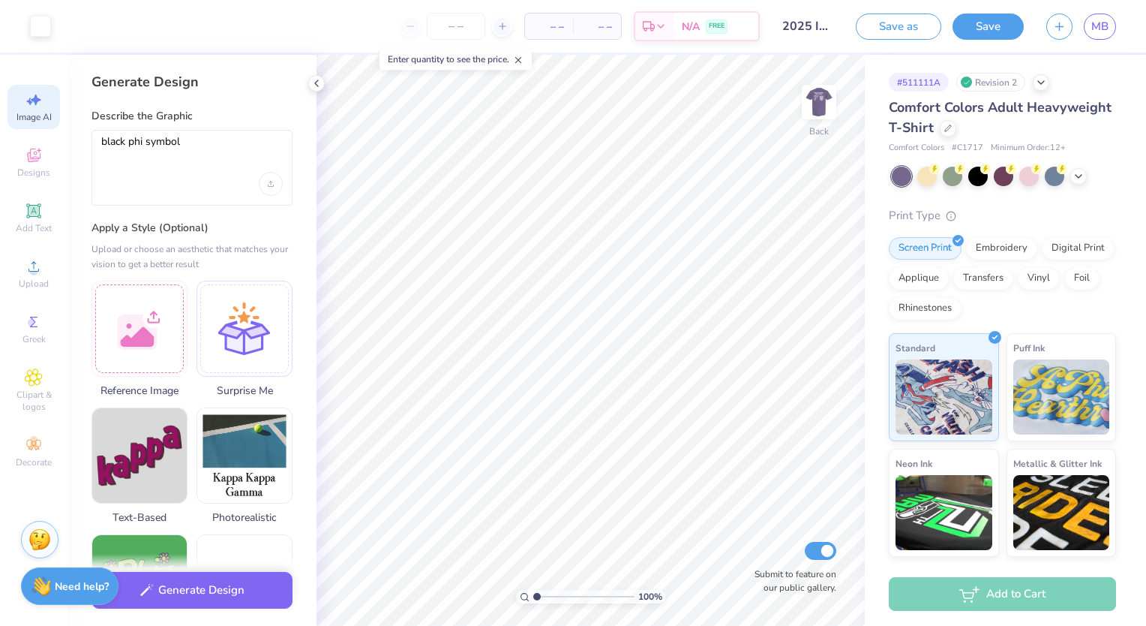
select select "4"
